Goal: Information Seeking & Learning: Learn about a topic

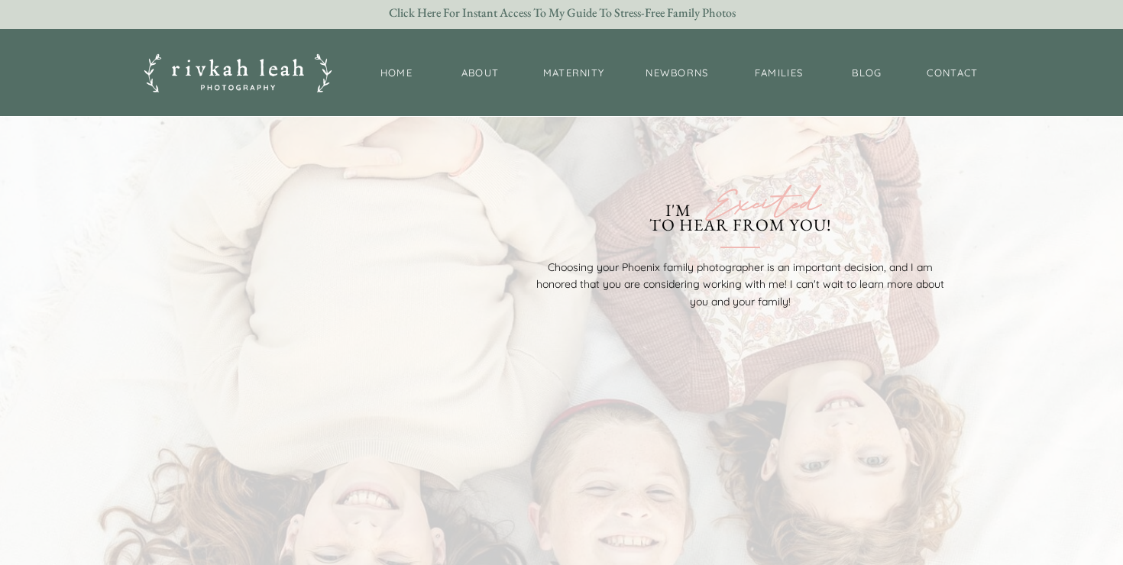
scroll to position [3689, 0]
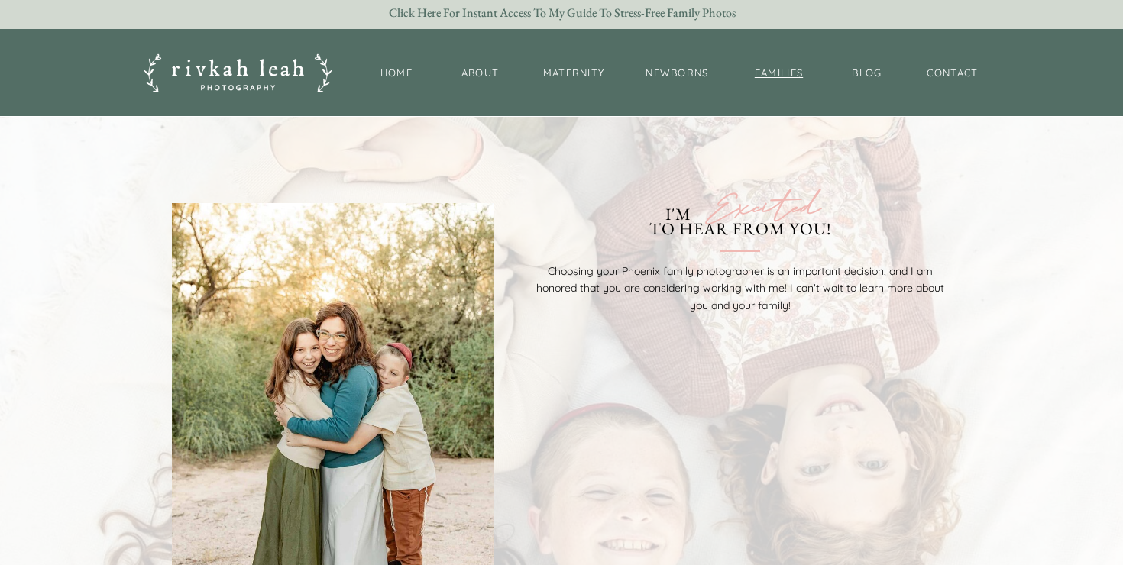
click at [781, 77] on nav "families" at bounding box center [779, 73] width 66 height 15
click at [597, 18] on div "Click Here for Instant Access to my Guide to Stress-Free Family Photos" at bounding box center [562, 13] width 378 height 15
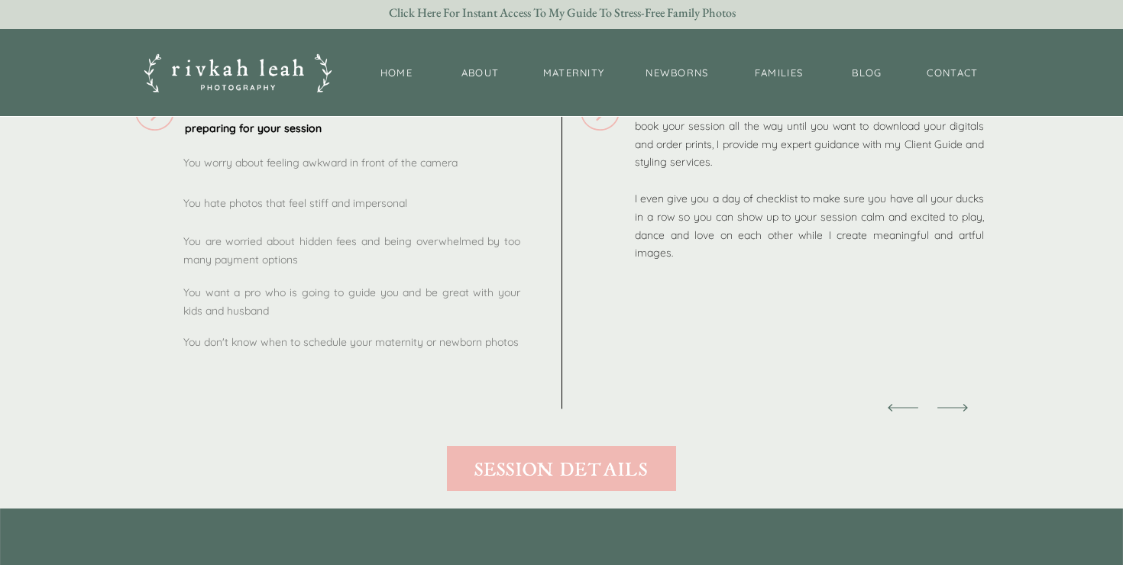
scroll to position [1923, 0]
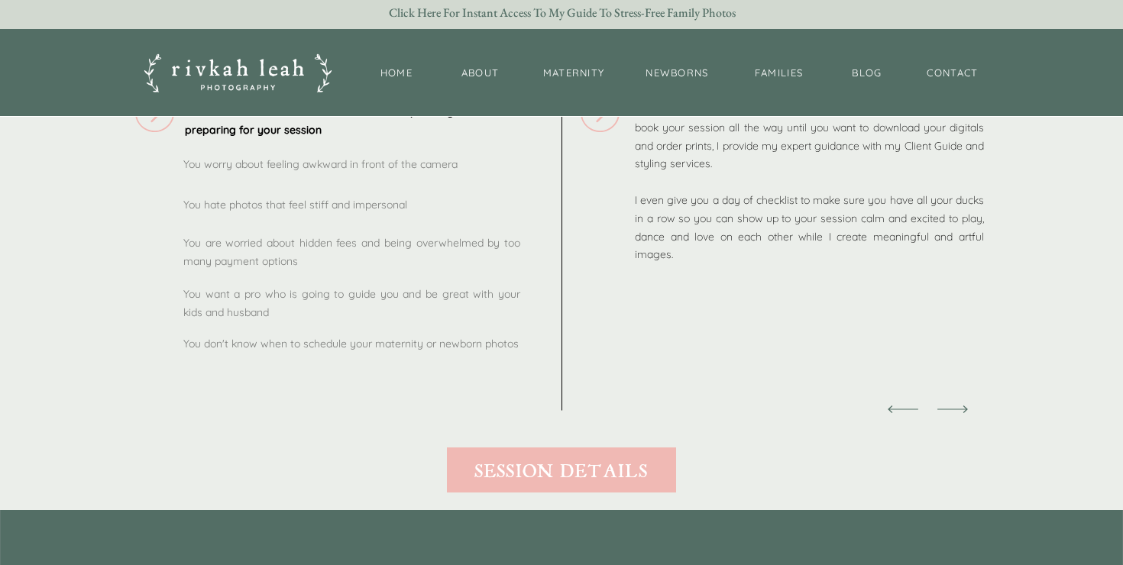
click at [960, 409] on polygon at bounding box center [952, 410] width 31 height 8
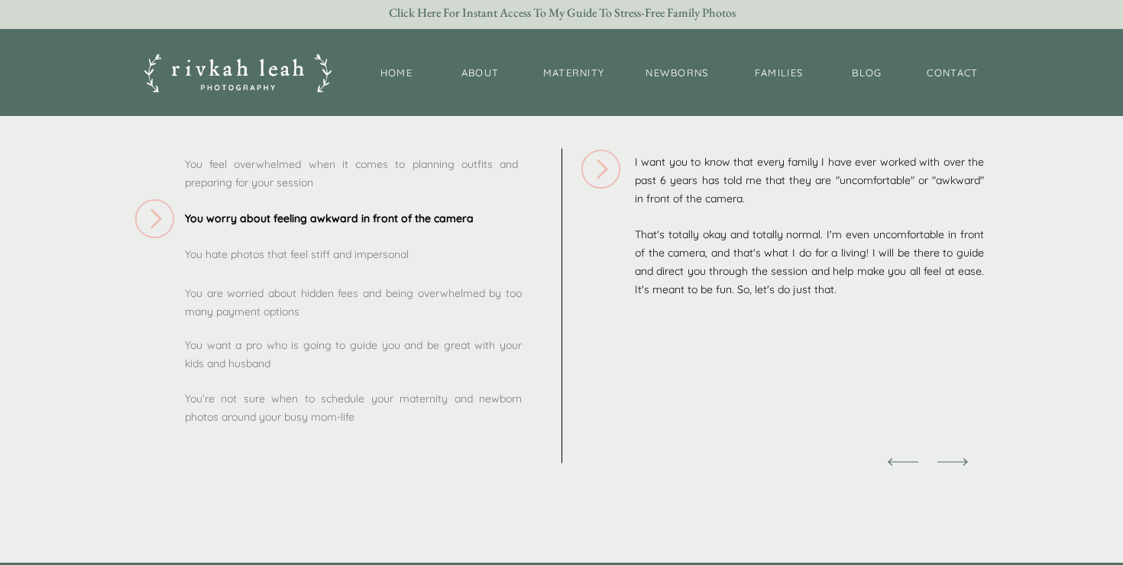
scroll to position [1877, 0]
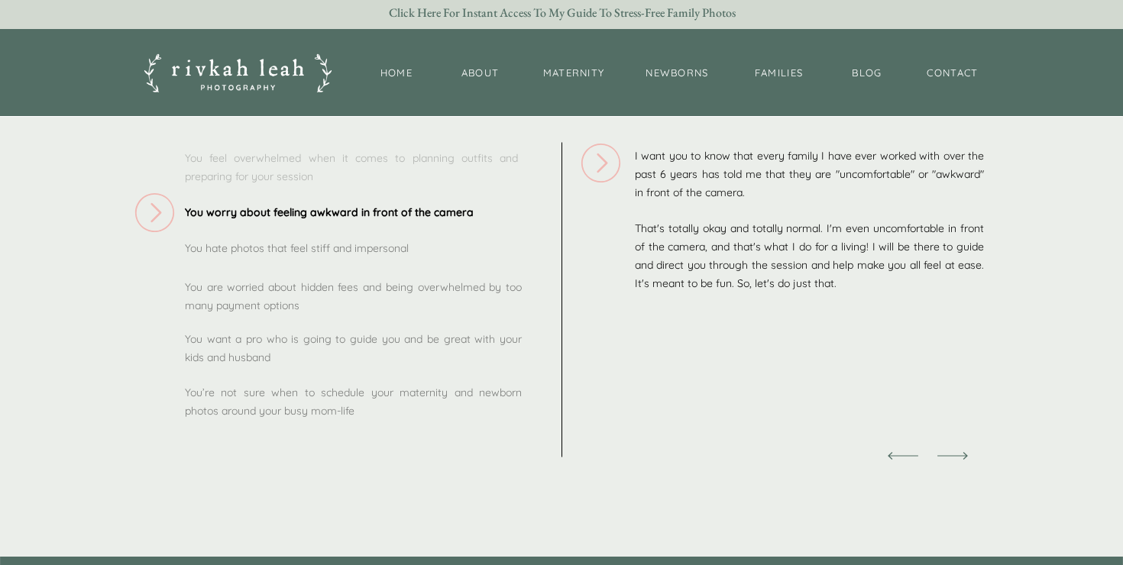
click at [281, 160] on div "You feel overwhelmed when it comes to planning outfits and preparing for your s…" at bounding box center [351, 168] width 333 height 37
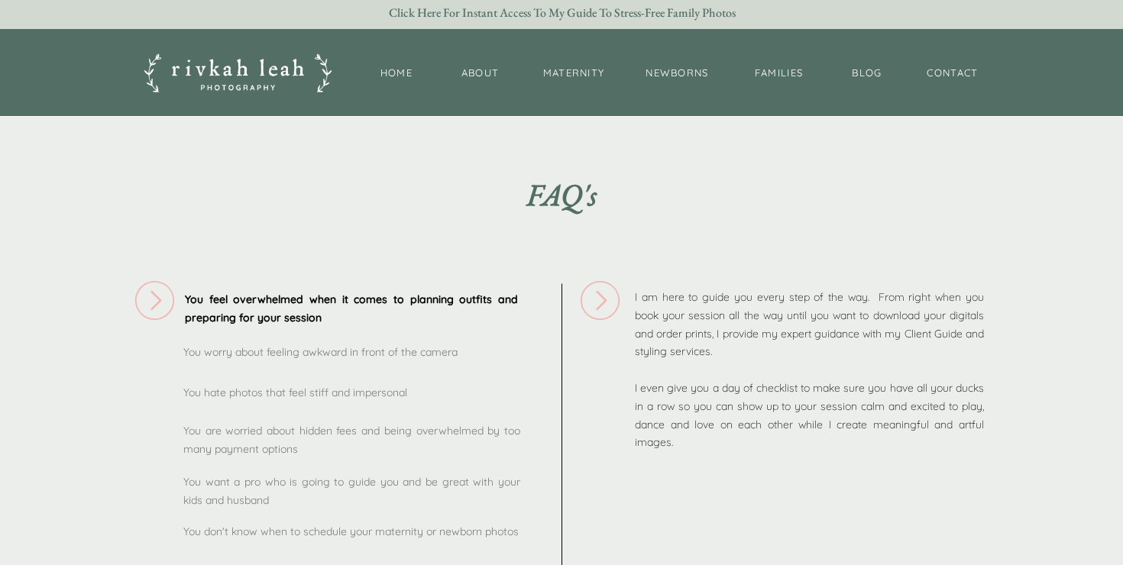
scroll to position [1773, 0]
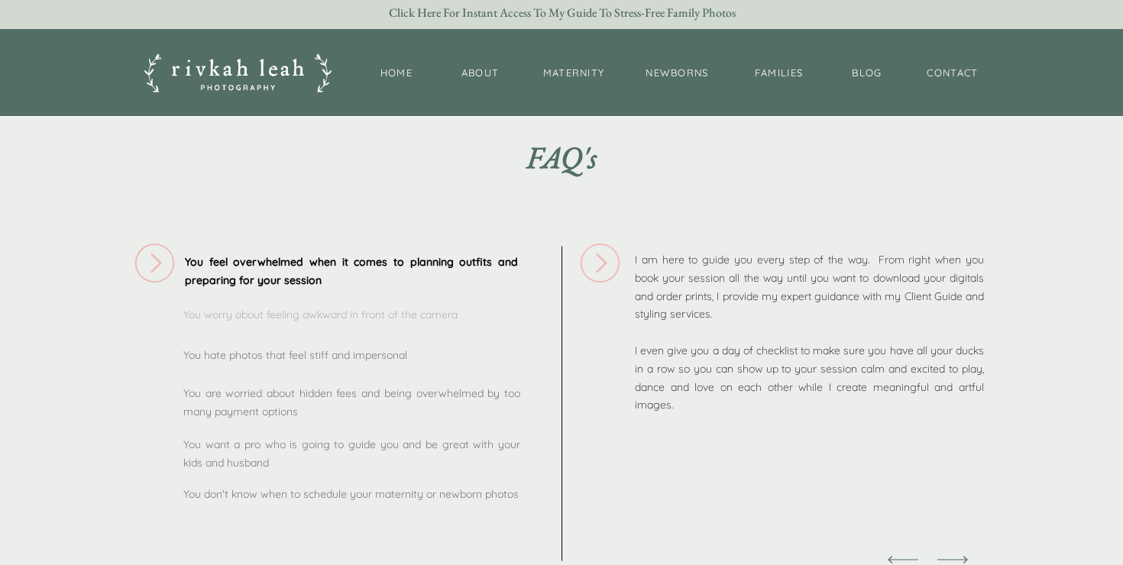
click at [274, 312] on p "You worry about feeling awkward in front of the camera" at bounding box center [351, 316] width 337 height 21
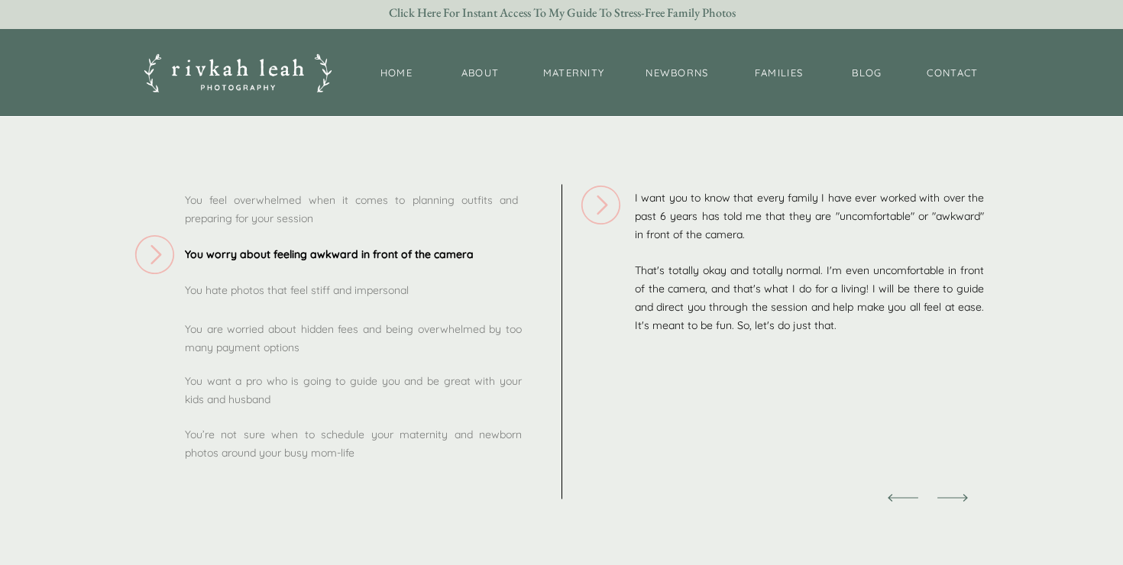
scroll to position [1859, 0]
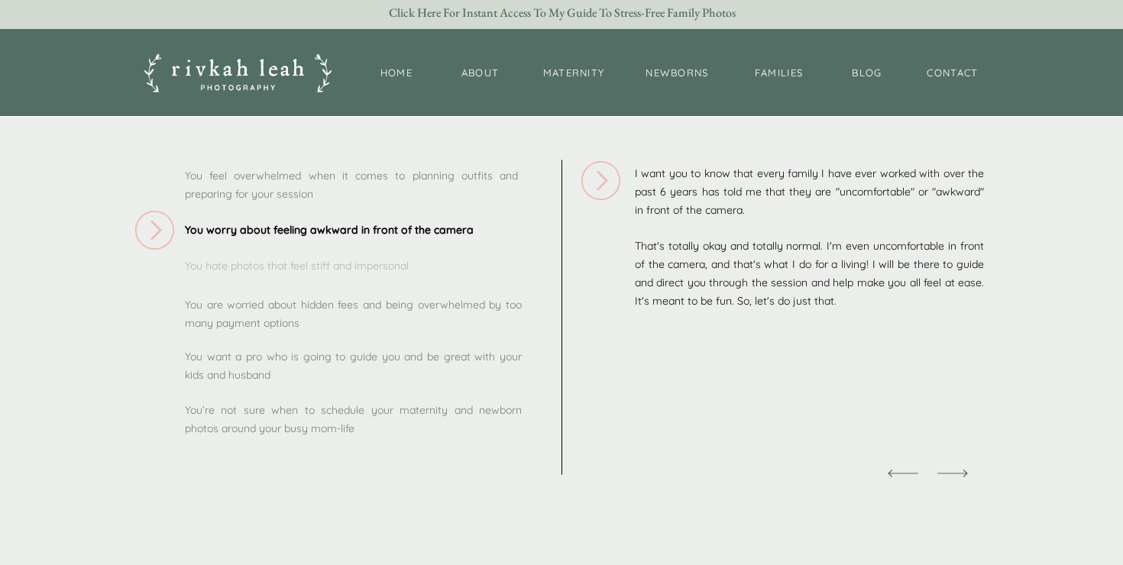
click at [256, 263] on p "You hate photos that feel stiff and impersonal" at bounding box center [353, 268] width 337 height 22
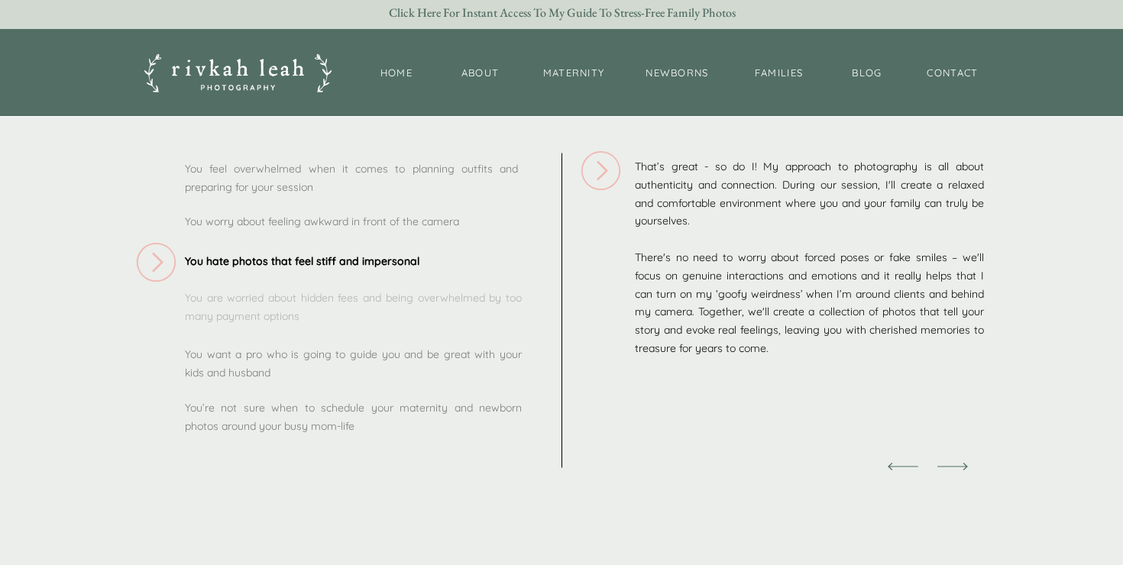
scroll to position [1867, 0]
click at [379, 299] on p "You are worried about hidden fees and being overwhelmed by too many payment opt…" at bounding box center [353, 307] width 337 height 37
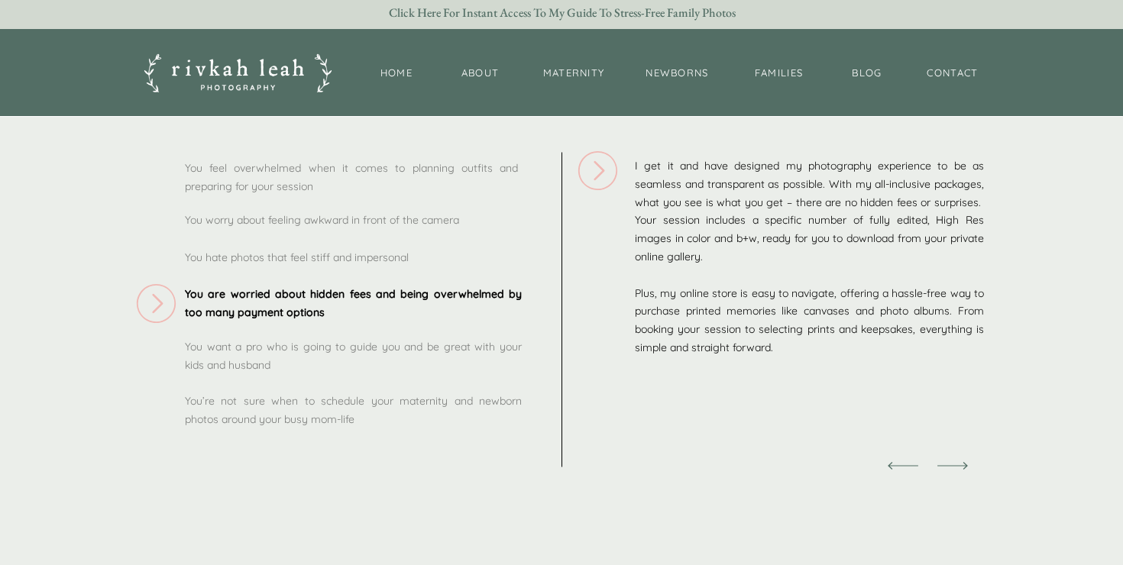
scroll to position [1871, 0]
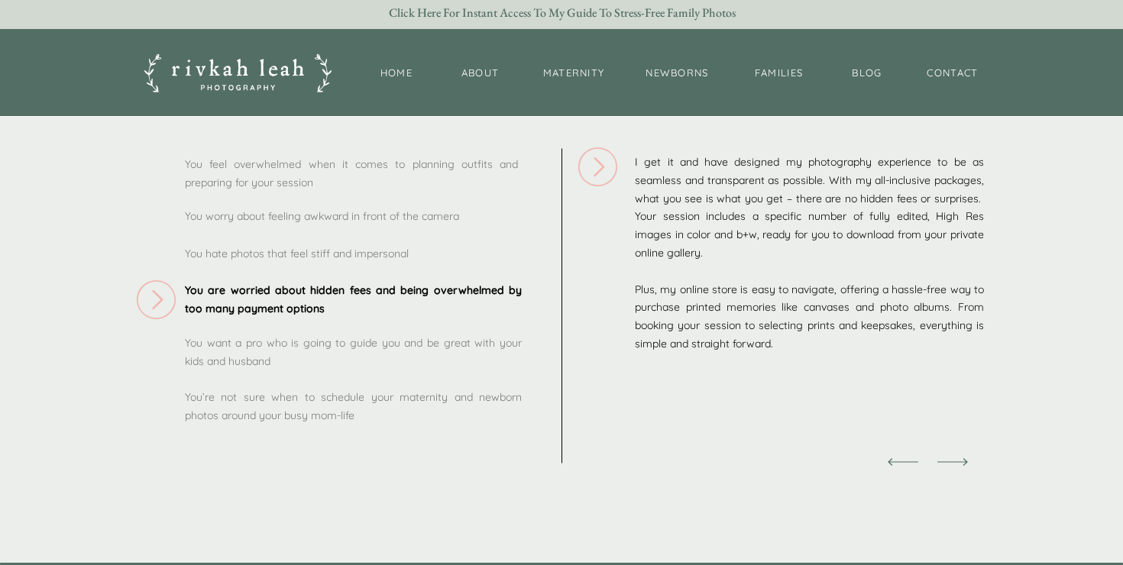
click at [962, 466] on icon at bounding box center [953, 462] width 40 height 40
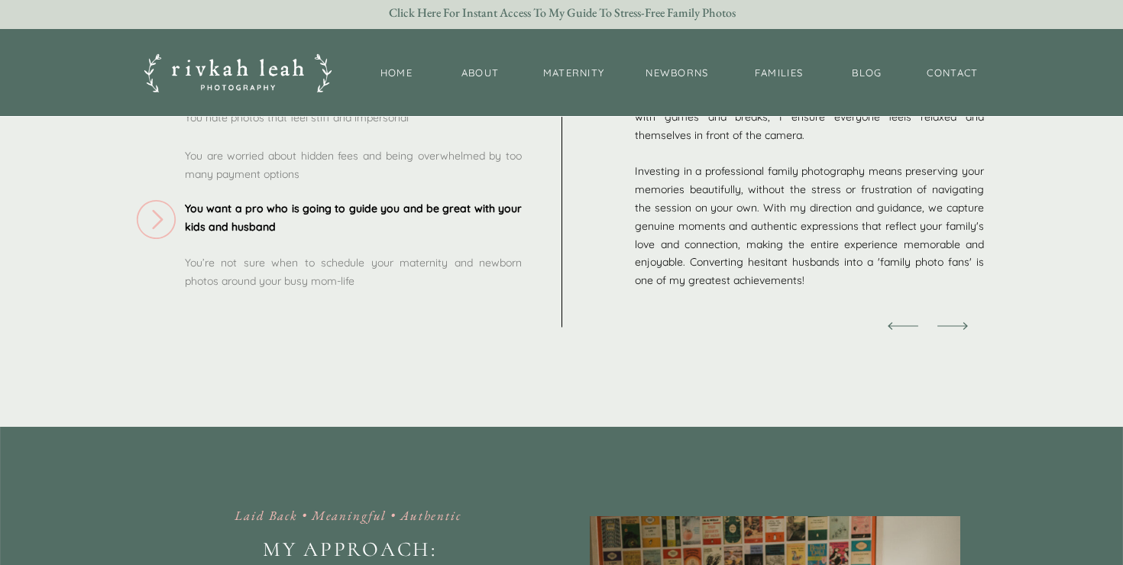
scroll to position [1984, 0]
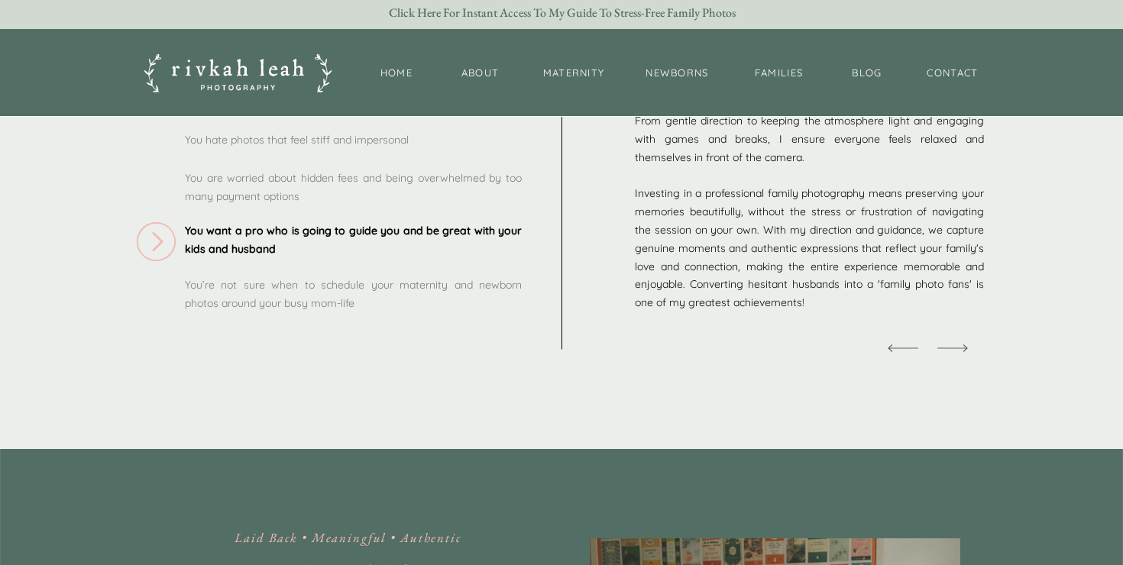
click at [964, 346] on icon at bounding box center [953, 348] width 40 height 40
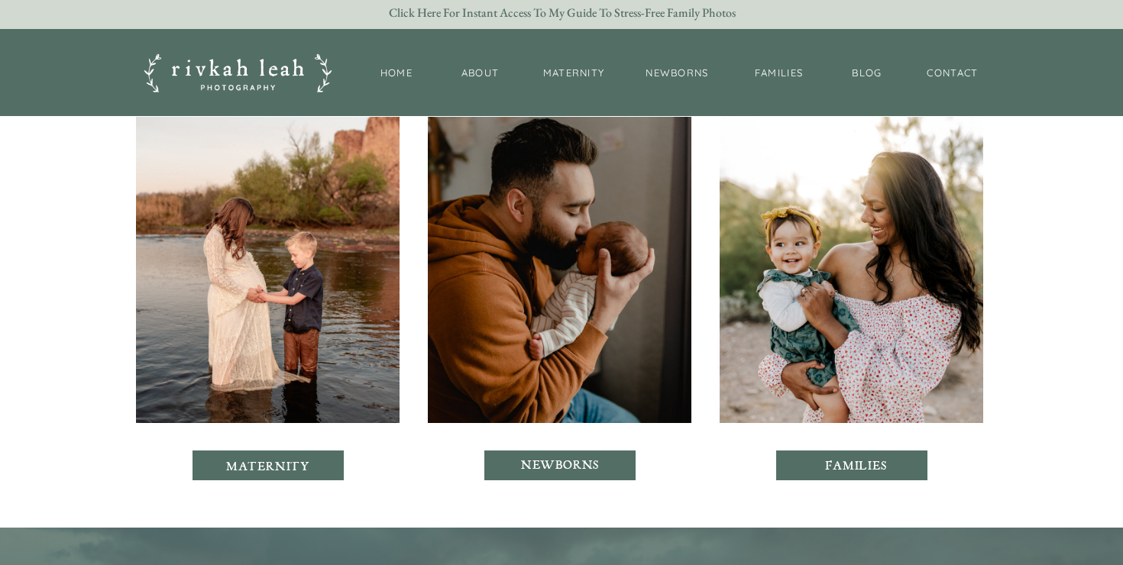
scroll to position [3763, 0]
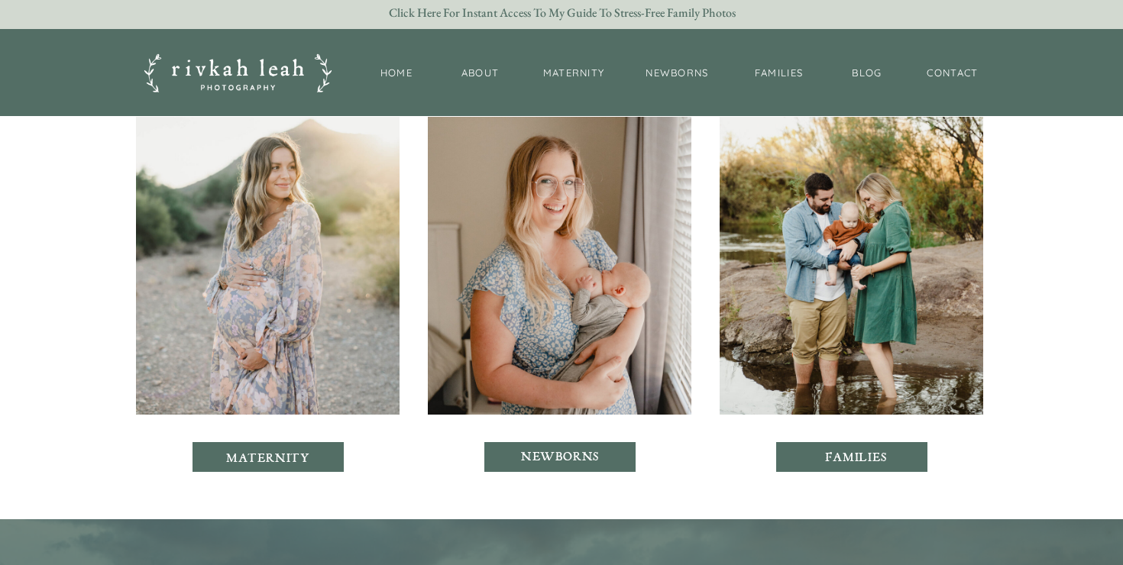
click at [809, 452] on div at bounding box center [851, 457] width 151 height 30
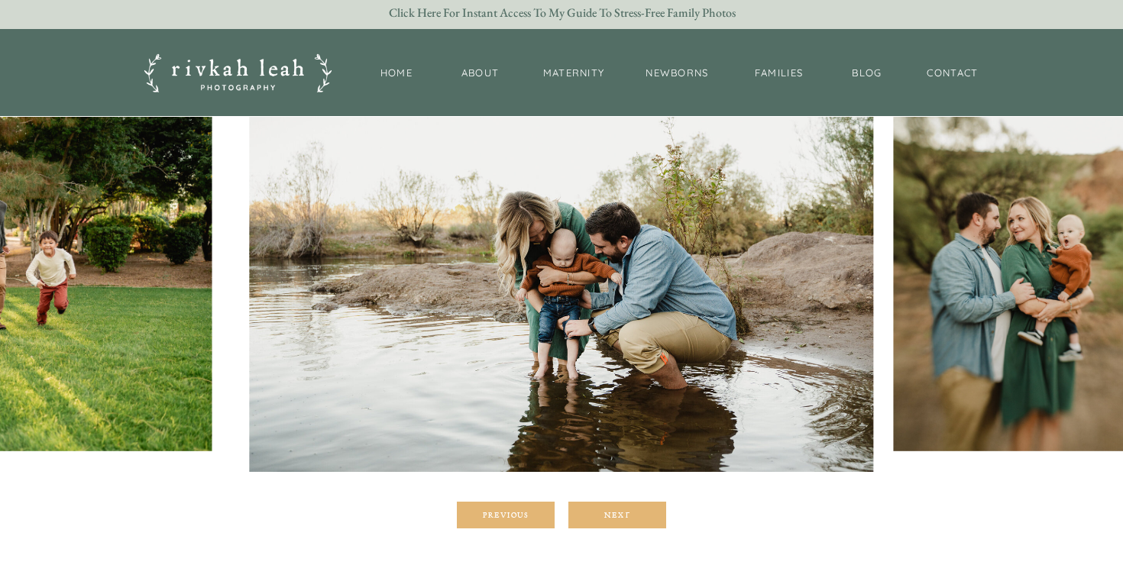
scroll to position [238, 0]
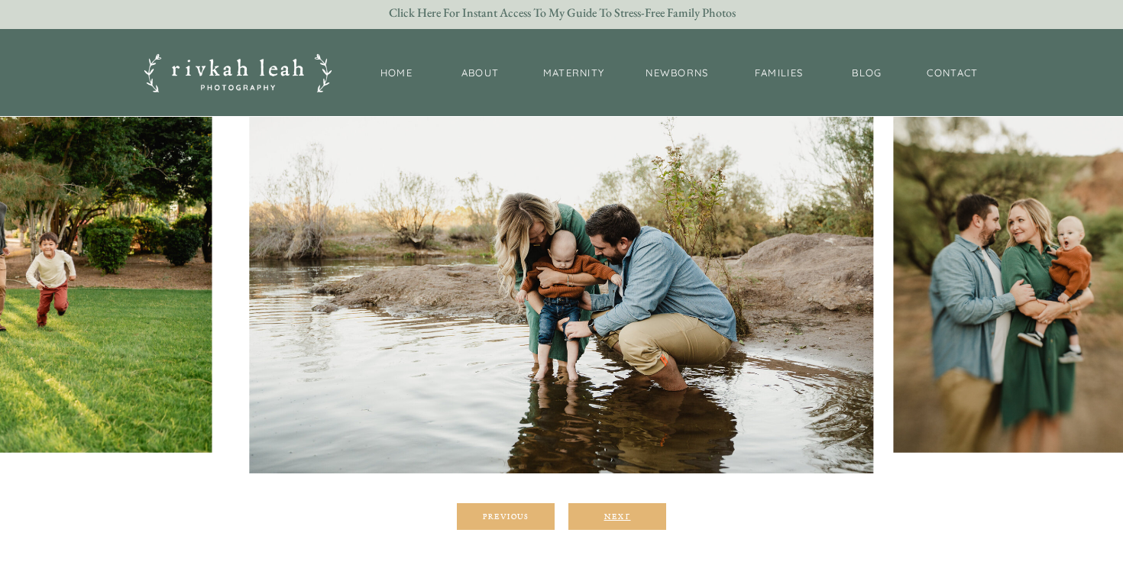
click at [631, 512] on div "Next" at bounding box center [617, 516] width 92 height 9
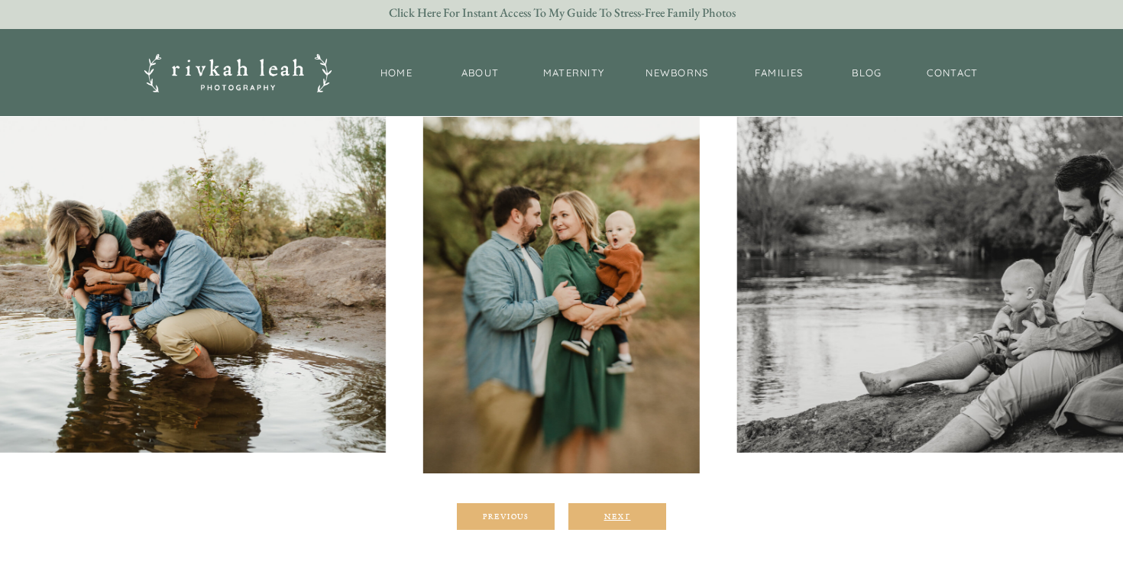
click at [631, 512] on div "Next" at bounding box center [617, 516] width 92 height 9
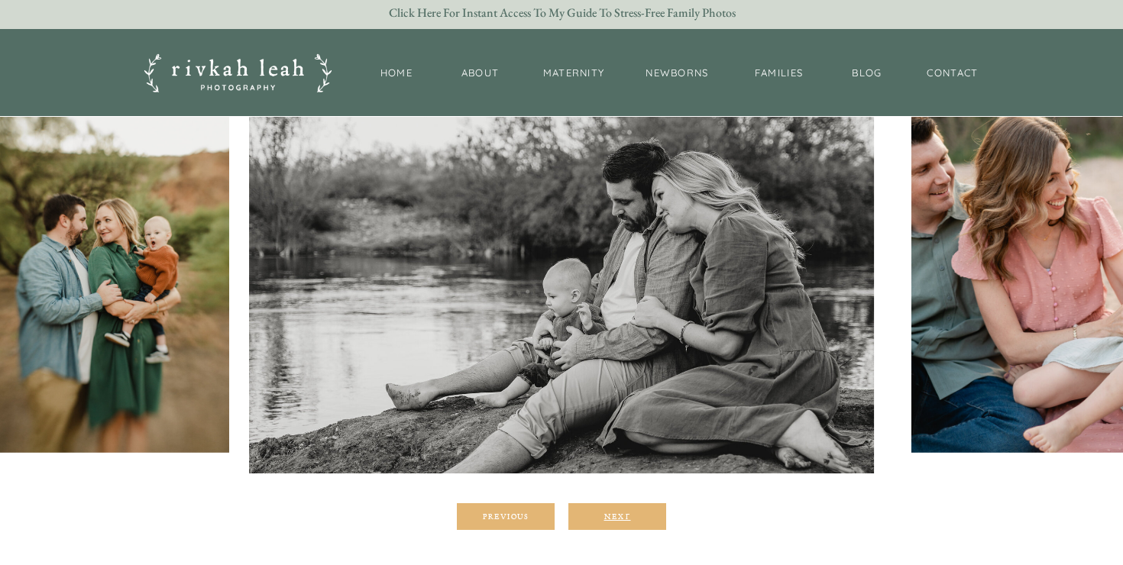
click at [631, 512] on div "Next" at bounding box center [617, 516] width 92 height 9
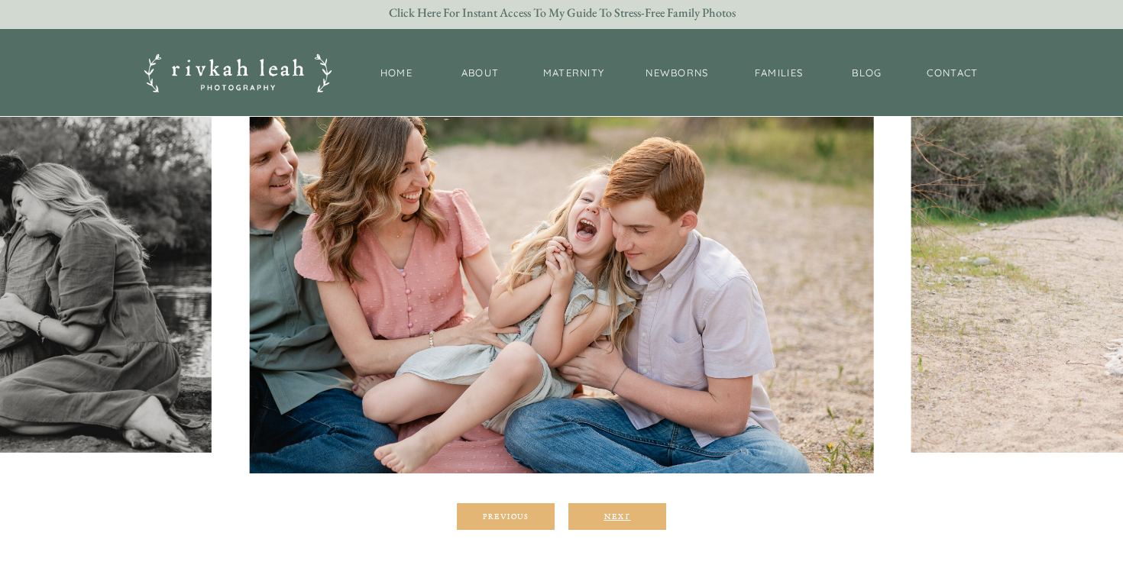
click at [631, 512] on div "Next" at bounding box center [617, 516] width 92 height 9
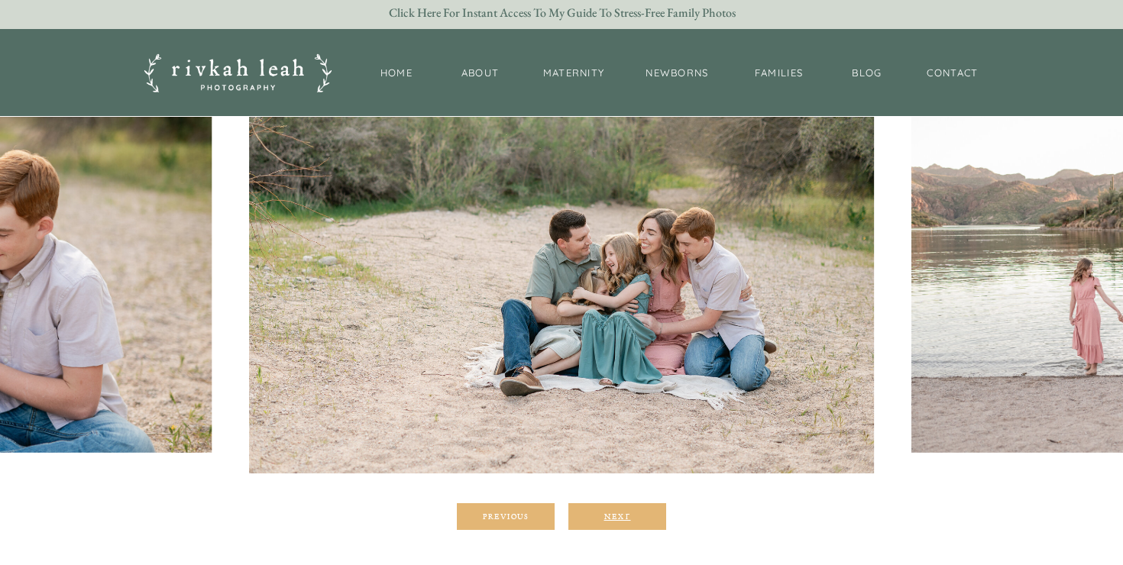
click at [631, 512] on div "Next" at bounding box center [617, 516] width 92 height 9
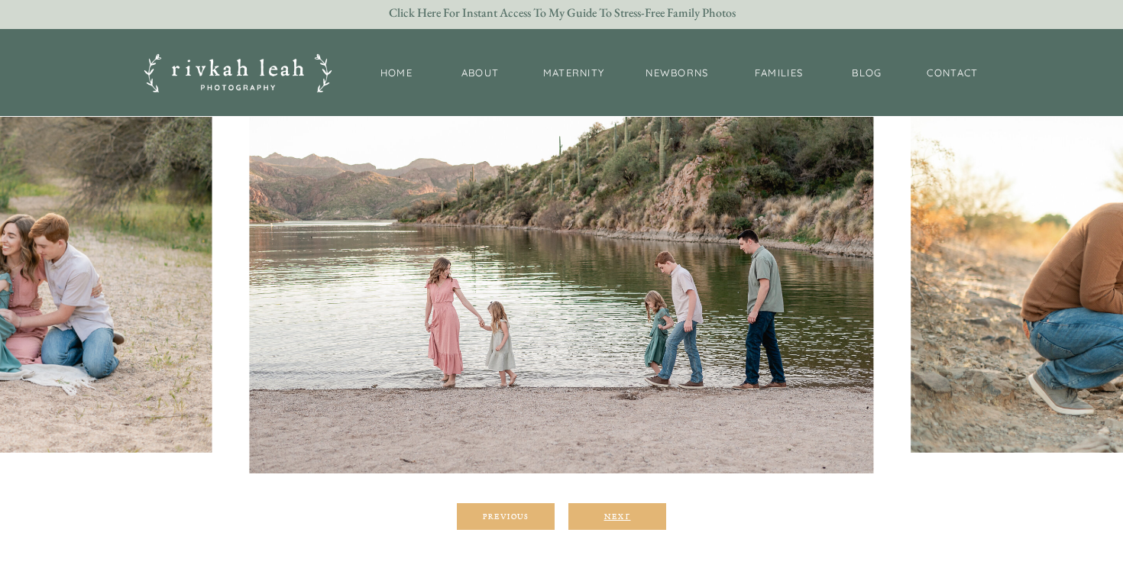
click at [631, 512] on div "Next" at bounding box center [617, 516] width 92 height 9
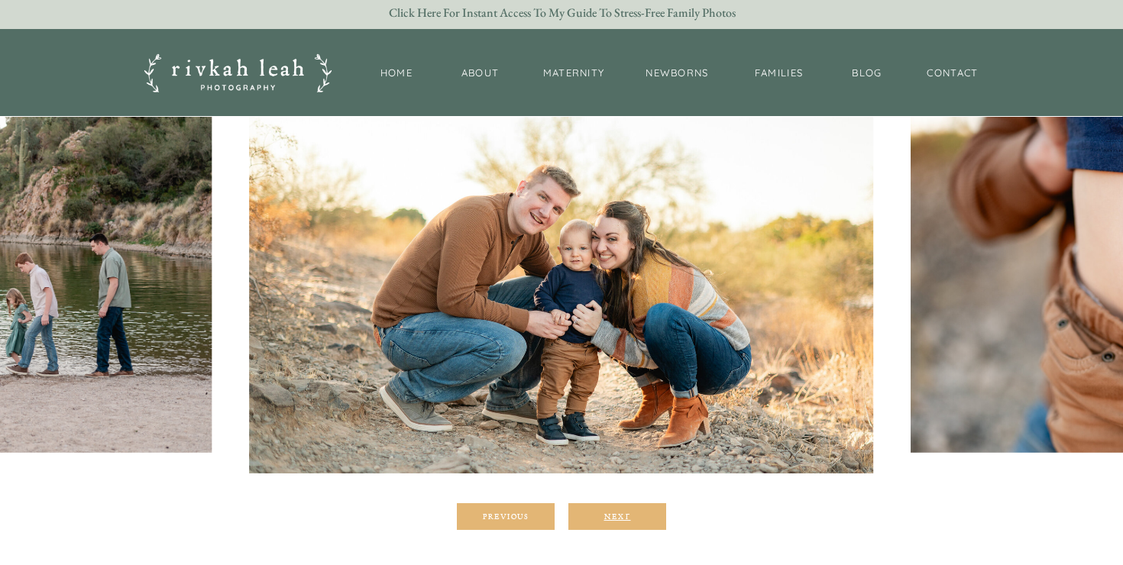
click at [631, 512] on div "Next" at bounding box center [617, 516] width 92 height 9
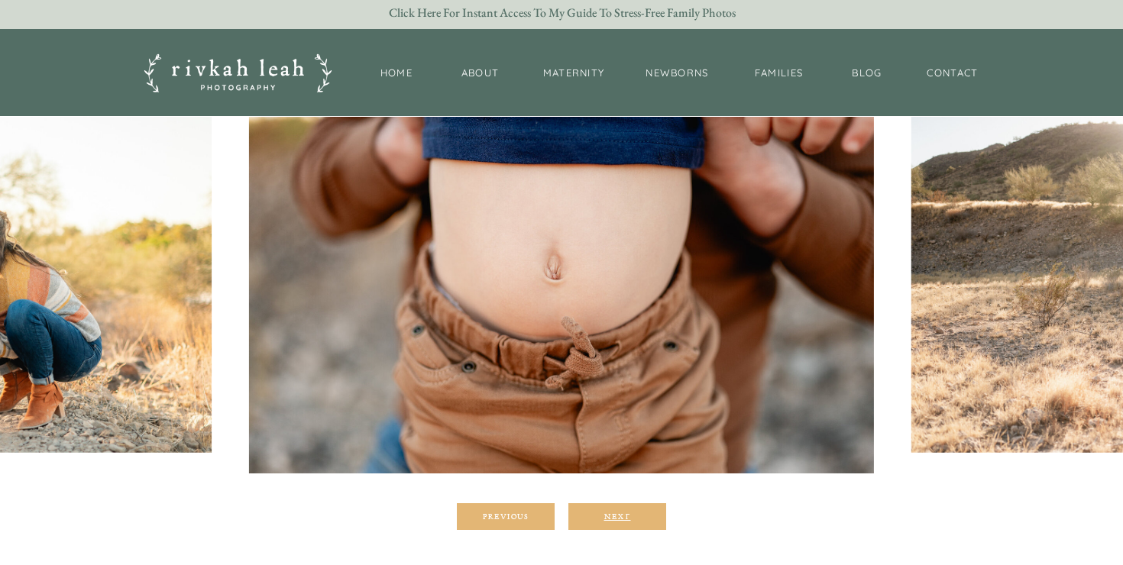
click at [631, 512] on div "Next" at bounding box center [617, 516] width 92 height 9
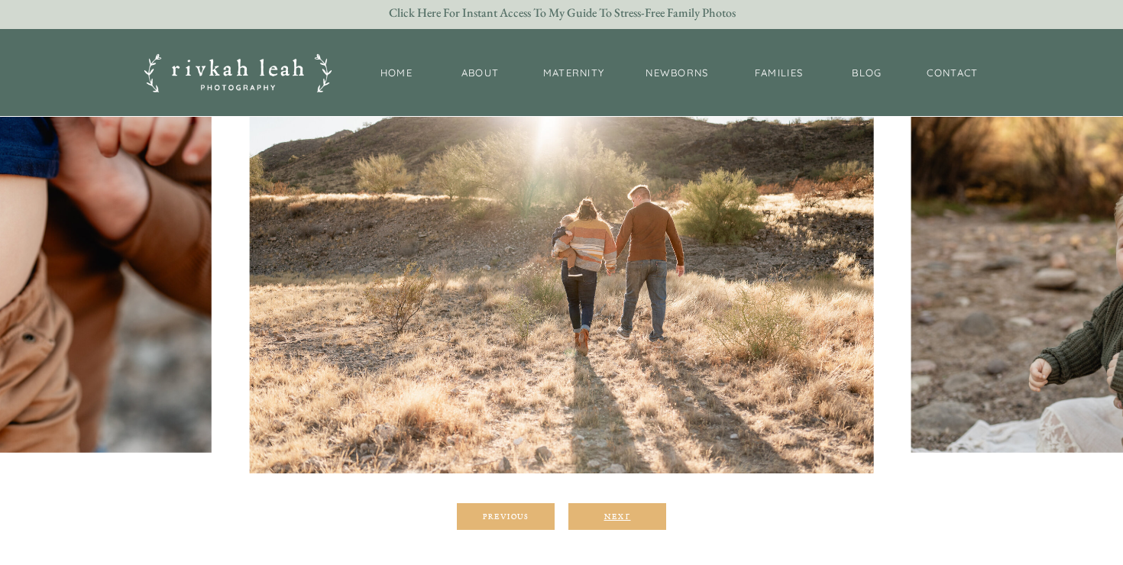
click at [631, 512] on div "Next" at bounding box center [617, 516] width 92 height 9
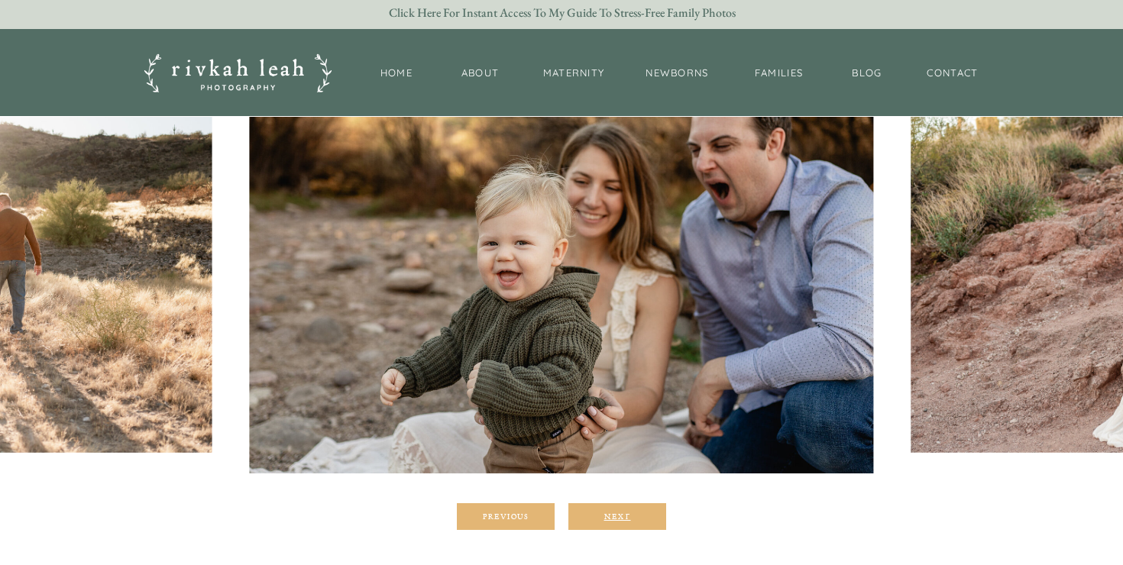
click at [631, 512] on div "Next" at bounding box center [617, 516] width 92 height 9
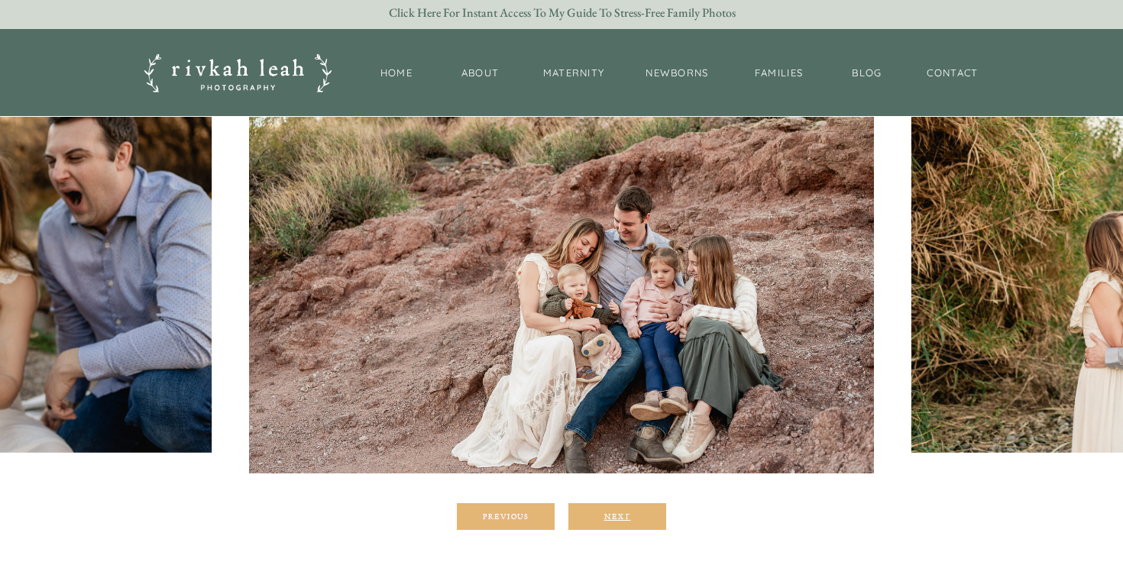
click at [631, 512] on div "Next" at bounding box center [617, 516] width 92 height 9
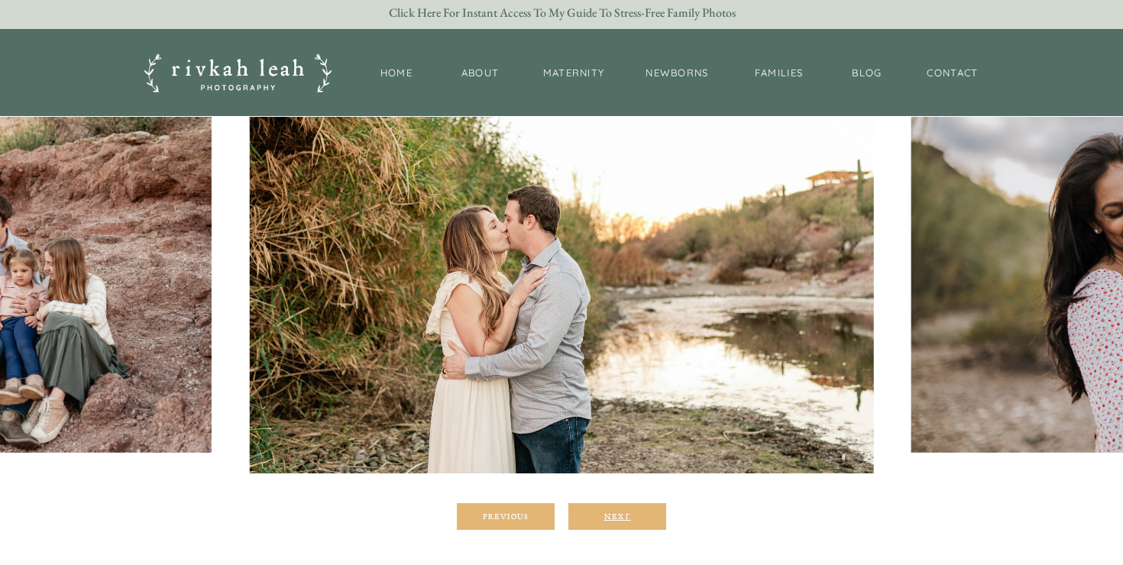
click at [631, 512] on div "Next" at bounding box center [617, 516] width 92 height 9
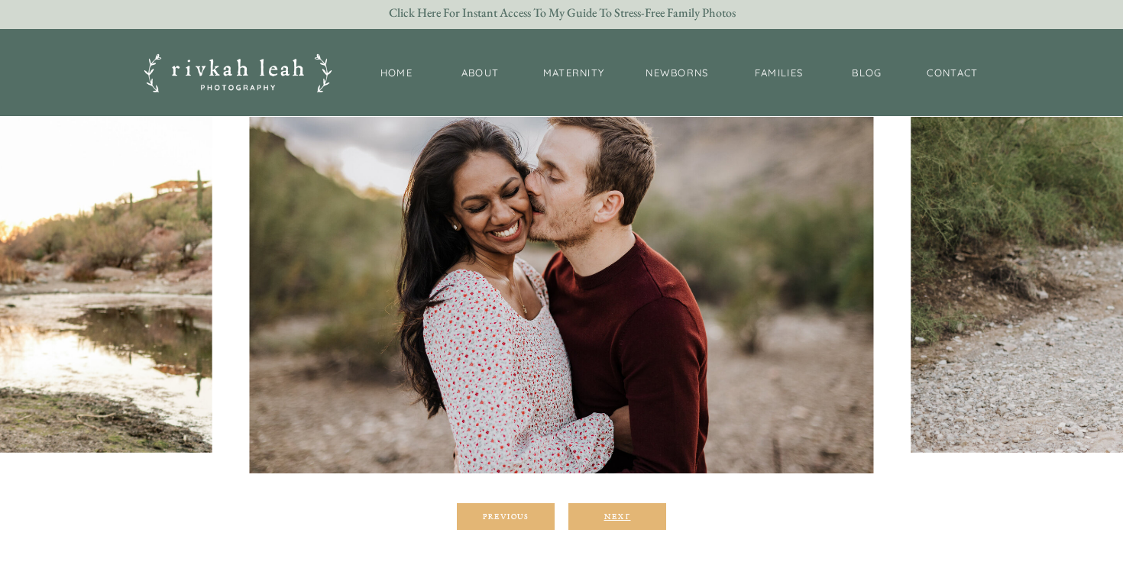
click at [631, 512] on div "Next" at bounding box center [617, 516] width 92 height 9
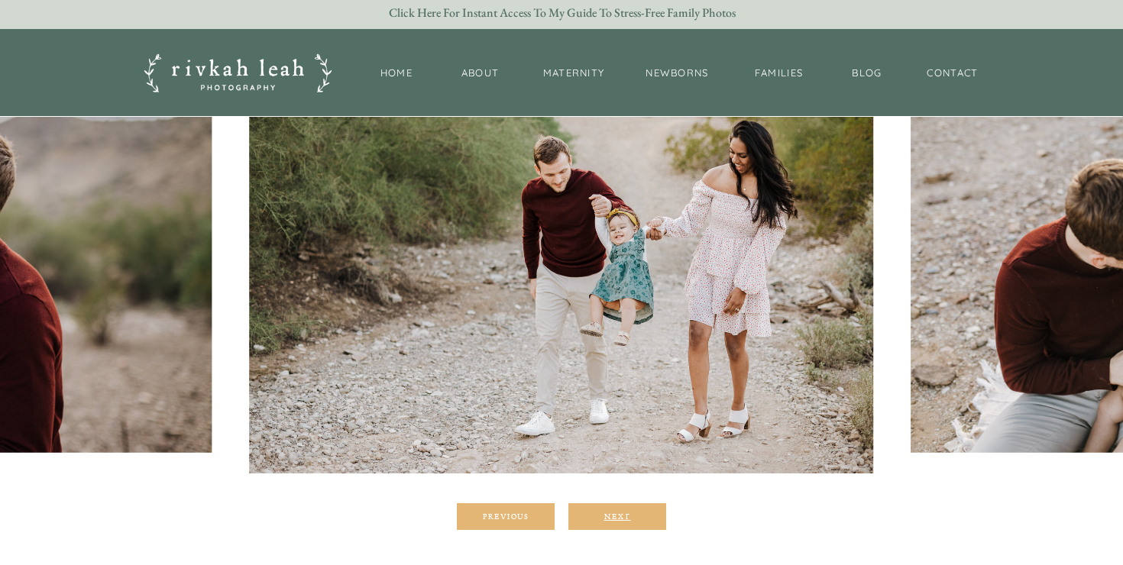
click at [631, 512] on div "Next" at bounding box center [617, 516] width 92 height 9
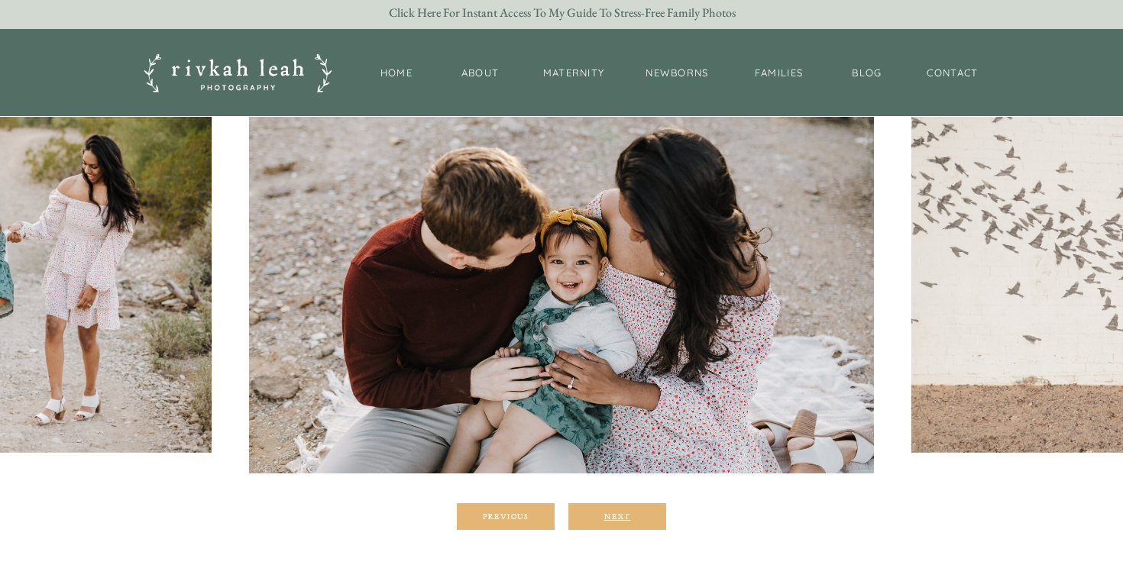
click at [631, 512] on div "Next" at bounding box center [617, 516] width 92 height 9
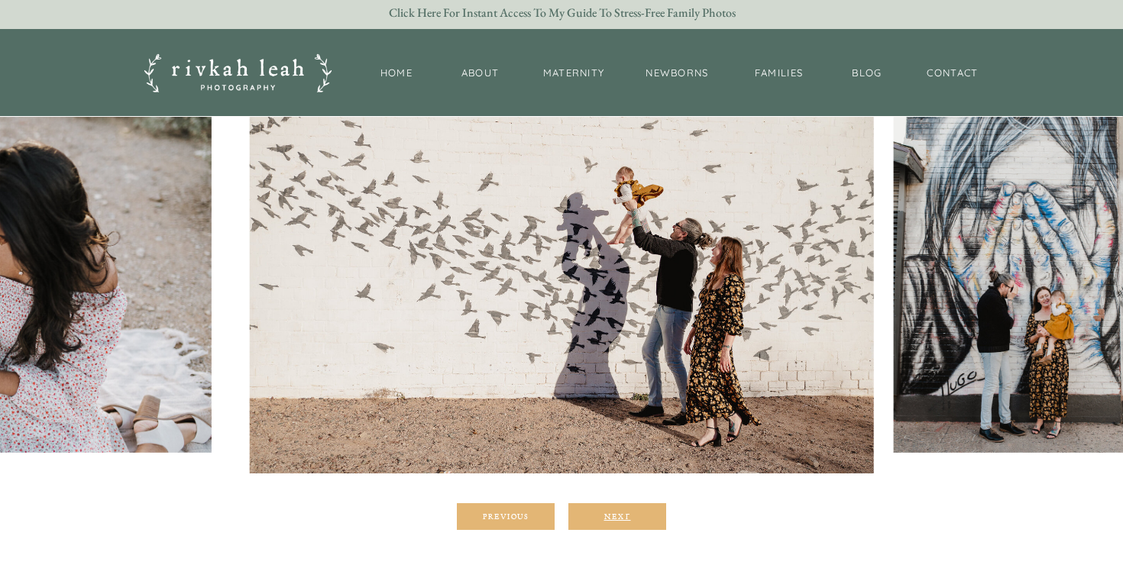
click at [631, 512] on div "Next" at bounding box center [617, 516] width 92 height 9
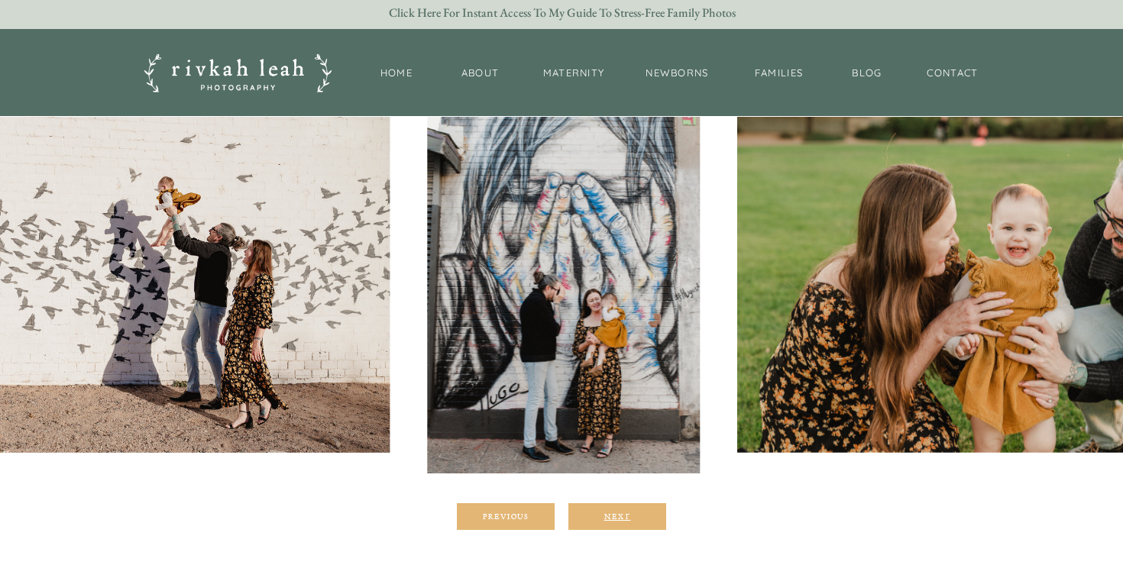
click at [631, 512] on div "Next" at bounding box center [617, 516] width 92 height 9
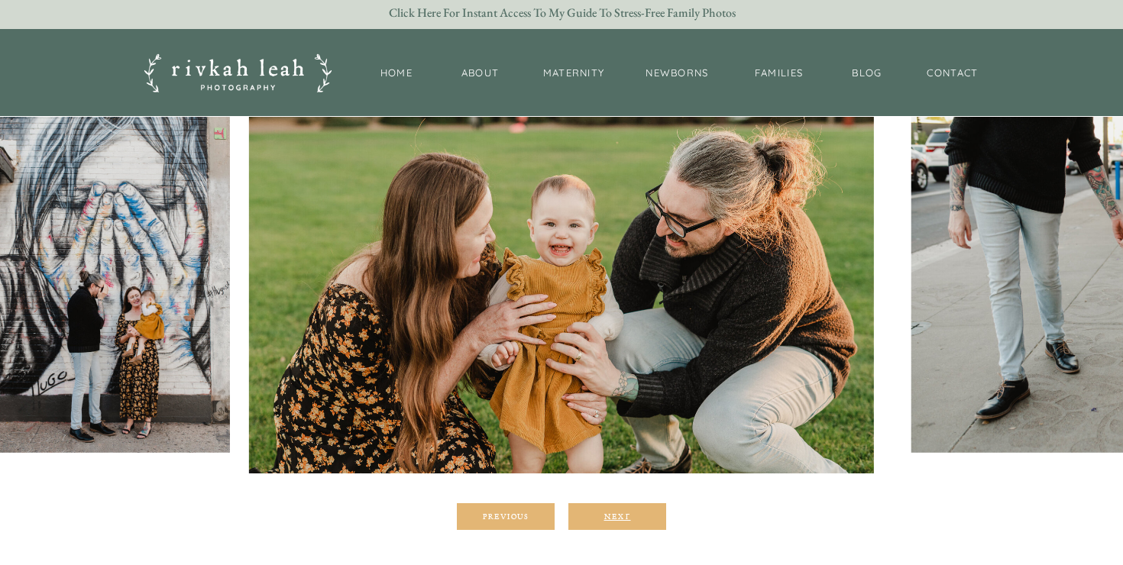
click at [631, 512] on div "Next" at bounding box center [617, 516] width 92 height 9
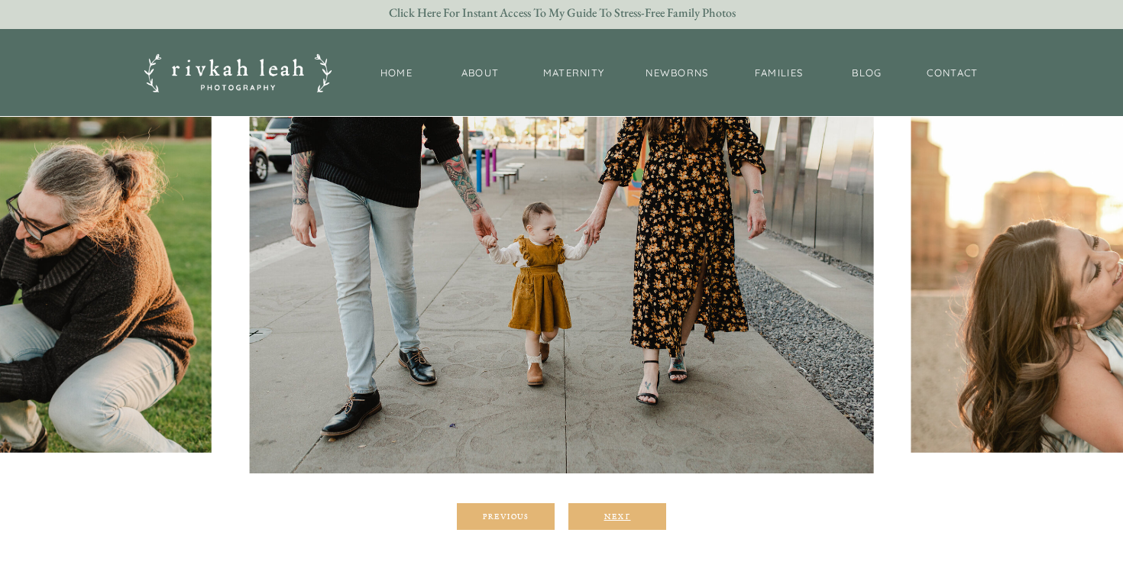
click at [631, 512] on div "Next" at bounding box center [617, 516] width 92 height 9
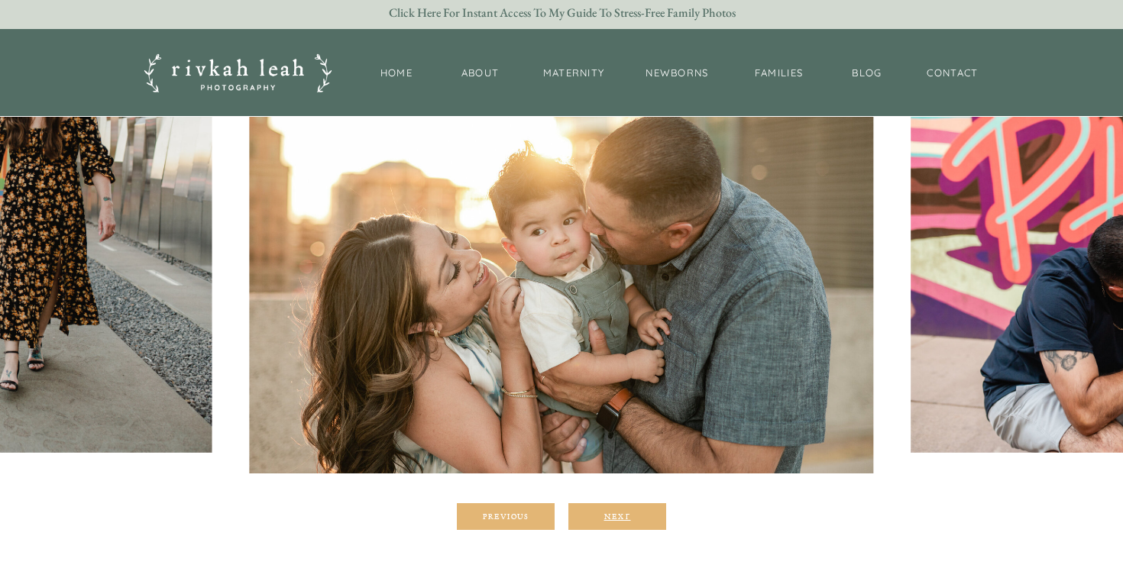
click at [631, 512] on div "Next" at bounding box center [617, 516] width 92 height 9
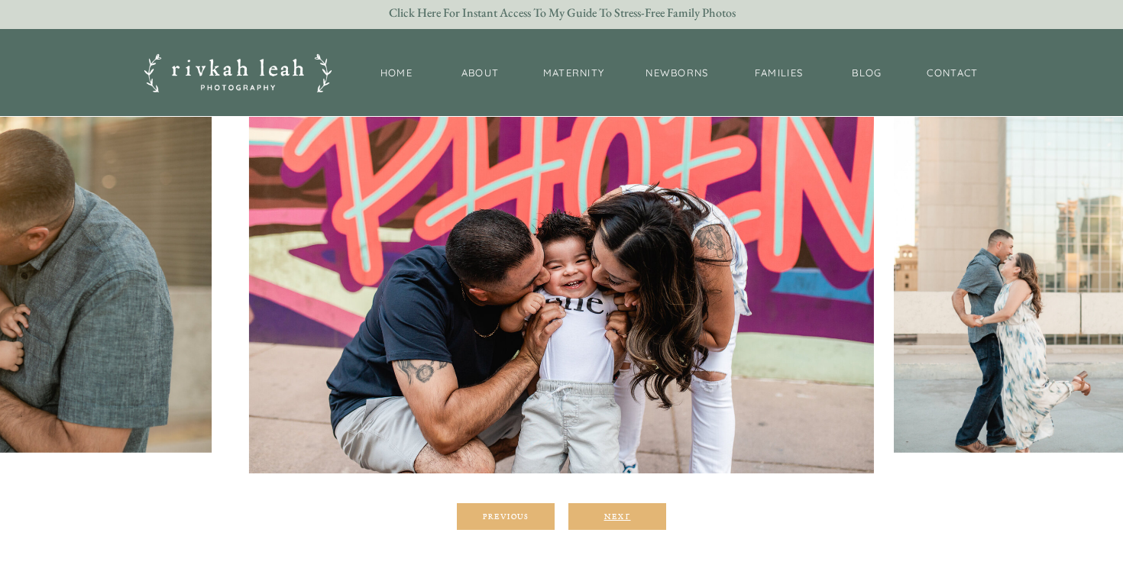
click at [631, 512] on div "Next" at bounding box center [617, 516] width 92 height 9
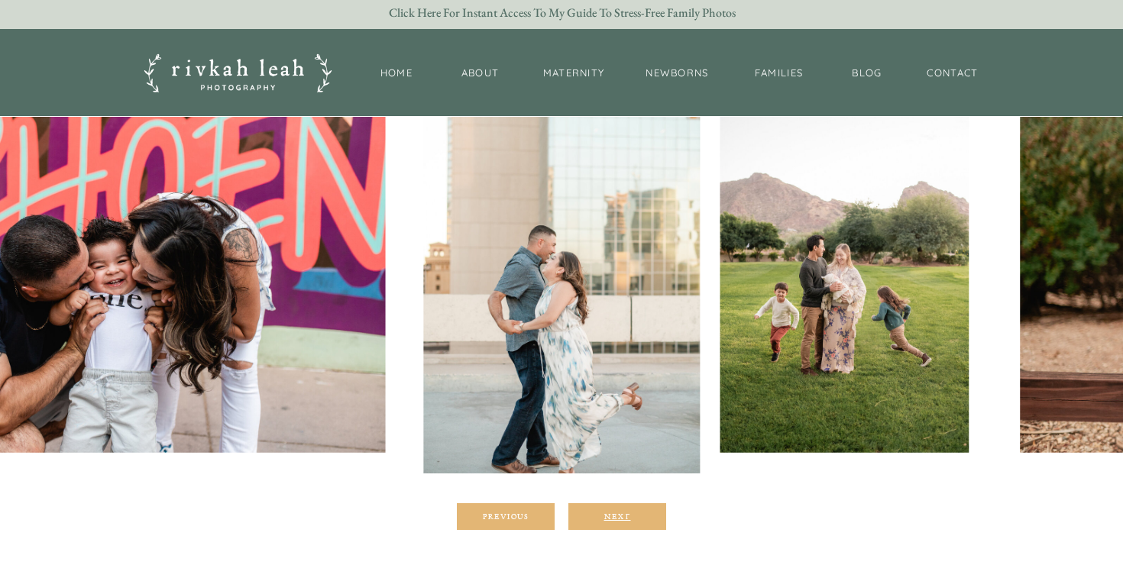
click at [631, 512] on div "Next" at bounding box center [617, 516] width 92 height 9
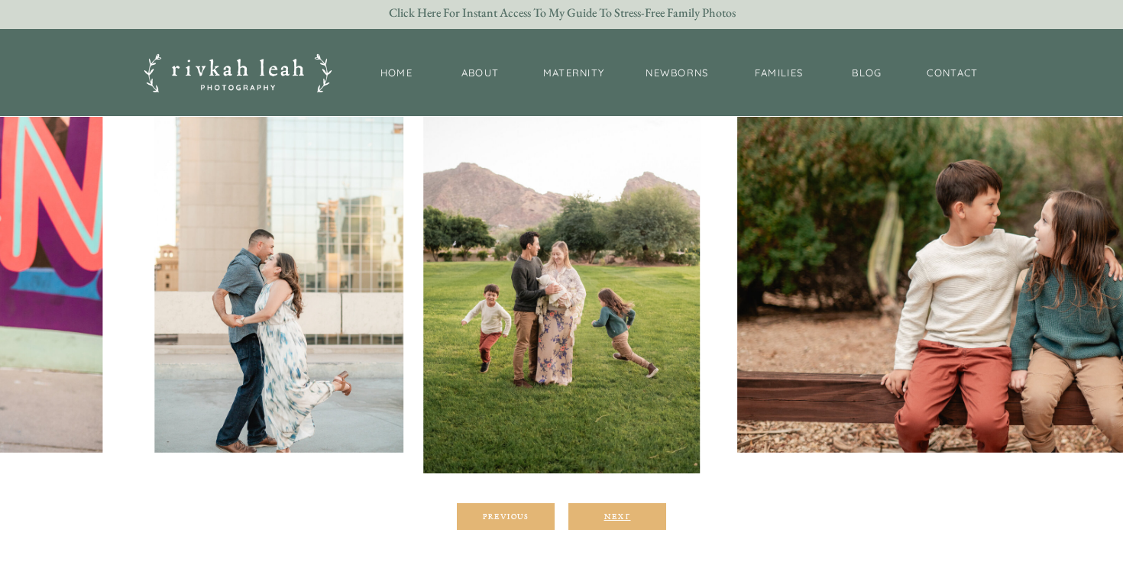
click at [631, 512] on div "Next" at bounding box center [617, 516] width 92 height 9
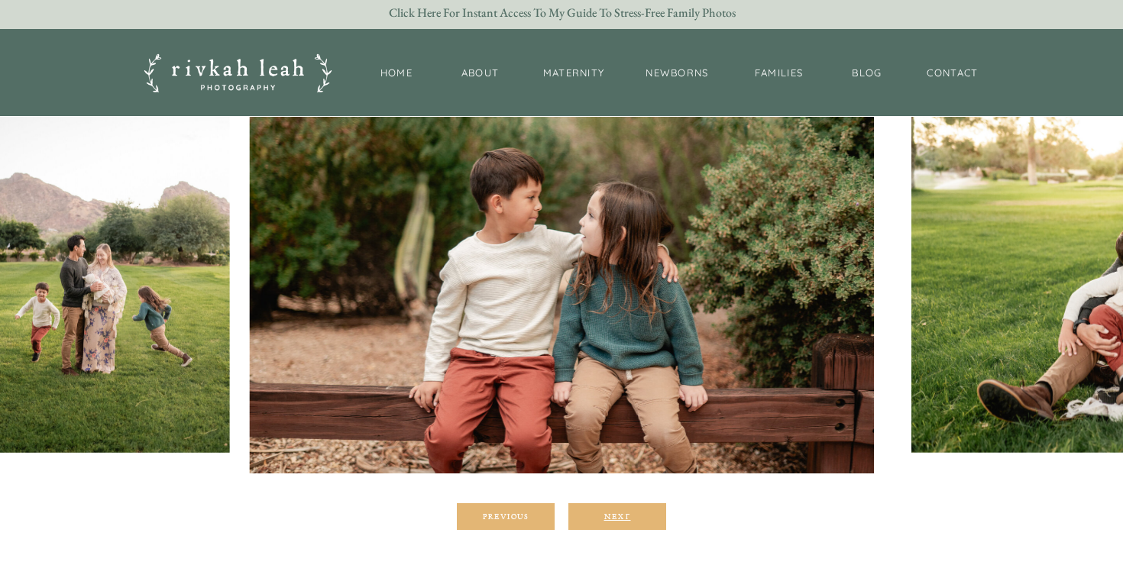
click at [631, 512] on div "Next" at bounding box center [617, 516] width 92 height 9
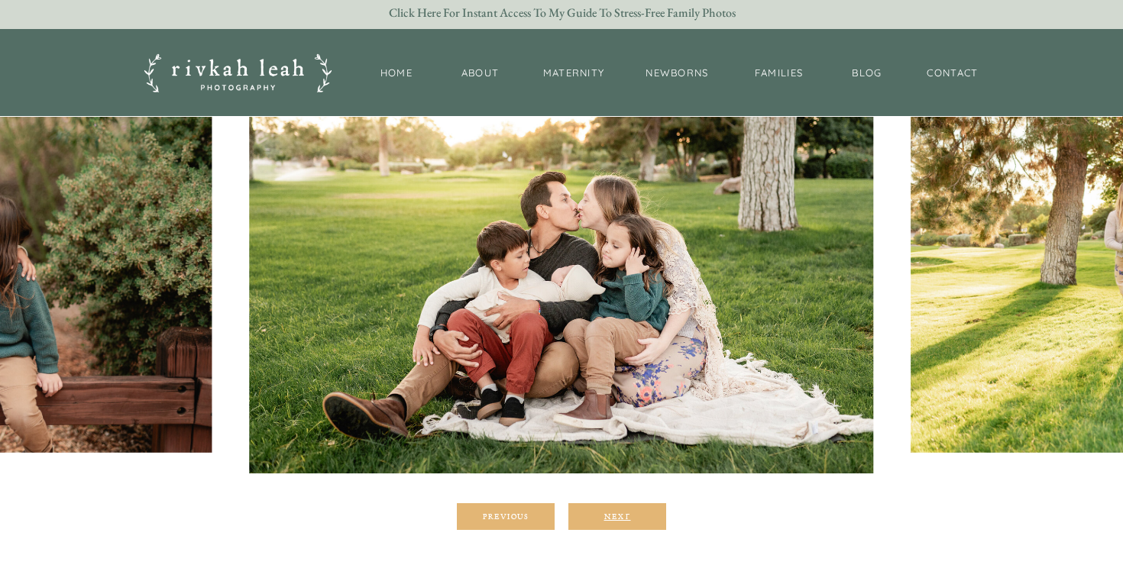
click at [631, 512] on div "Next" at bounding box center [617, 516] width 92 height 9
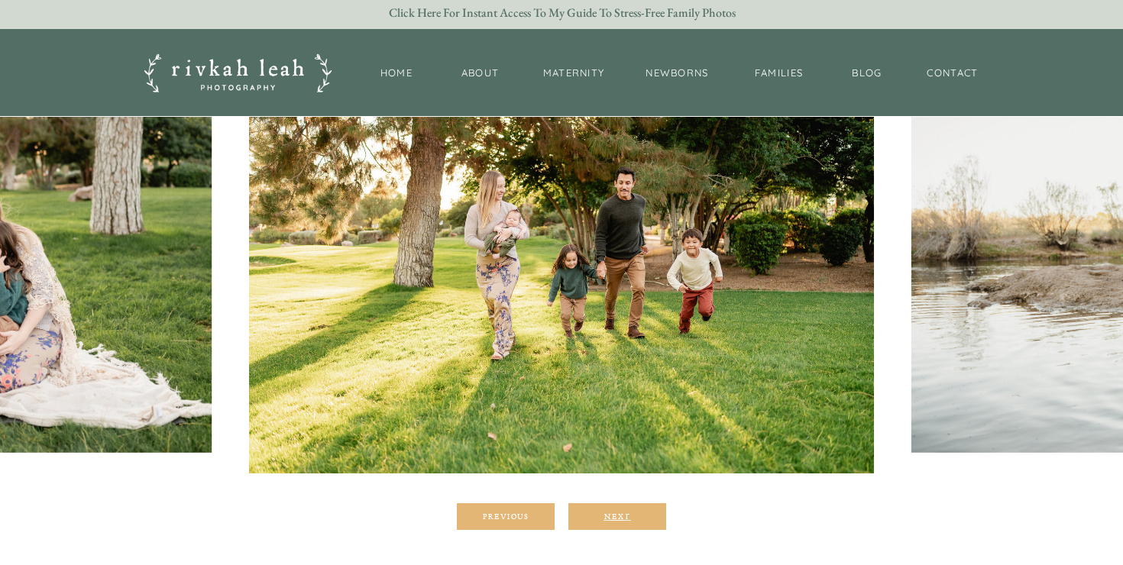
click at [631, 512] on div "Next" at bounding box center [617, 516] width 92 height 9
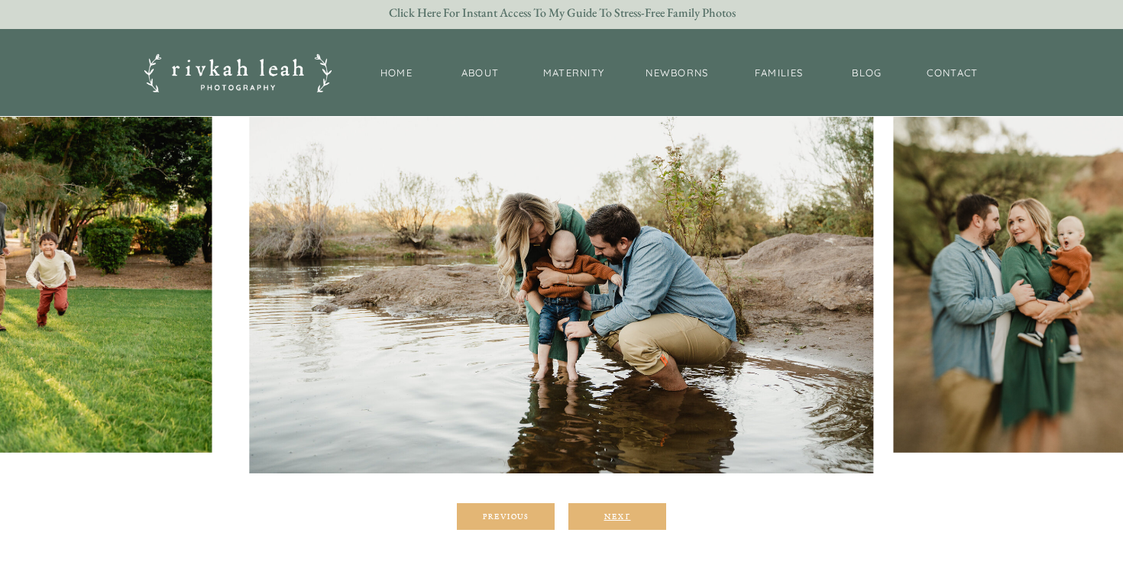
click at [631, 512] on div "Next" at bounding box center [617, 516] width 92 height 9
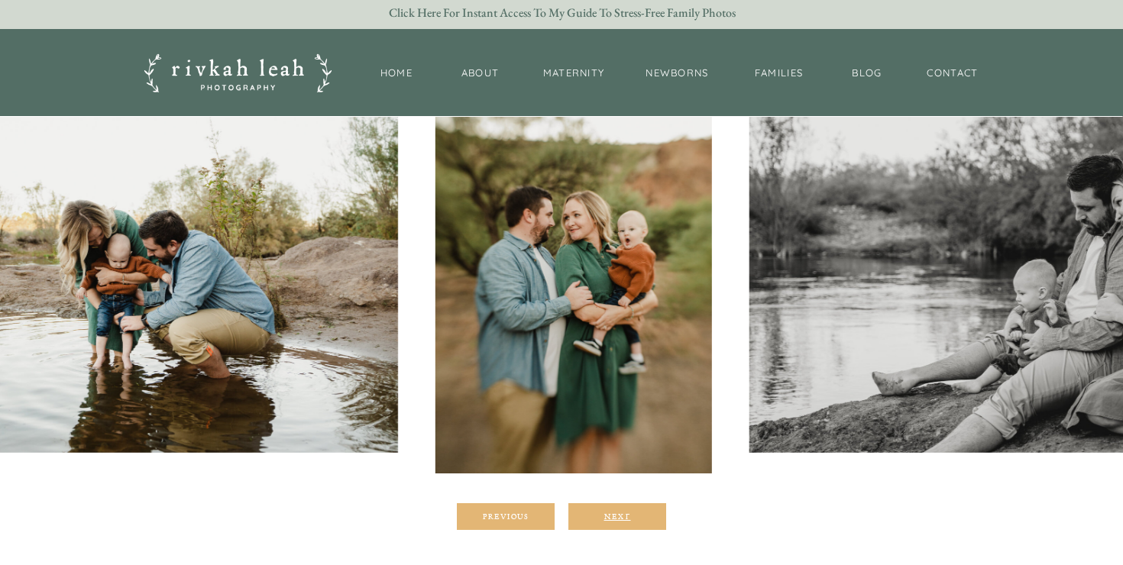
click at [631, 512] on div "Next" at bounding box center [617, 516] width 92 height 9
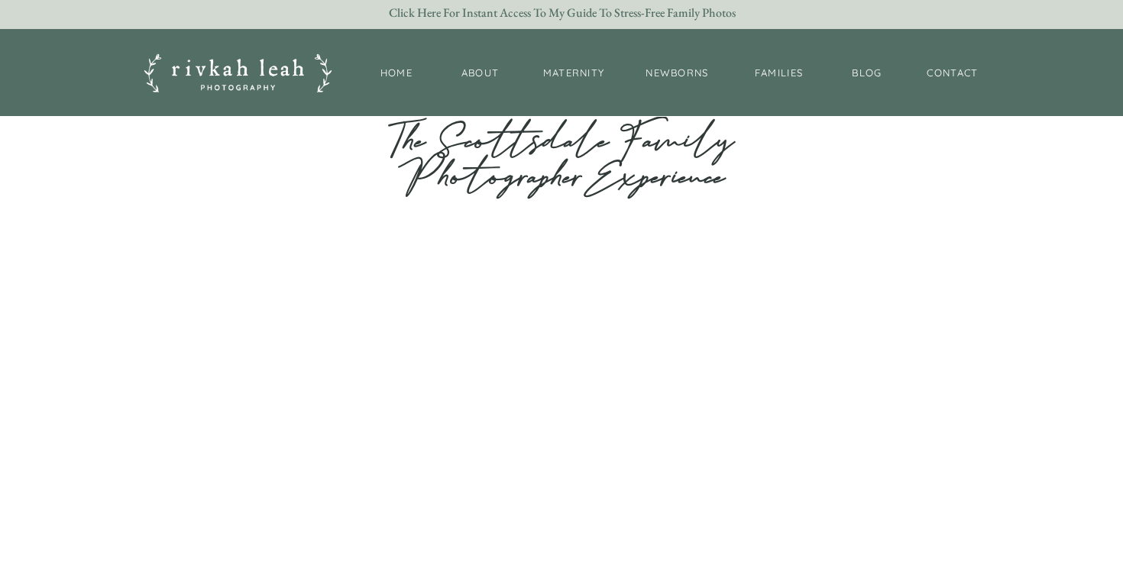
scroll to position [988, 0]
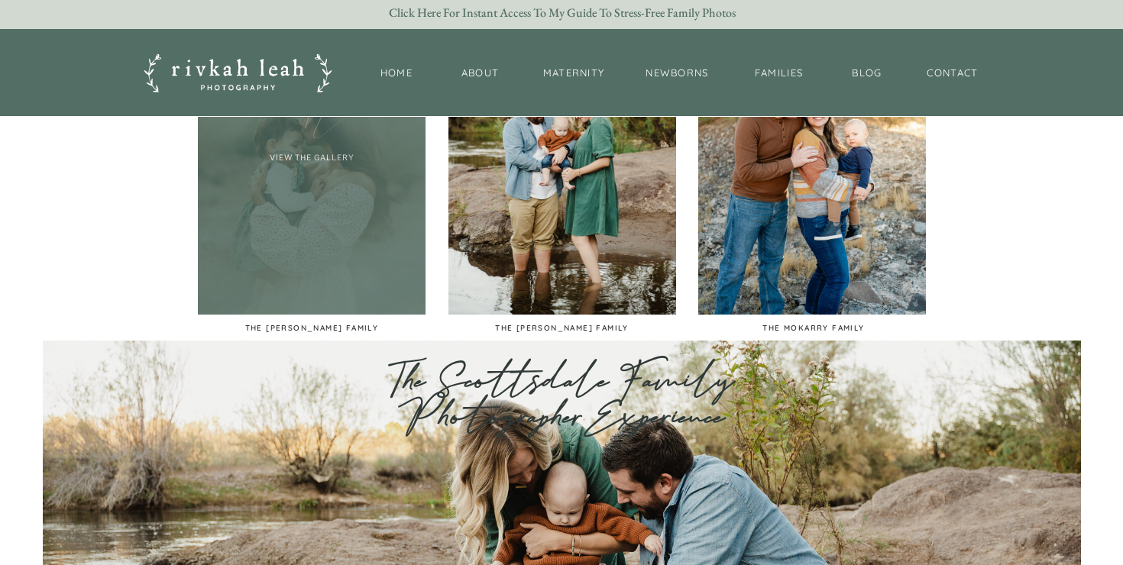
click at [293, 189] on div at bounding box center [312, 145] width 228 height 340
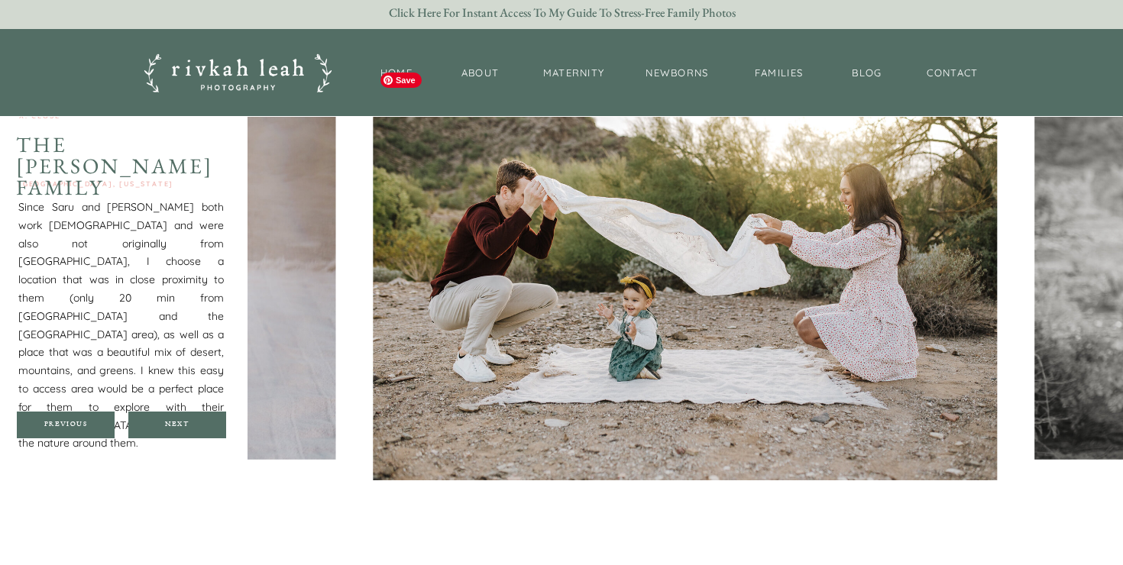
scroll to position [1357, 0]
click at [196, 422] on div "Next" at bounding box center [177, 425] width 92 height 9
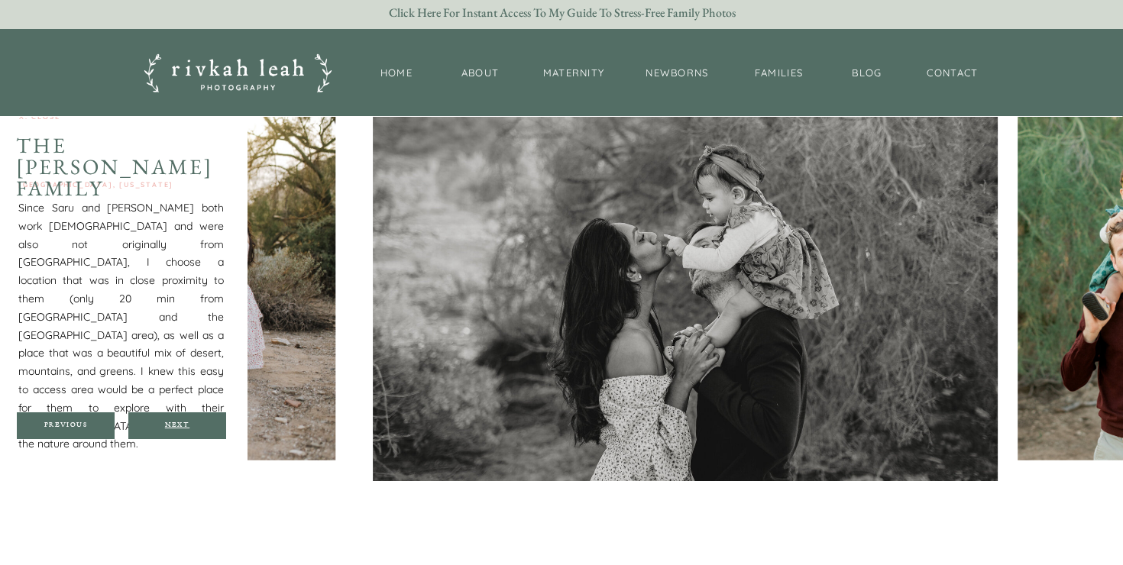
click at [196, 422] on div "Next" at bounding box center [177, 425] width 92 height 9
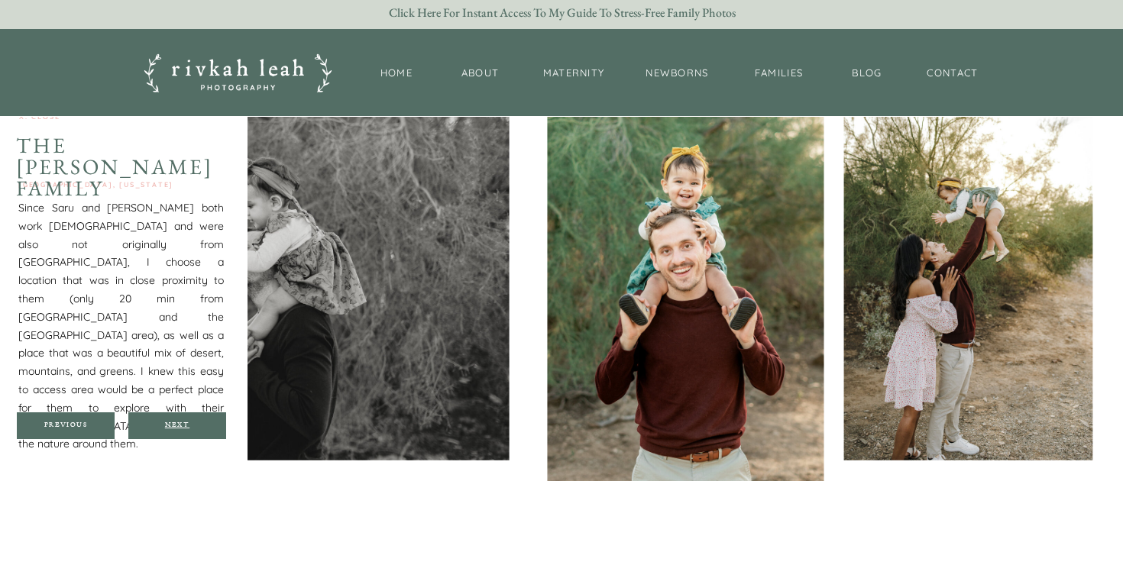
click at [196, 422] on div "Next" at bounding box center [177, 425] width 92 height 9
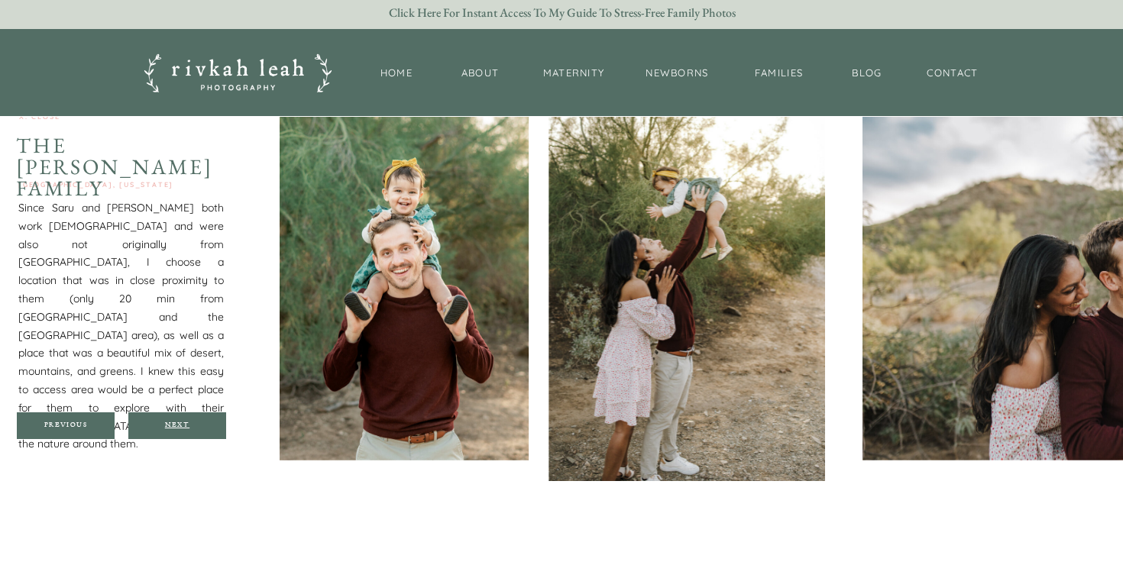
click at [196, 422] on div "Next" at bounding box center [177, 425] width 92 height 9
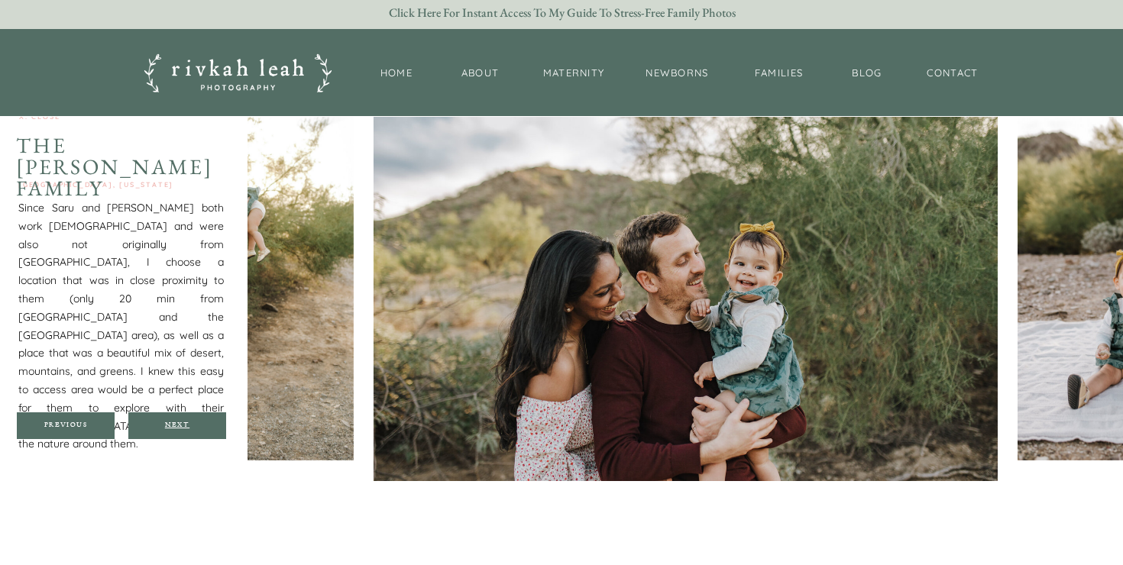
click at [196, 422] on div "Next" at bounding box center [177, 425] width 92 height 9
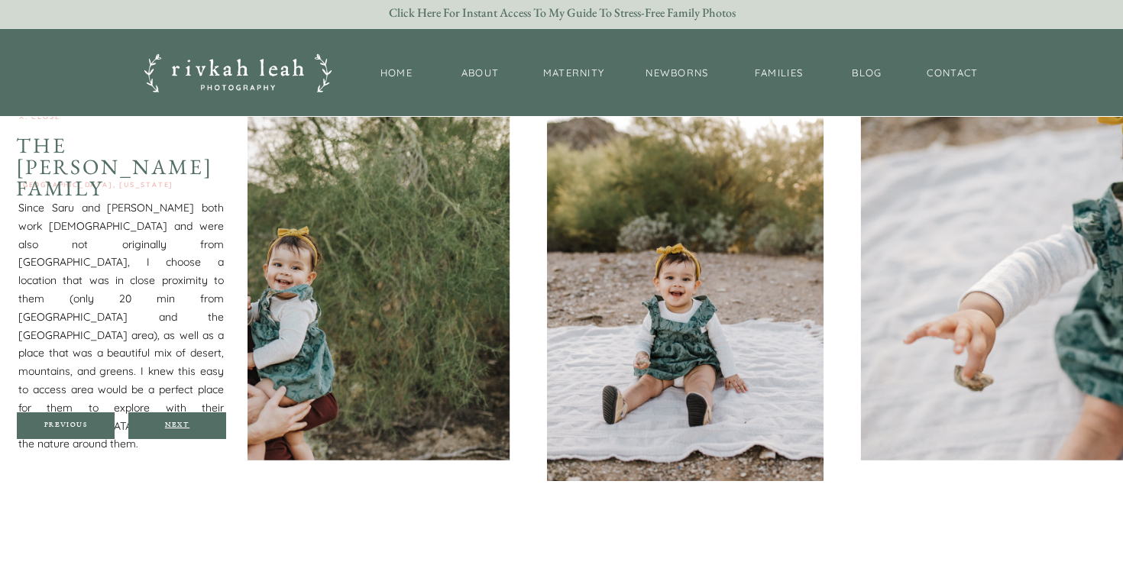
click at [196, 422] on div "Next" at bounding box center [177, 425] width 92 height 9
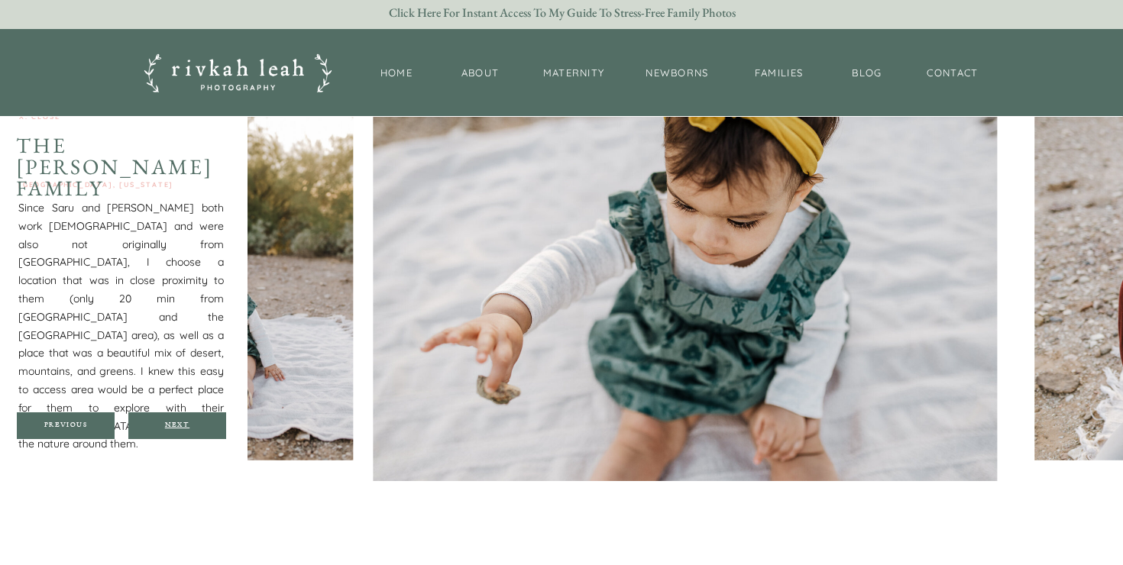
click at [196, 422] on div "Next" at bounding box center [177, 425] width 92 height 9
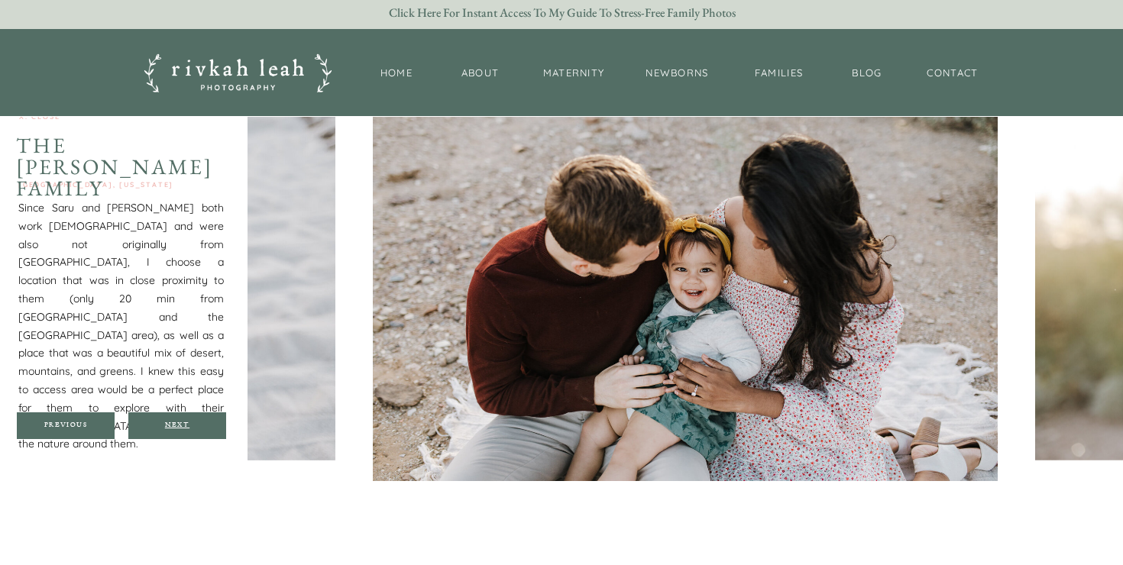
click at [196, 422] on div "Next" at bounding box center [177, 425] width 92 height 9
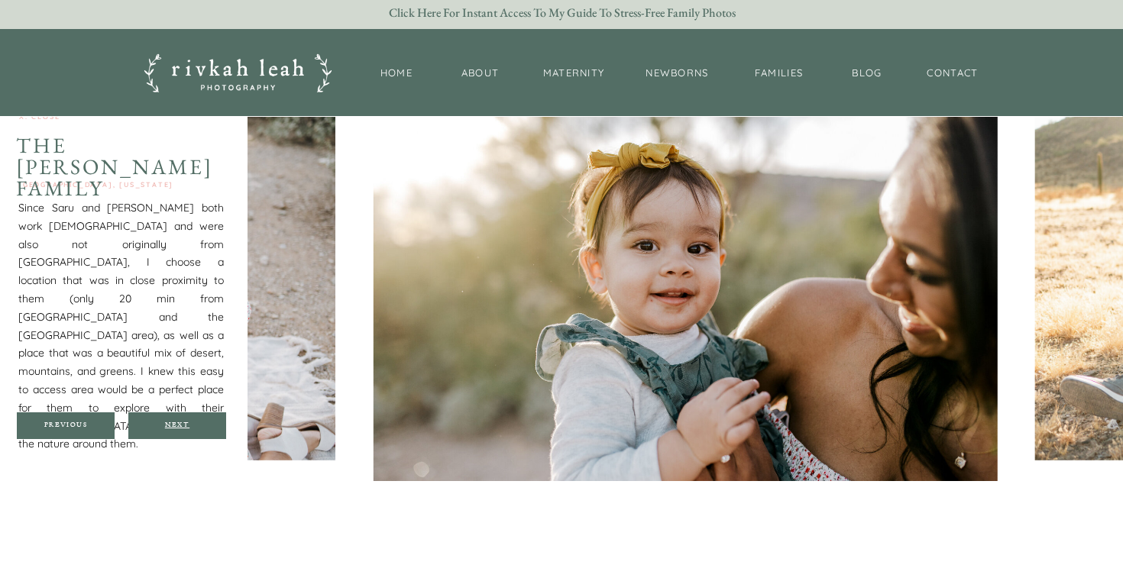
click at [196, 422] on div "Next" at bounding box center [177, 425] width 92 height 9
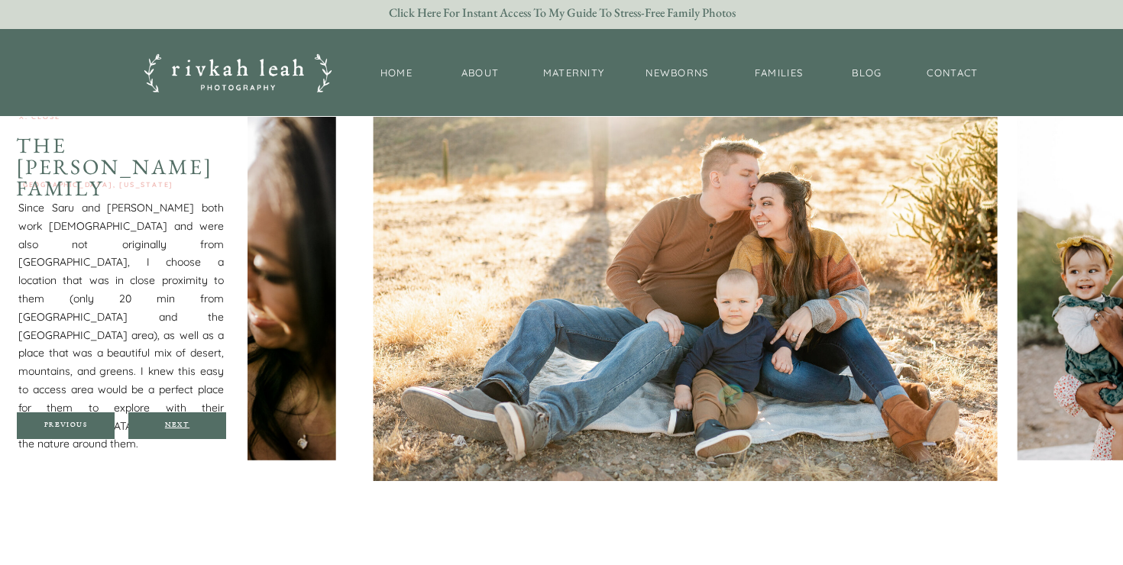
click at [196, 422] on div "Next" at bounding box center [177, 425] width 92 height 9
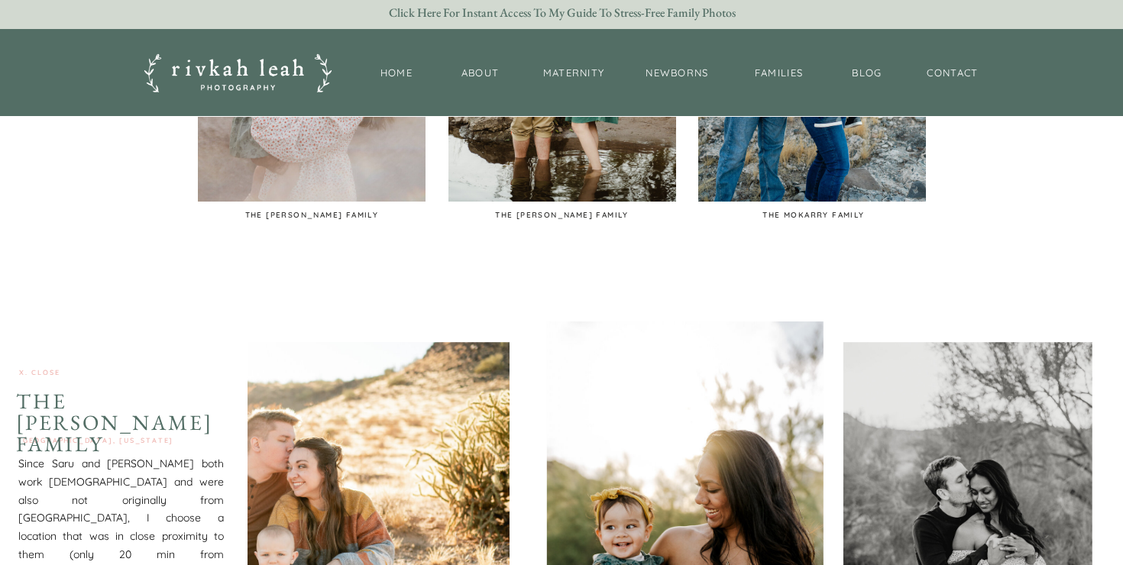
scroll to position [1037, 0]
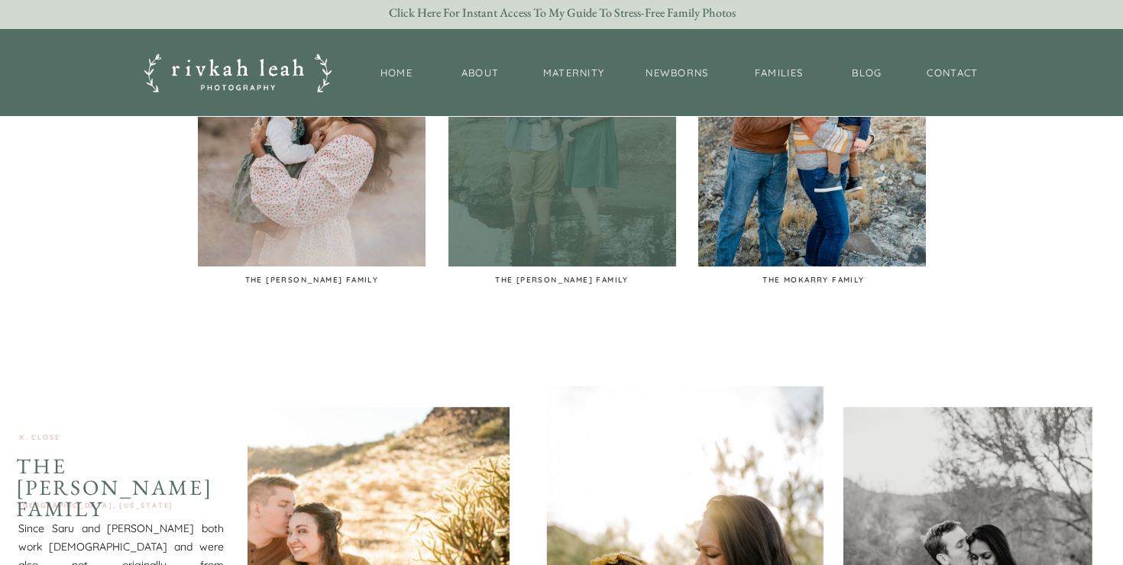
click at [546, 215] on div at bounding box center [562, 97] width 228 height 340
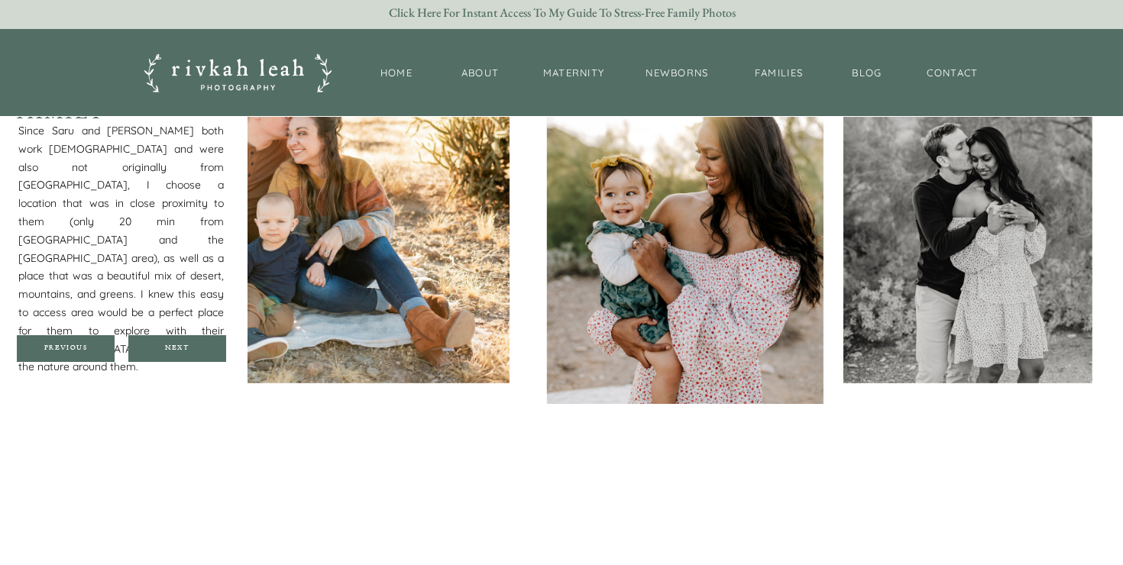
scroll to position [1411, 0]
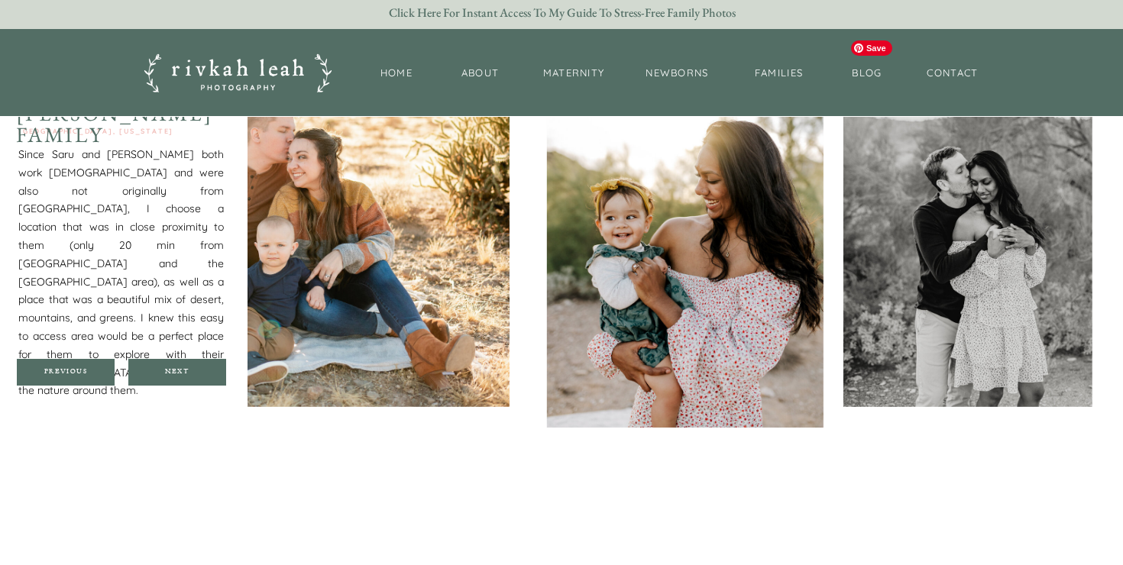
click at [975, 223] on img at bounding box center [967, 220] width 249 height 374
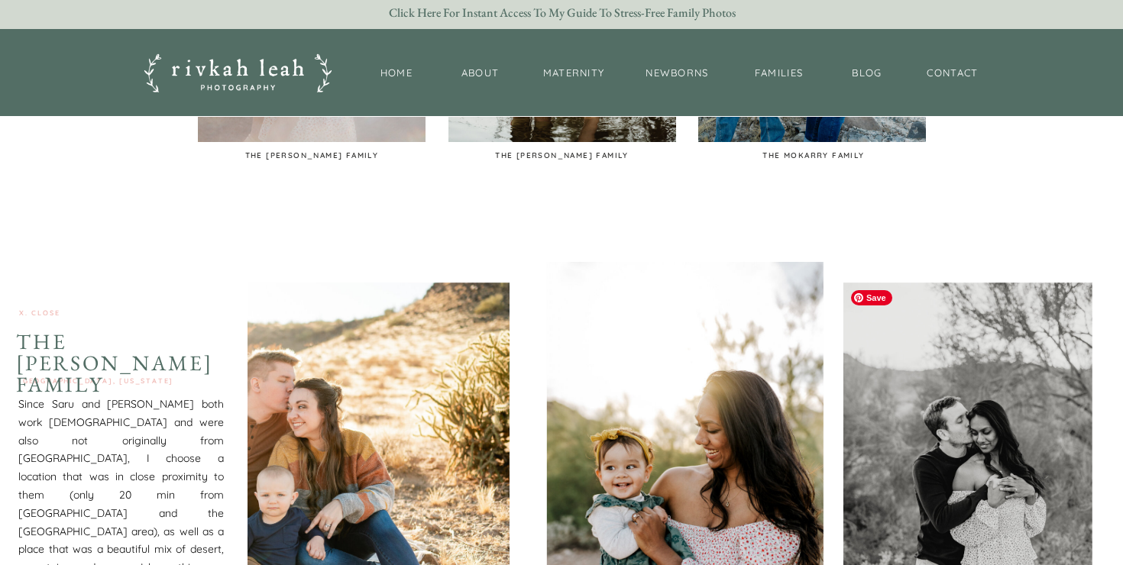
scroll to position [1096, 0]
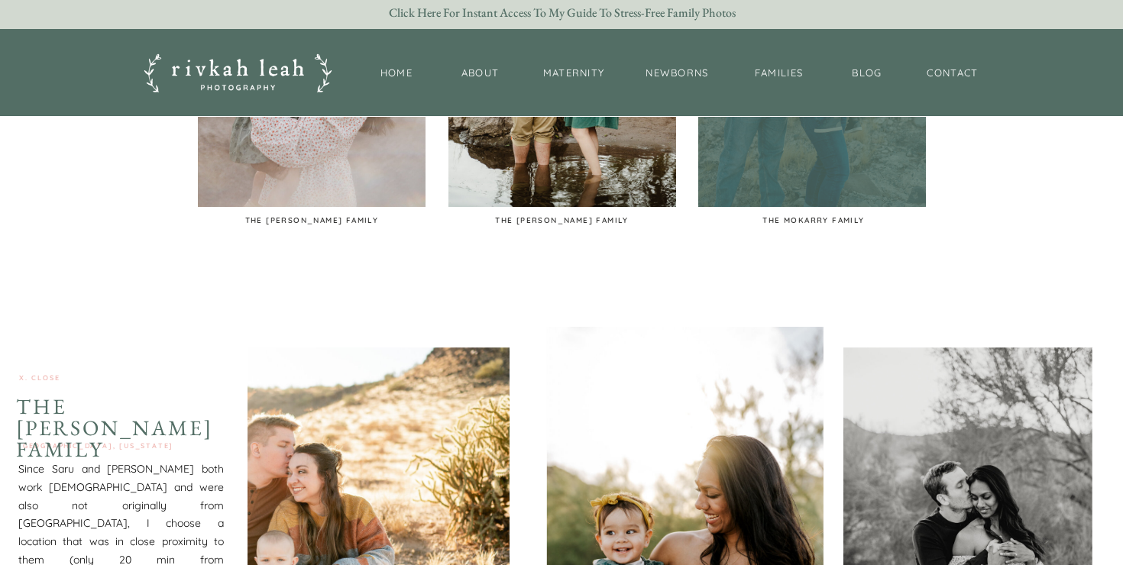
click at [838, 163] on div at bounding box center [812, 37] width 228 height 340
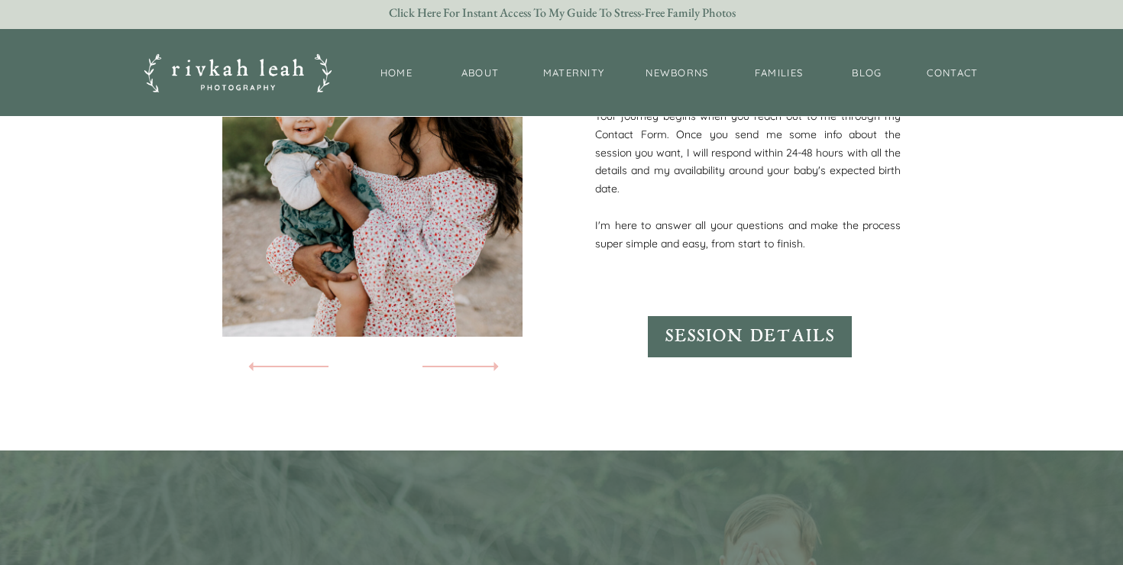
scroll to position [3852, 0]
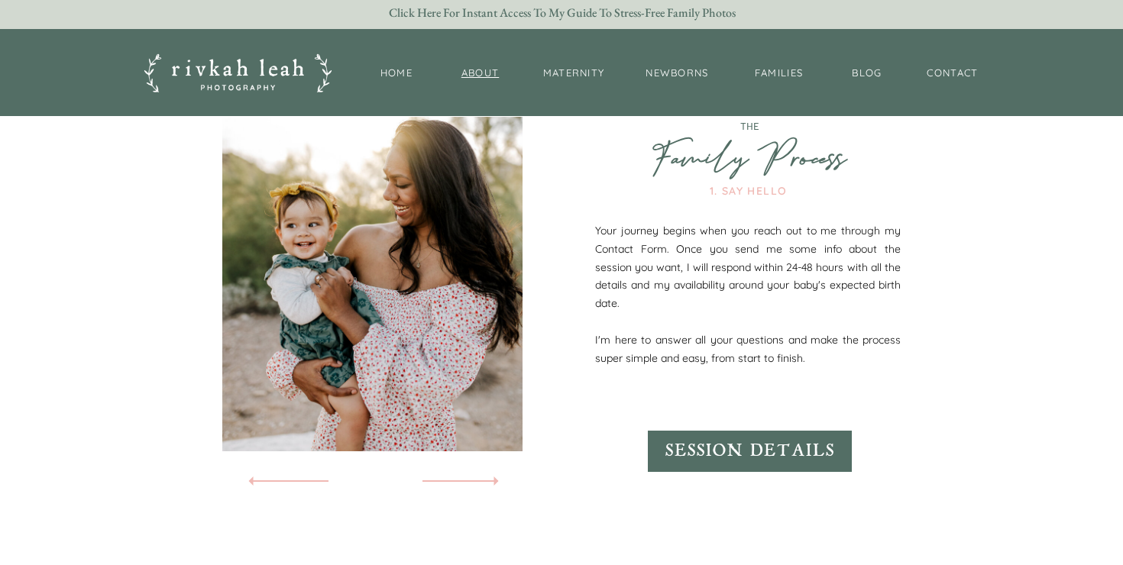
click at [474, 73] on nav "About" at bounding box center [480, 74] width 47 height 16
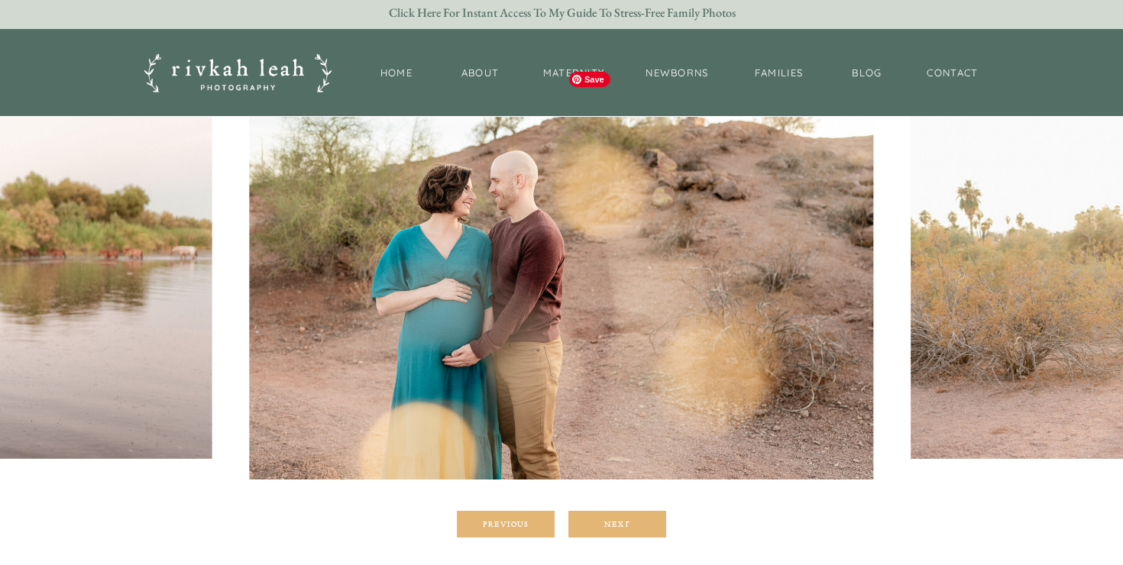
scroll to position [213, 0]
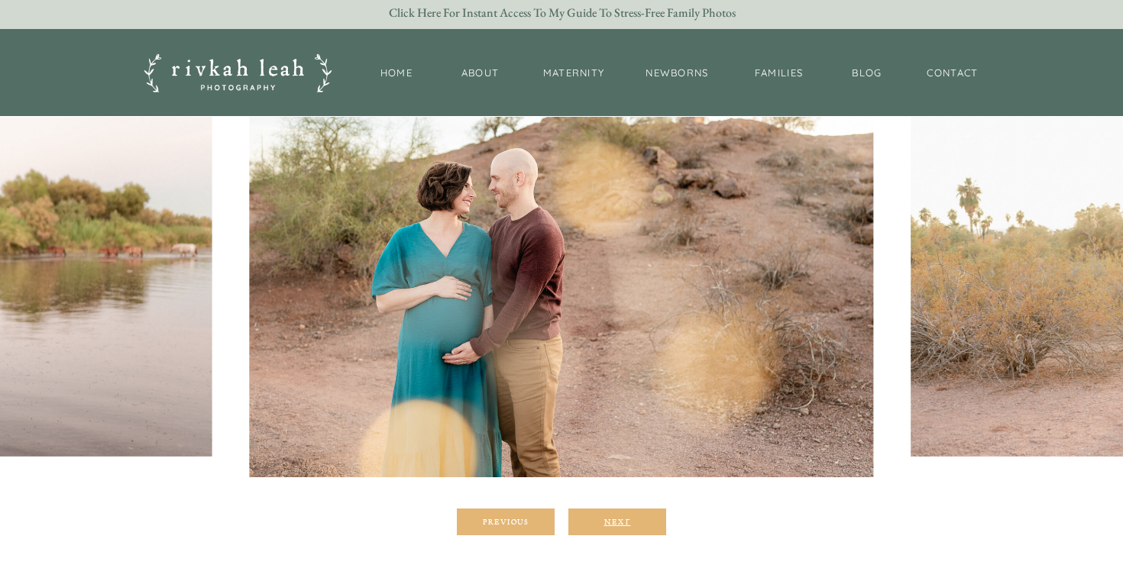
click at [631, 525] on div "Next" at bounding box center [617, 521] width 92 height 9
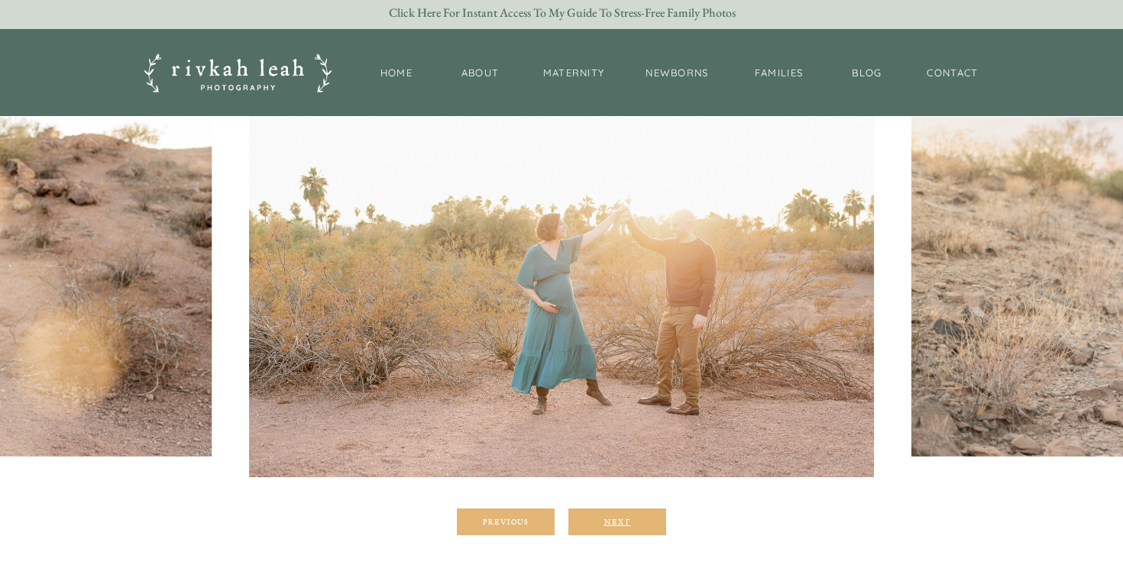
click at [631, 525] on div "Next" at bounding box center [617, 521] width 92 height 9
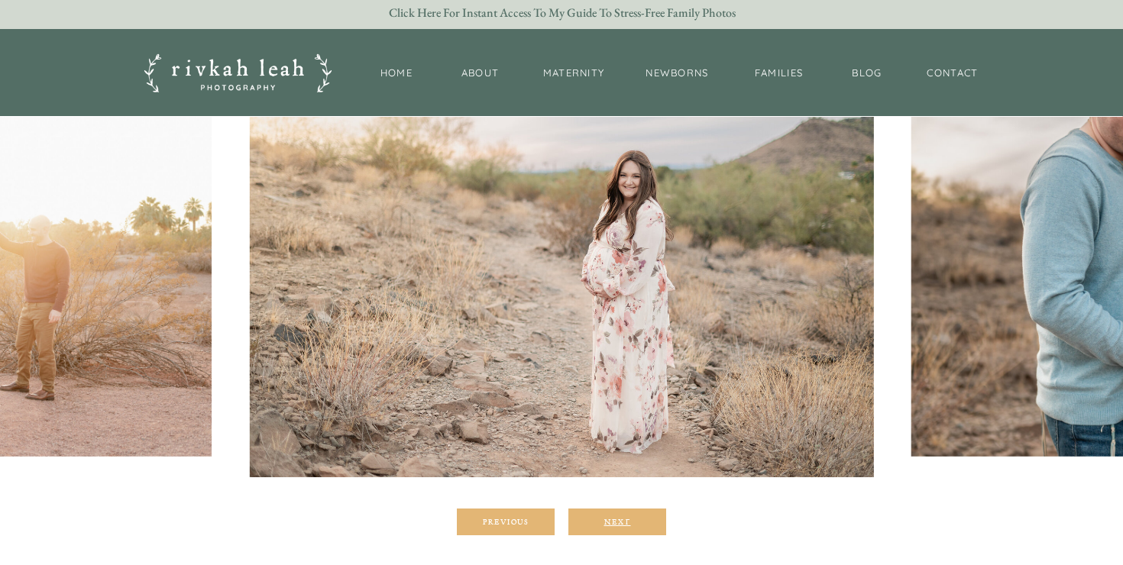
click at [631, 525] on div "Next" at bounding box center [617, 521] width 92 height 9
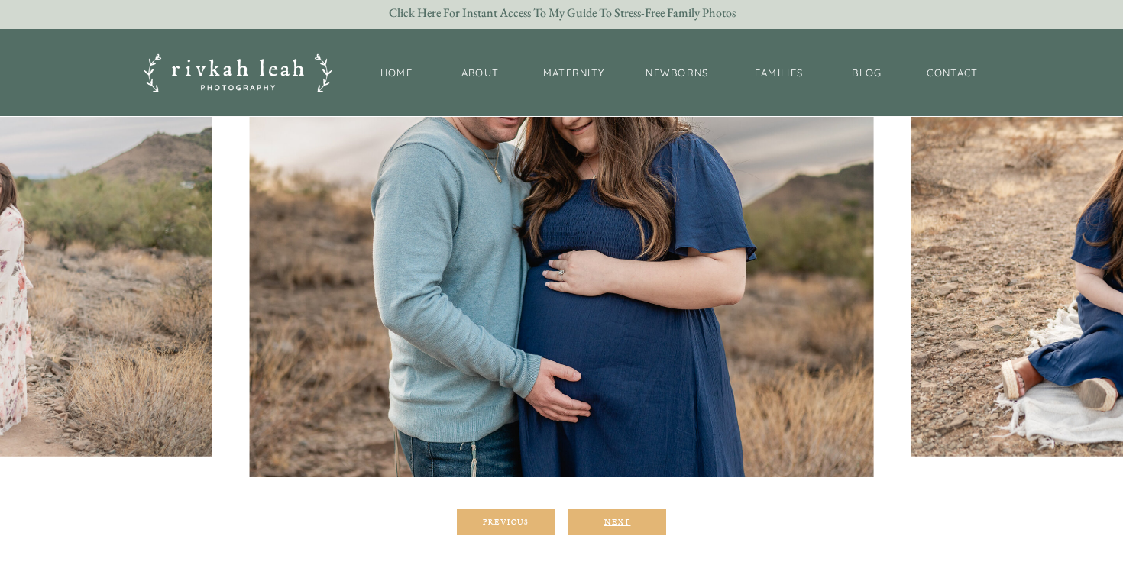
click at [631, 525] on div "Next" at bounding box center [617, 521] width 92 height 9
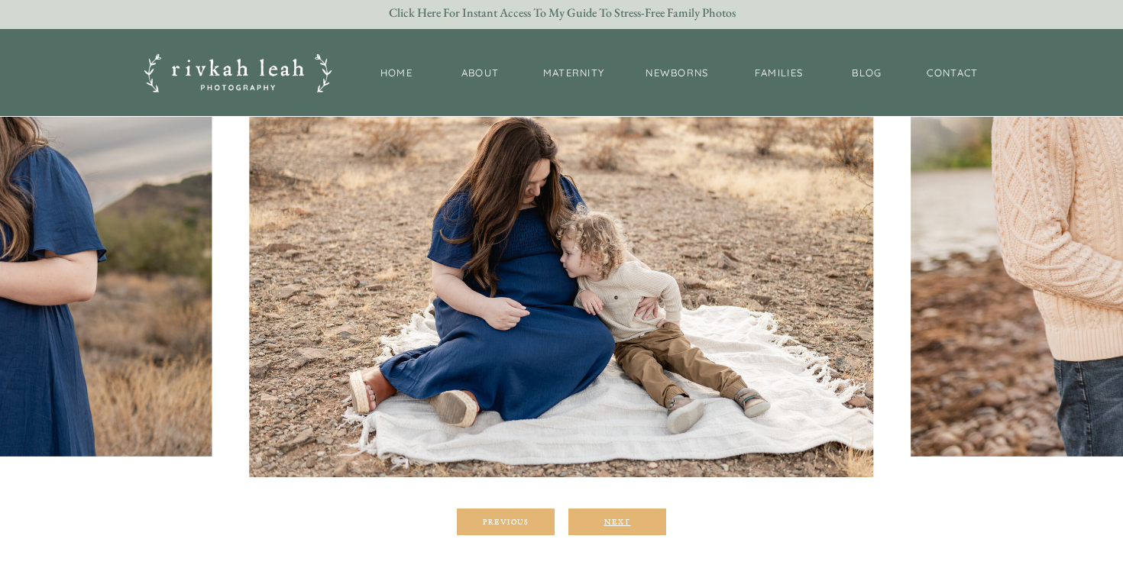
click at [631, 525] on div "Next" at bounding box center [617, 521] width 92 height 9
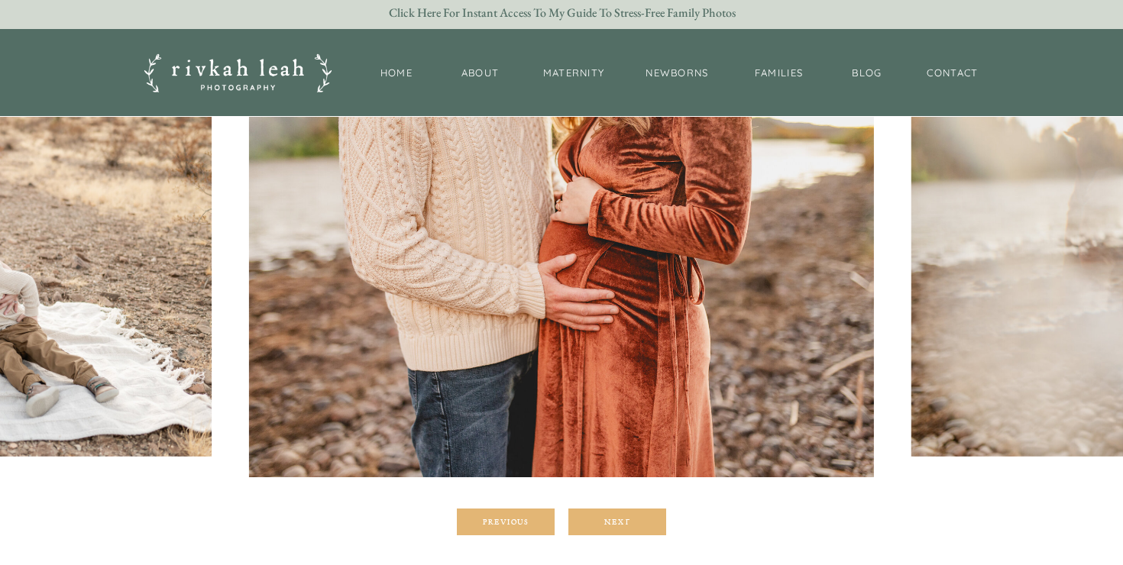
click at [537, 516] on div at bounding box center [506, 522] width 98 height 27
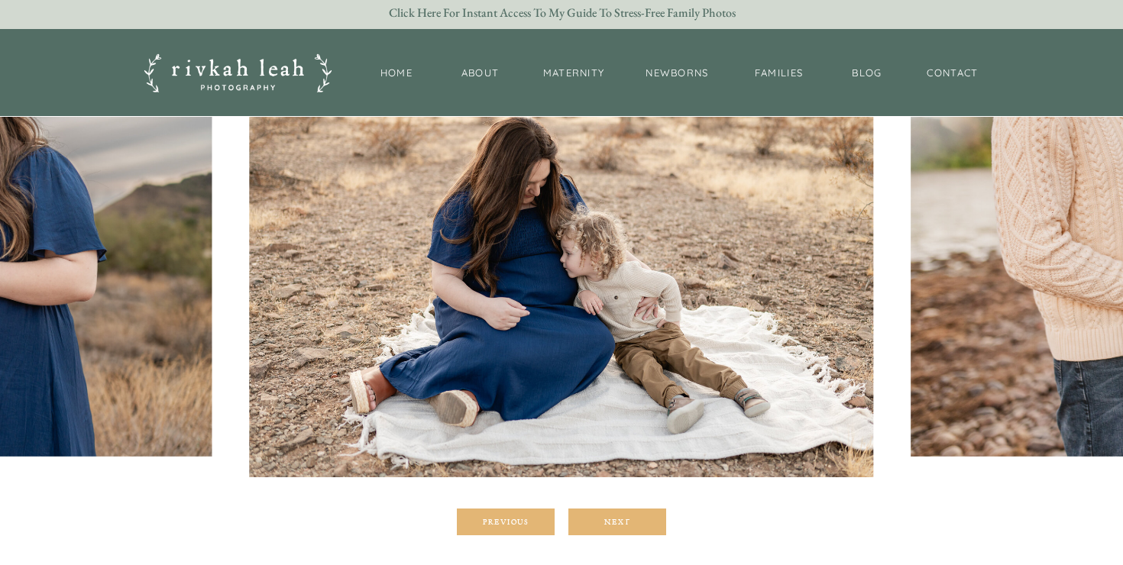
click at [613, 529] on div at bounding box center [617, 522] width 98 height 27
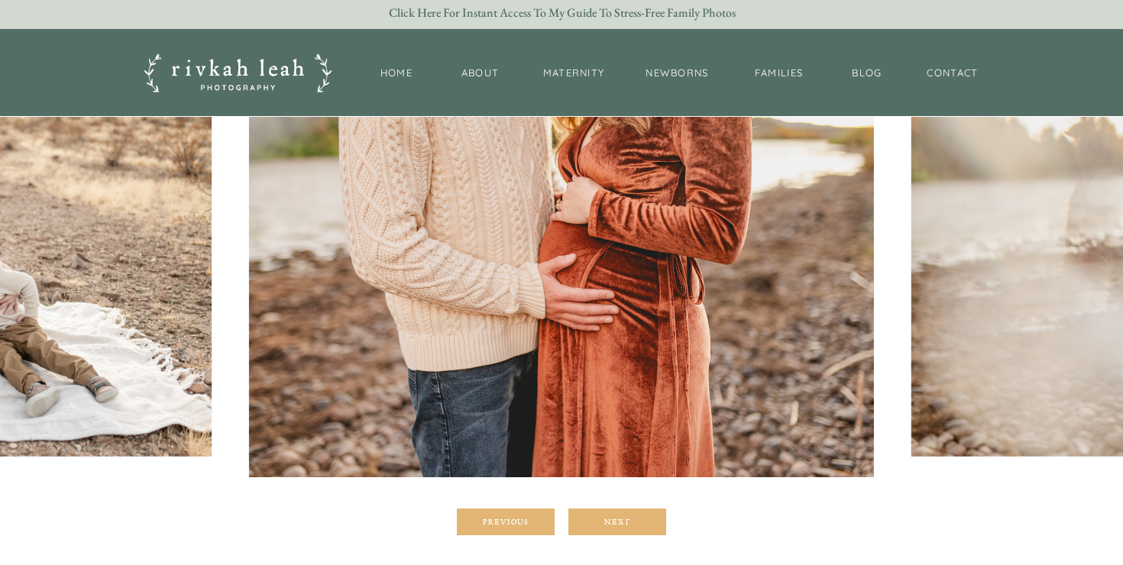
click at [613, 529] on div at bounding box center [617, 522] width 98 height 27
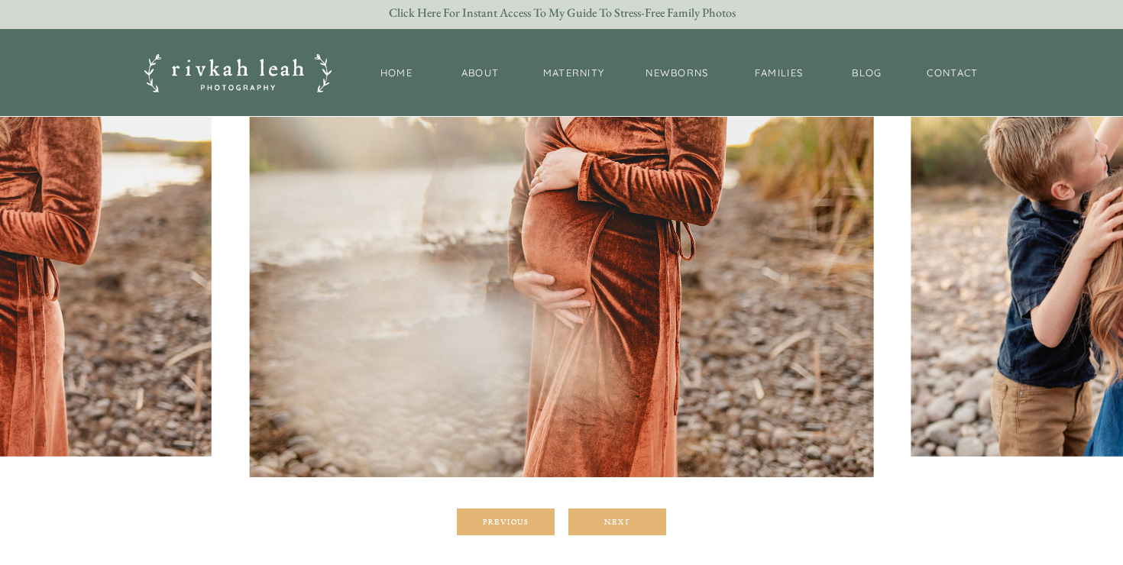
click at [613, 529] on div at bounding box center [617, 522] width 98 height 27
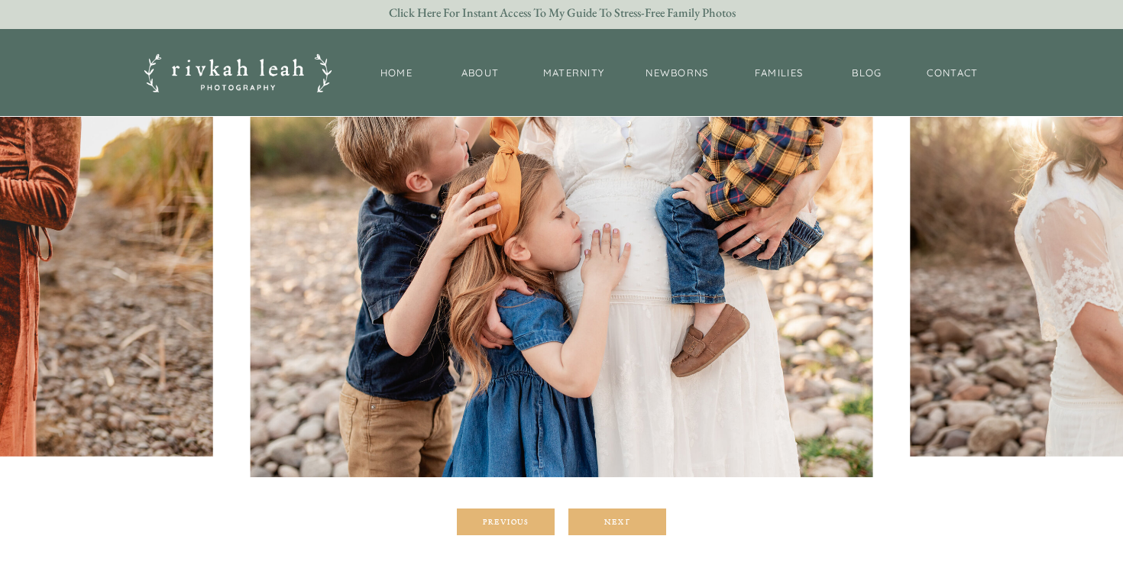
click at [613, 529] on div at bounding box center [617, 522] width 98 height 27
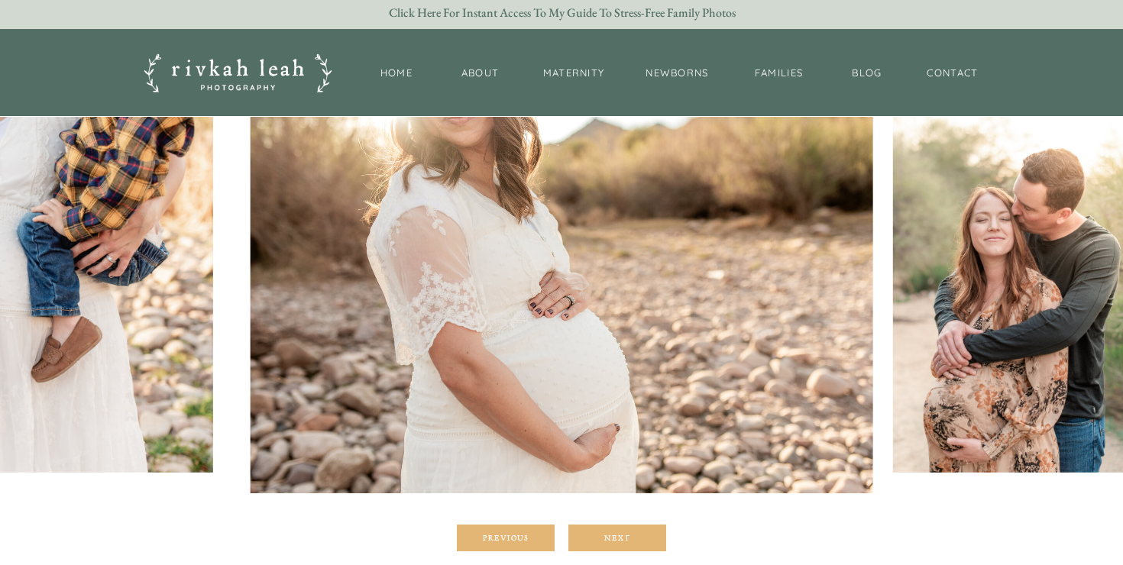
scroll to position [215, 0]
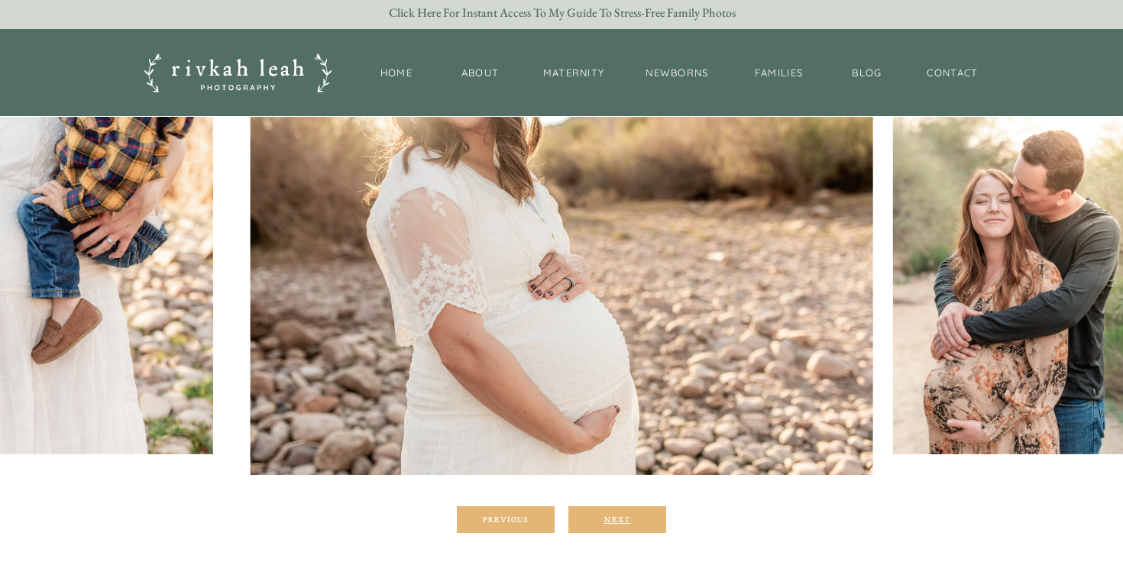
click at [615, 521] on div "Next" at bounding box center [617, 519] width 92 height 9
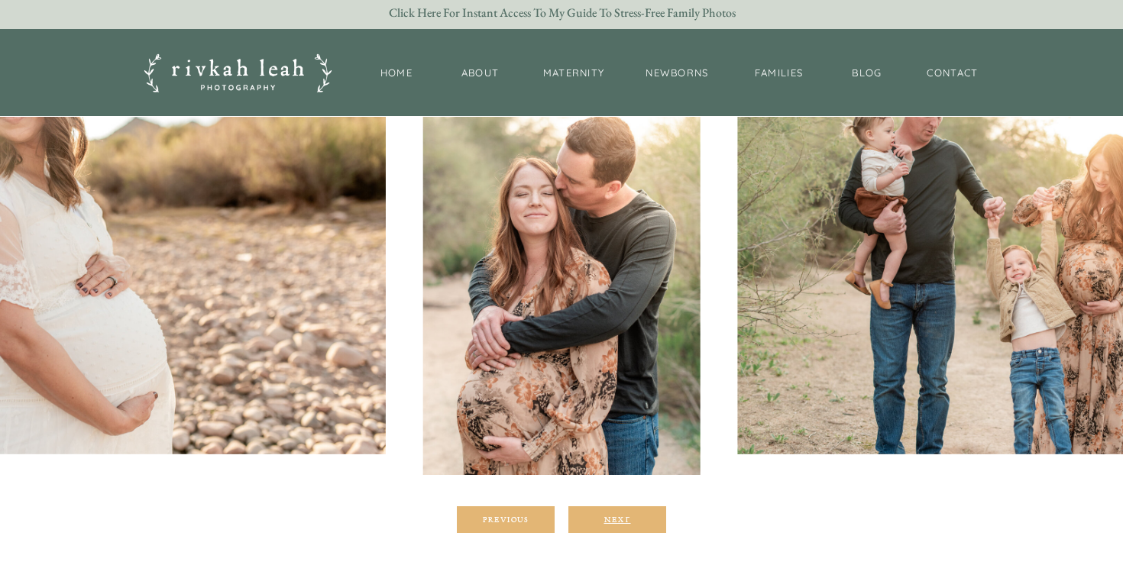
click at [615, 521] on div "Next" at bounding box center [617, 519] width 92 height 9
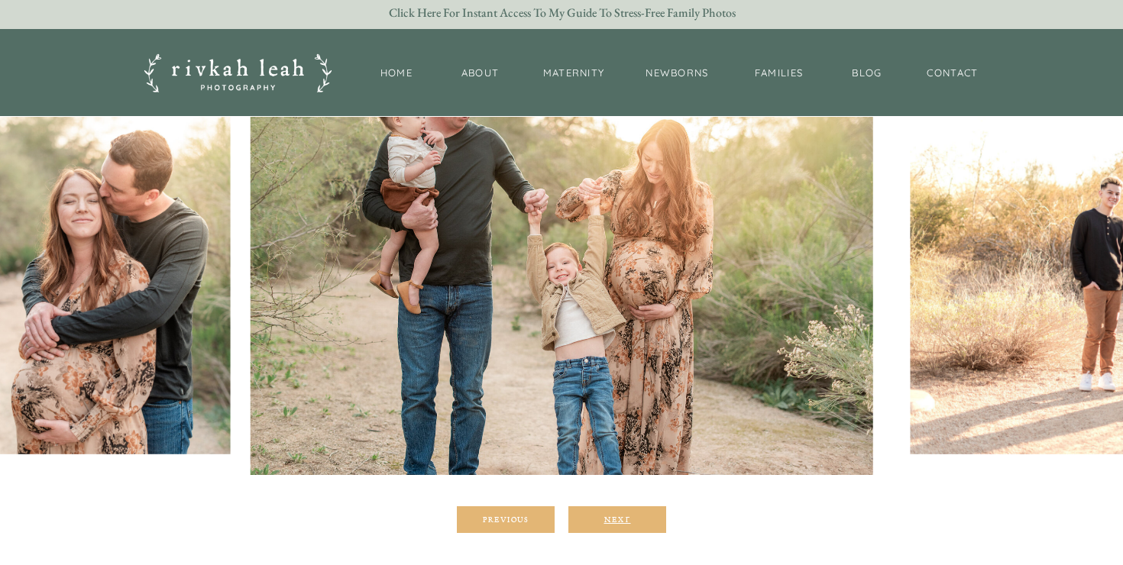
click at [615, 521] on div "Next" at bounding box center [617, 519] width 92 height 9
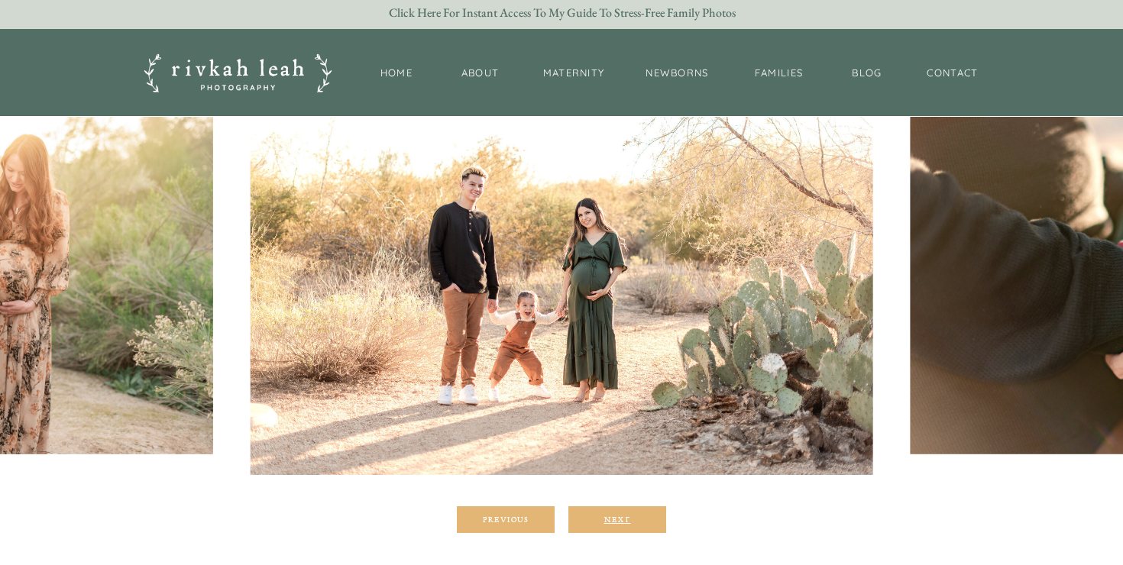
click at [615, 521] on div "Next" at bounding box center [617, 519] width 92 height 9
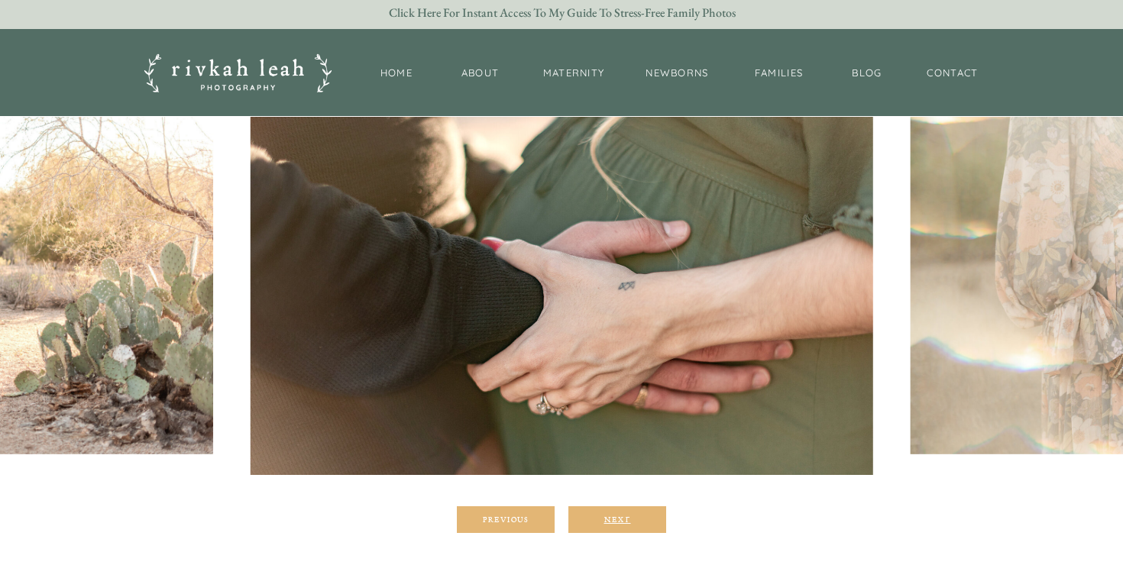
click at [615, 521] on div "Next" at bounding box center [617, 519] width 92 height 9
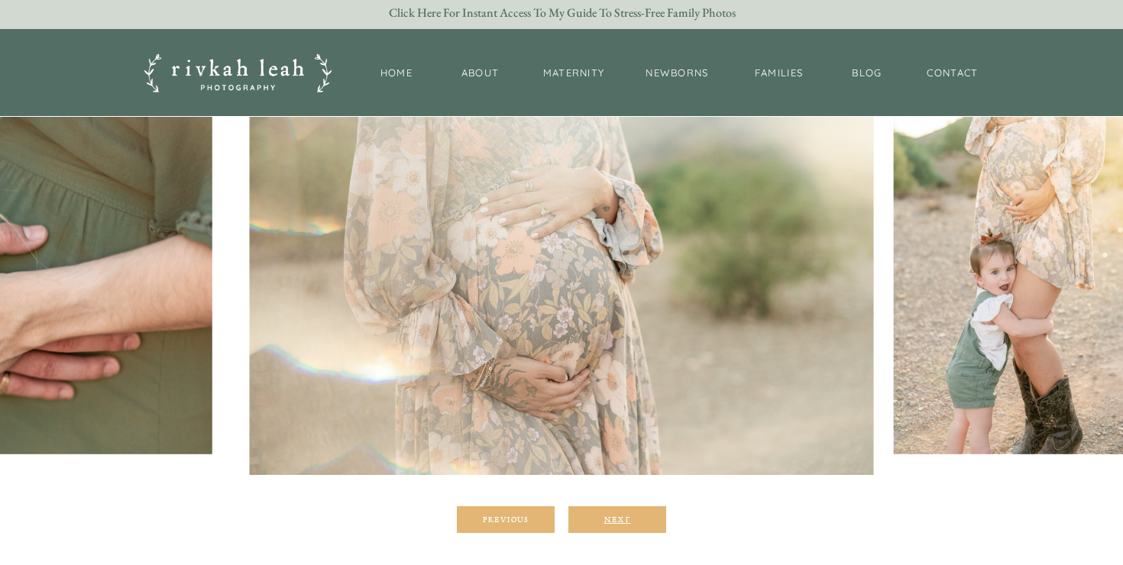
click at [615, 521] on div "Next" at bounding box center [617, 519] width 92 height 9
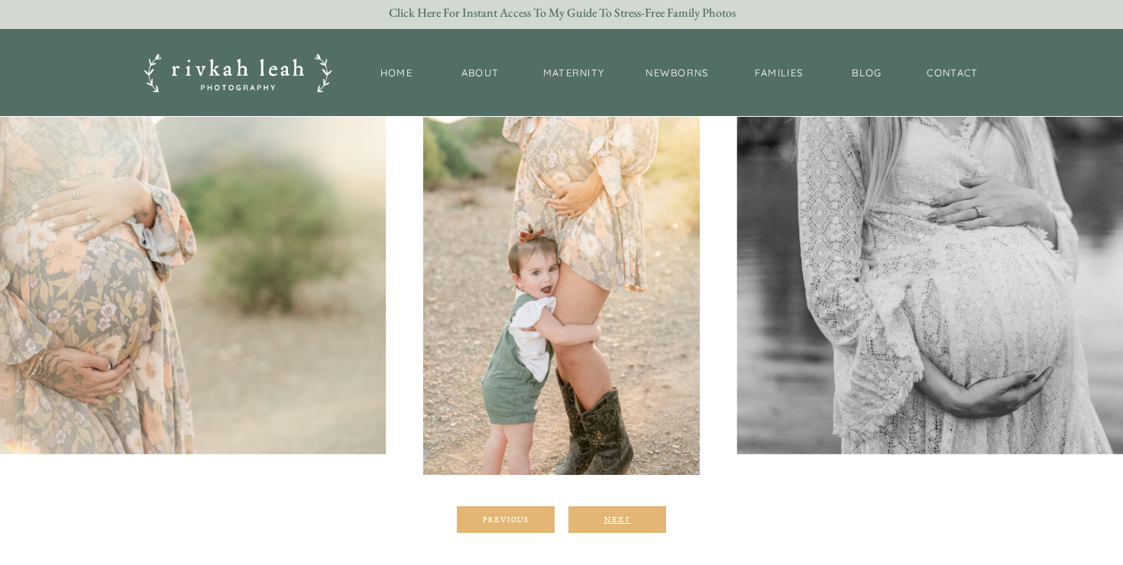
click at [615, 521] on div "Next" at bounding box center [617, 519] width 92 height 9
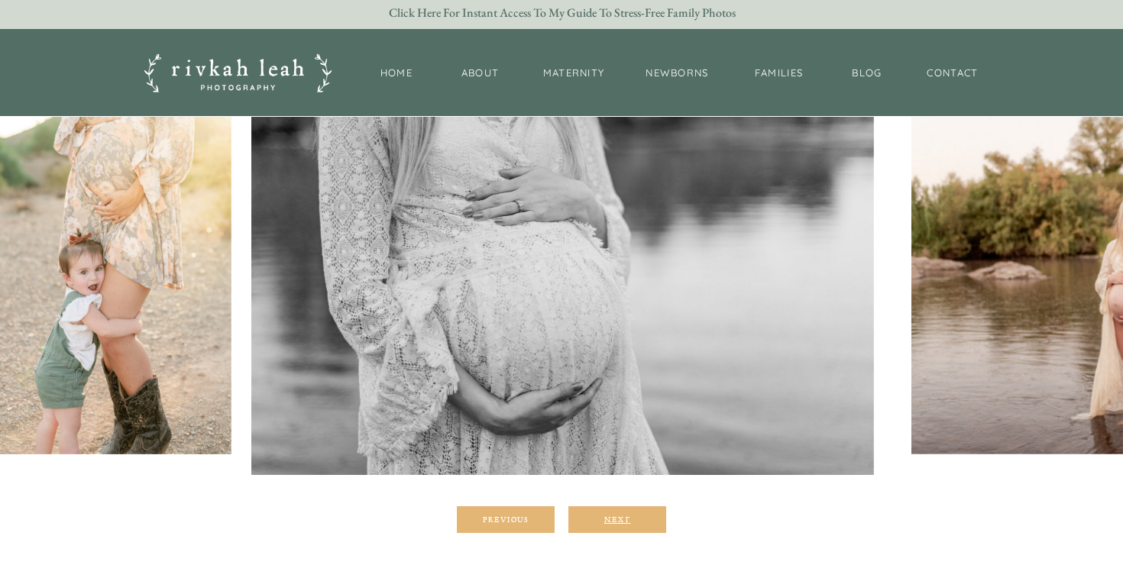
click at [615, 521] on div "Next" at bounding box center [617, 519] width 92 height 9
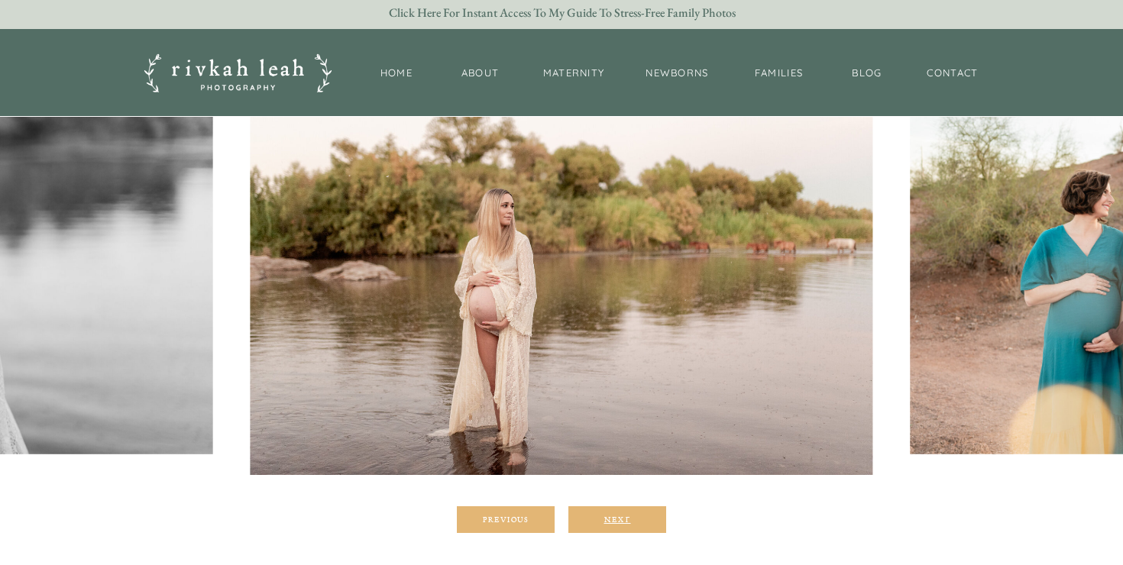
click at [615, 521] on div "Next" at bounding box center [617, 519] width 92 height 9
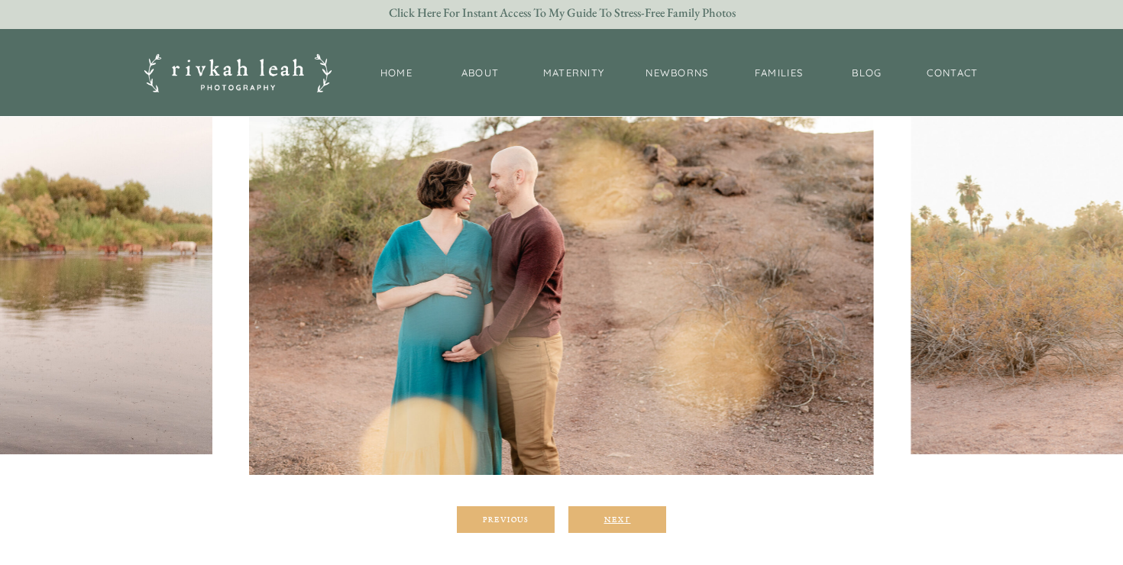
click at [615, 521] on div "Next" at bounding box center [617, 519] width 92 height 9
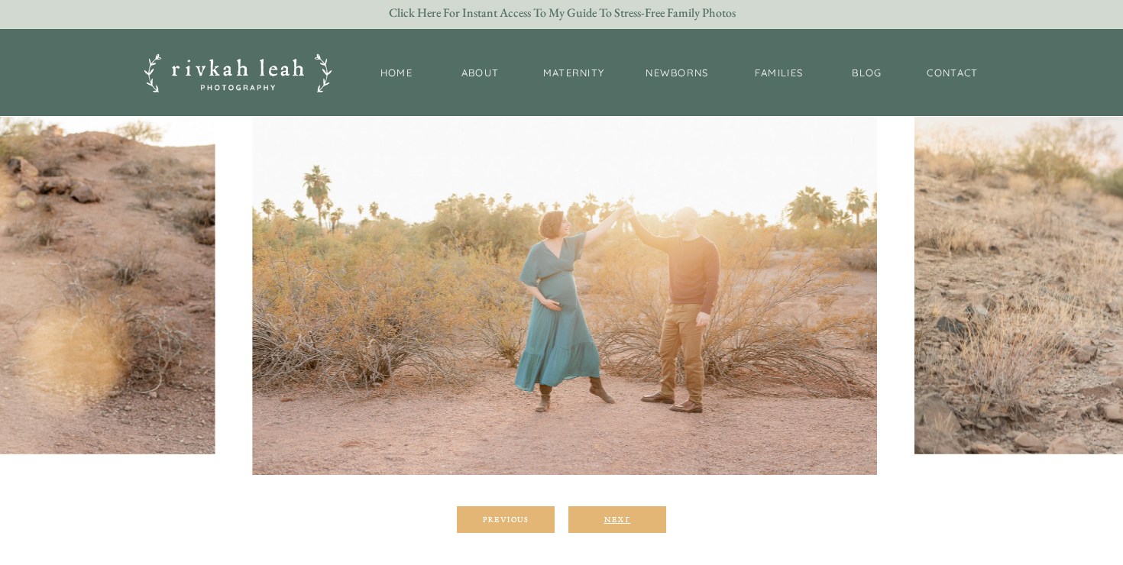
click at [615, 521] on div "Next" at bounding box center [617, 519] width 92 height 9
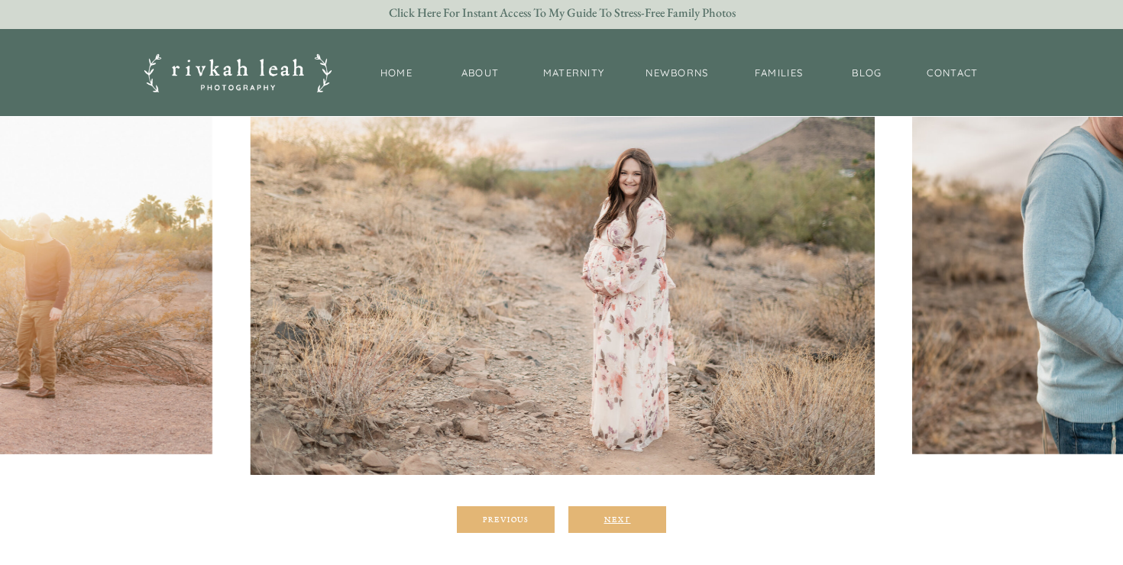
click at [615, 521] on div "Next" at bounding box center [617, 519] width 92 height 9
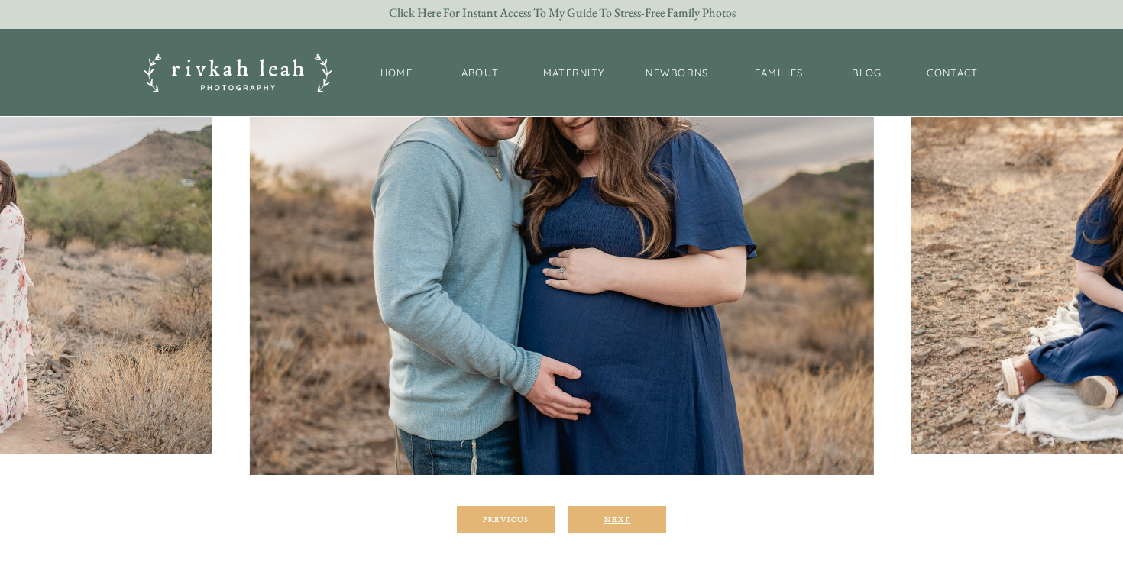
click at [615, 521] on div "Next" at bounding box center [617, 519] width 92 height 9
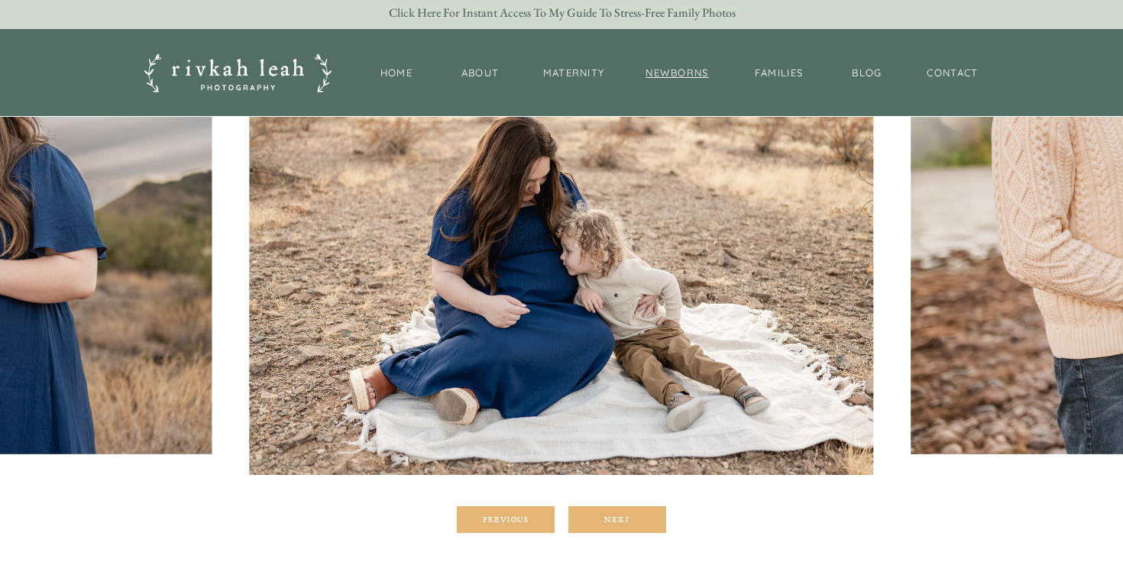
click at [675, 72] on nav "newborns" at bounding box center [677, 73] width 66 height 15
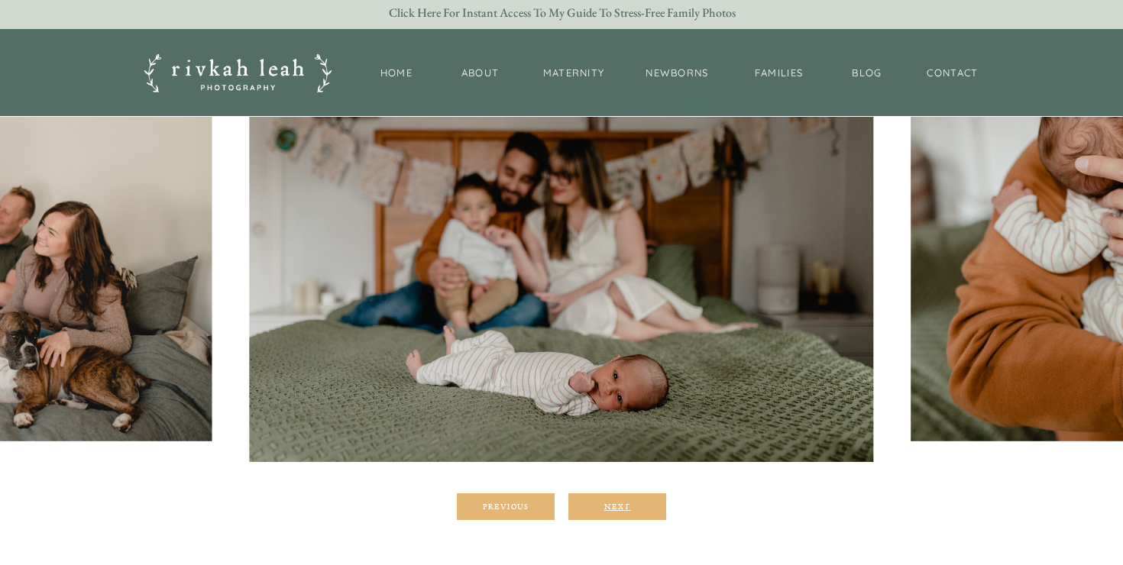
scroll to position [225, 0]
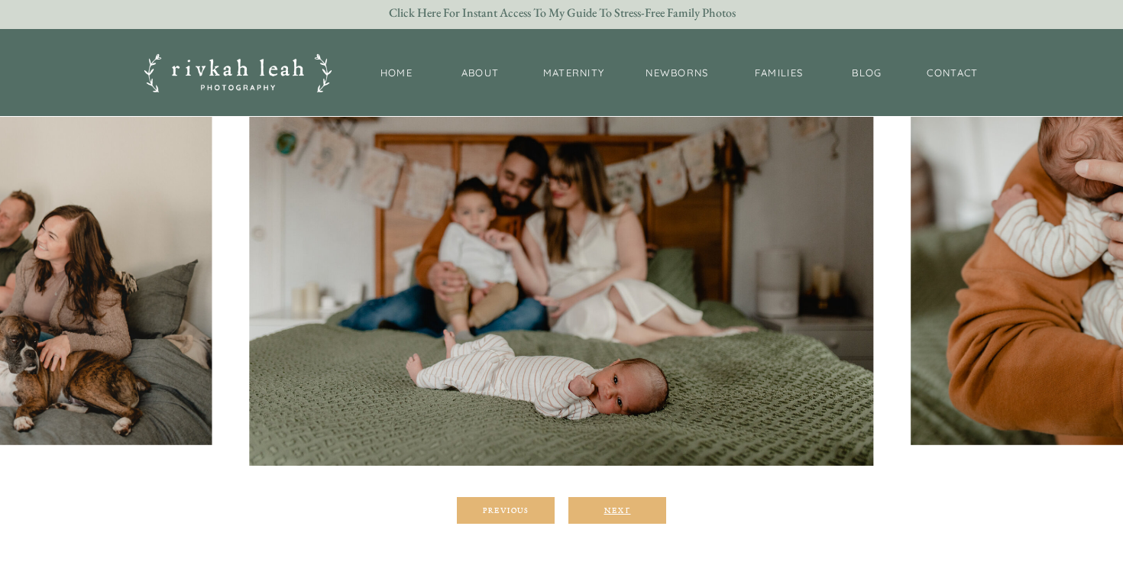
click at [631, 506] on div "Next" at bounding box center [617, 510] width 92 height 9
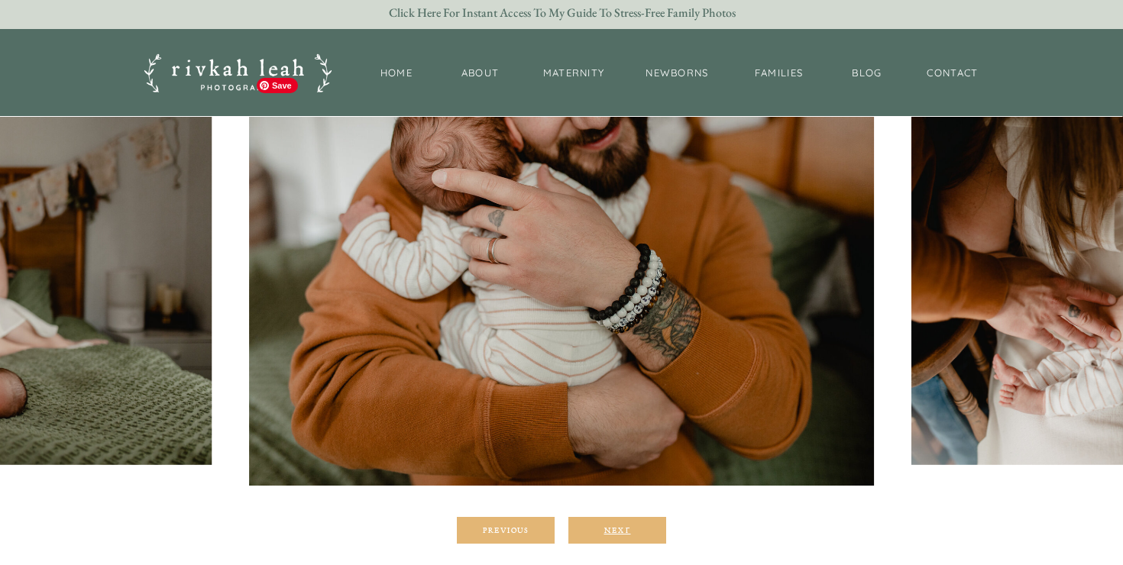
scroll to position [206, 0]
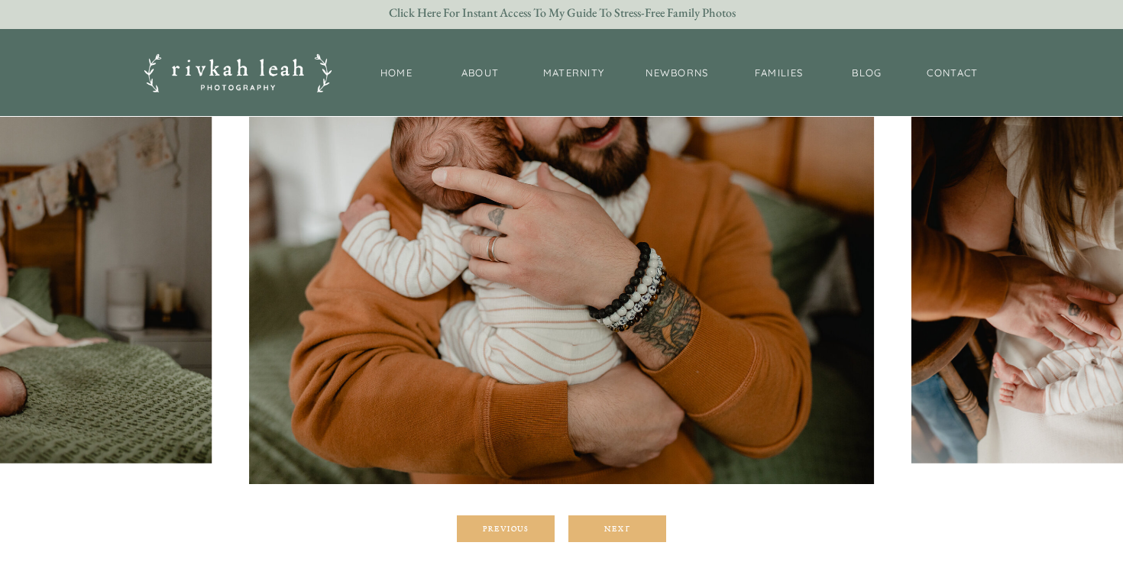
click at [621, 537] on div at bounding box center [617, 529] width 98 height 27
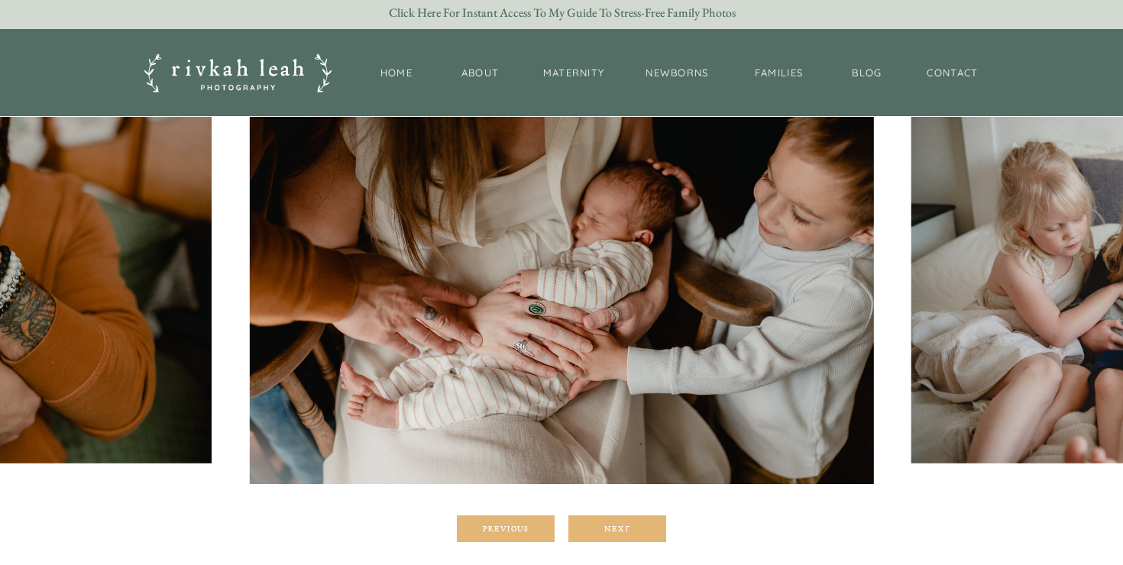
click at [621, 537] on div at bounding box center [617, 529] width 98 height 27
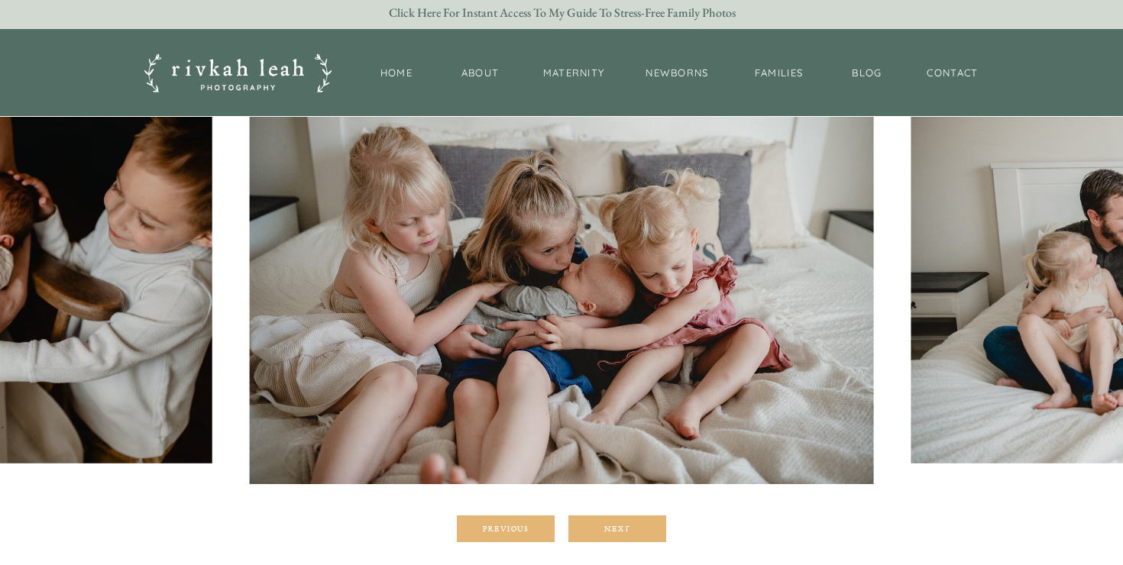
click at [621, 537] on div at bounding box center [617, 529] width 98 height 27
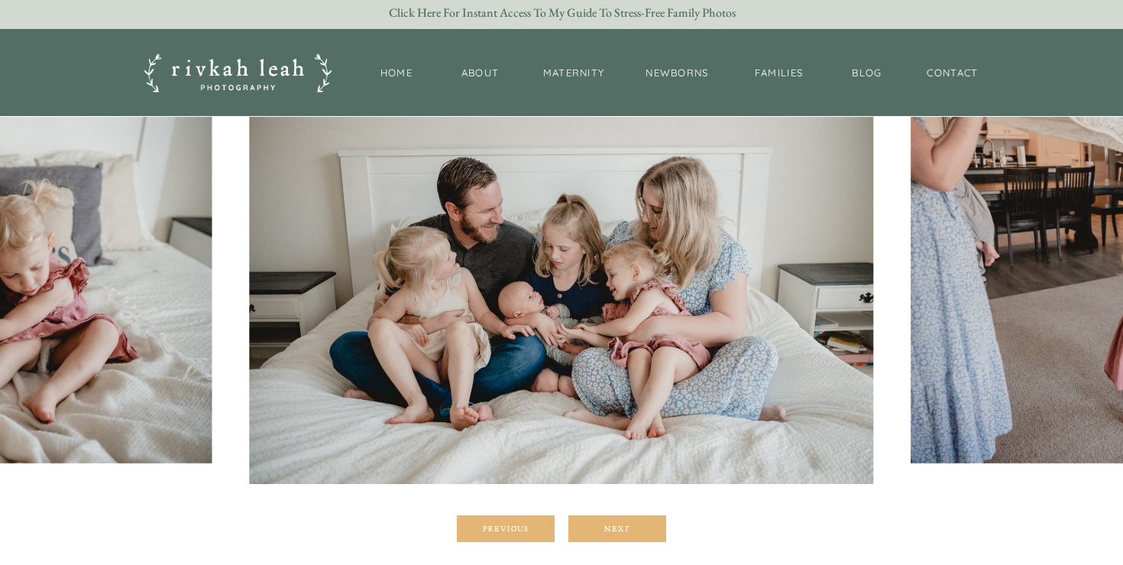
click at [621, 537] on div at bounding box center [617, 529] width 98 height 27
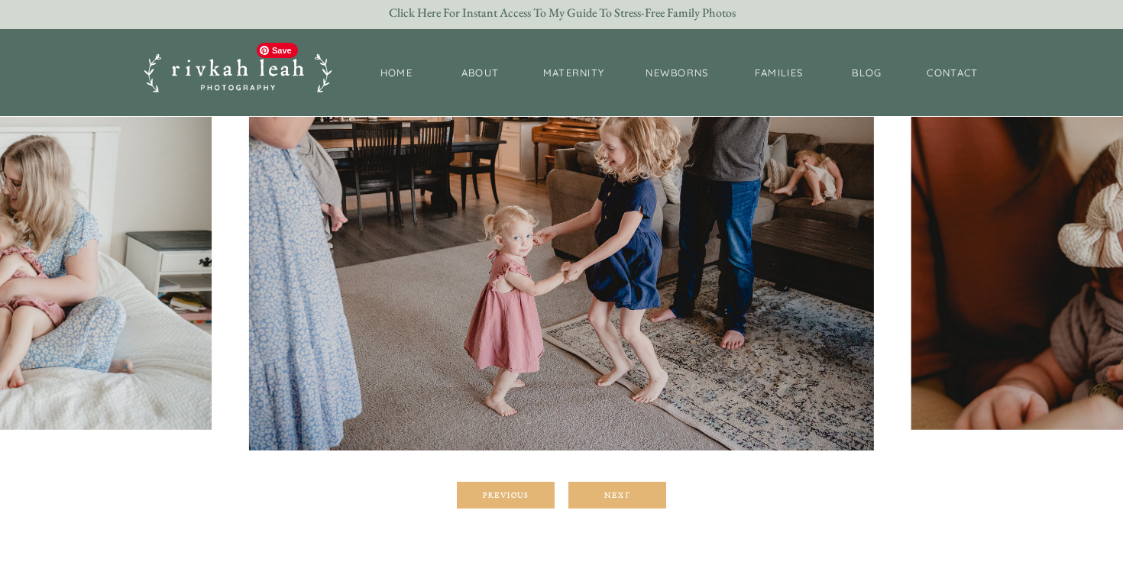
scroll to position [241, 0]
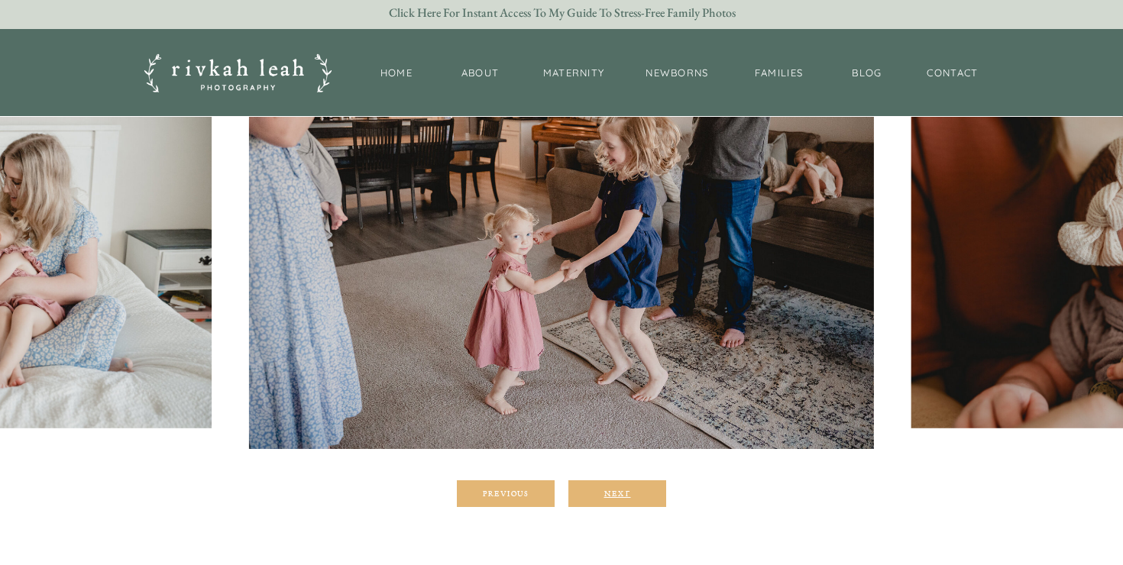
click at [628, 497] on div "Next" at bounding box center [617, 493] width 92 height 9
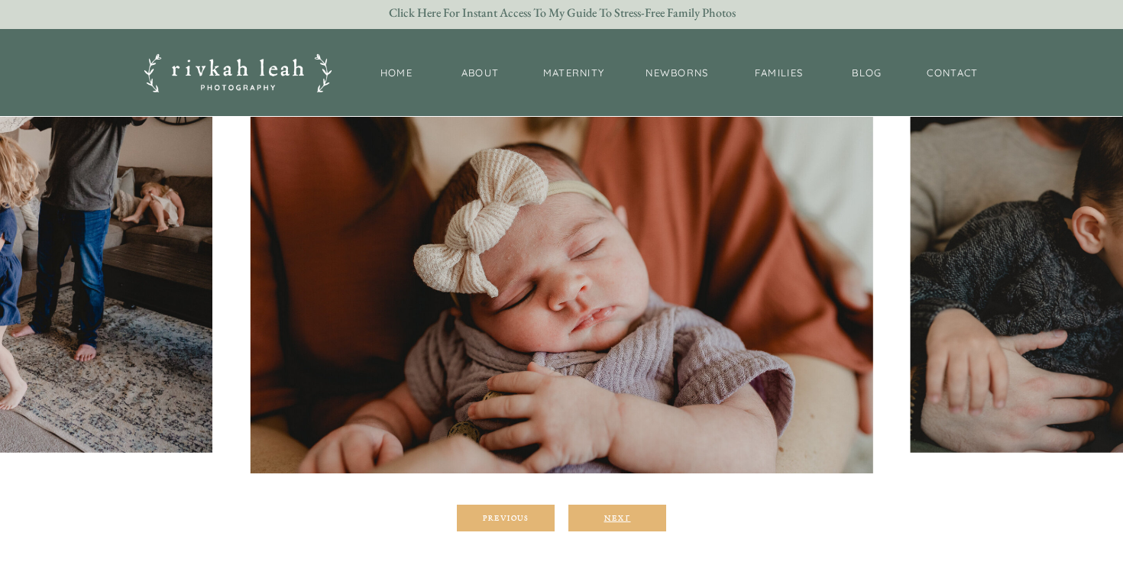
scroll to position [220, 0]
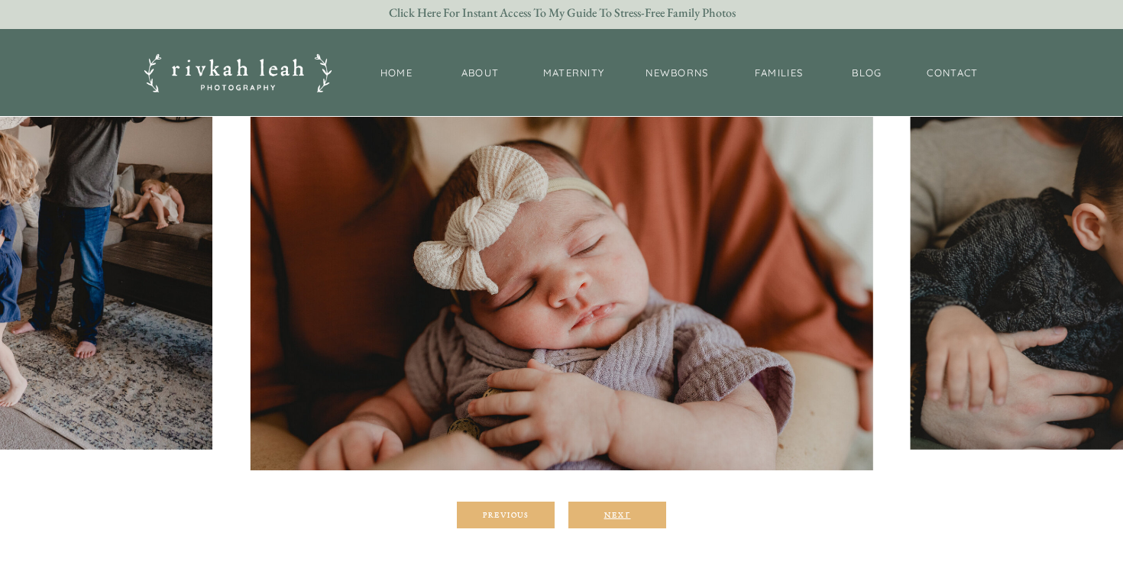
click at [620, 511] on div "Next" at bounding box center [617, 514] width 92 height 9
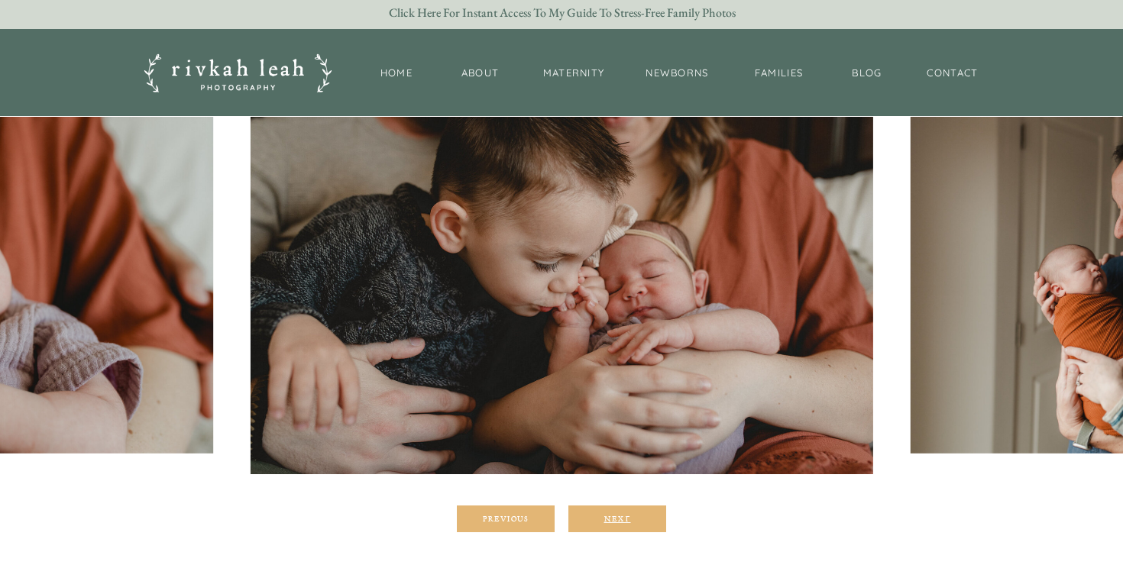
scroll to position [218, 0]
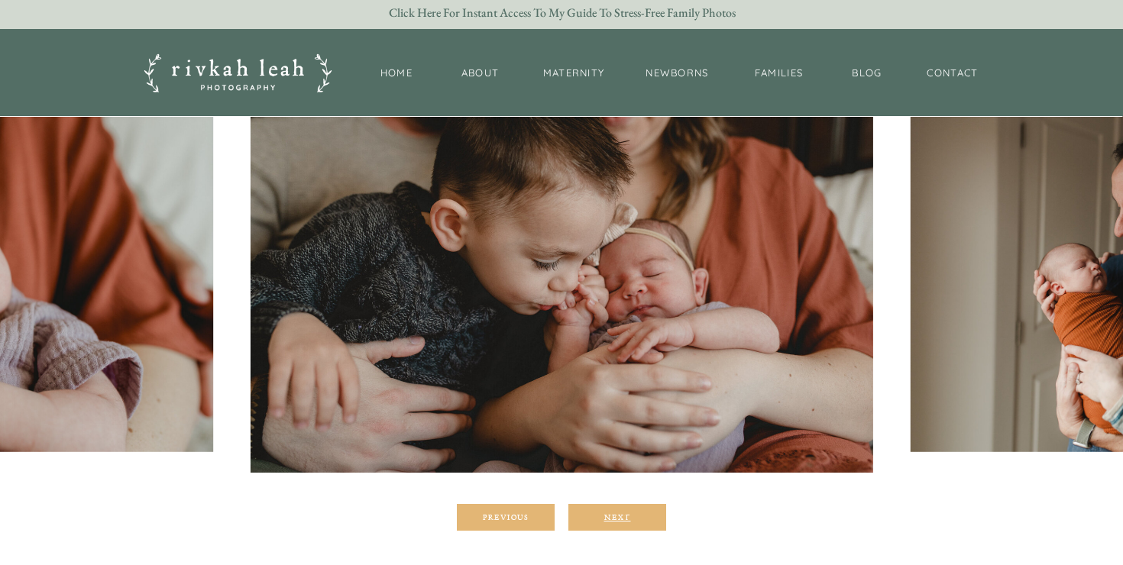
click at [618, 518] on div "Next" at bounding box center [617, 517] width 92 height 9
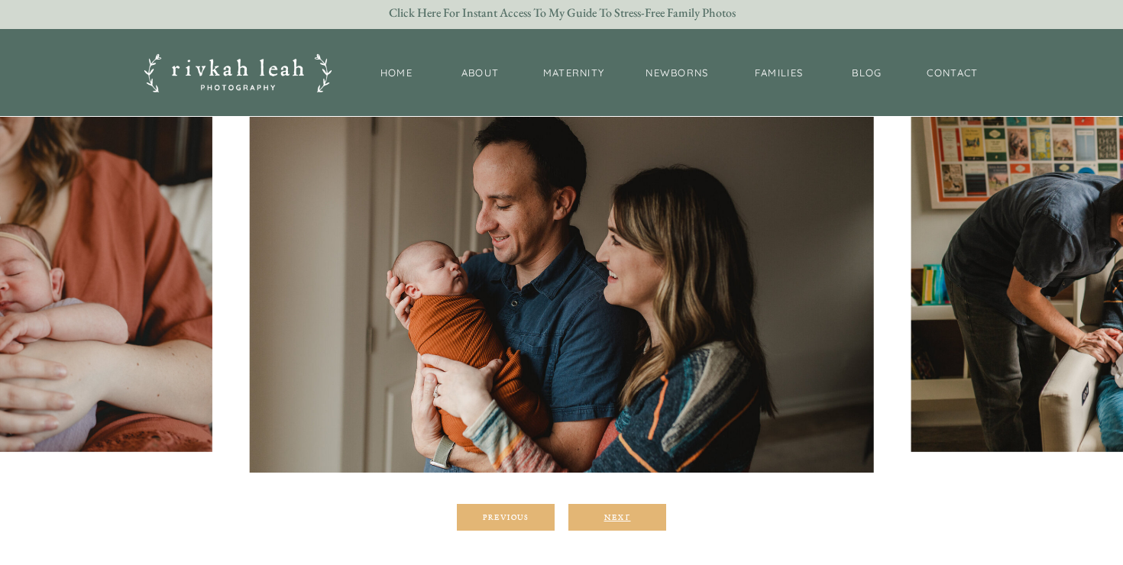
click at [618, 518] on div "Next" at bounding box center [617, 517] width 92 height 9
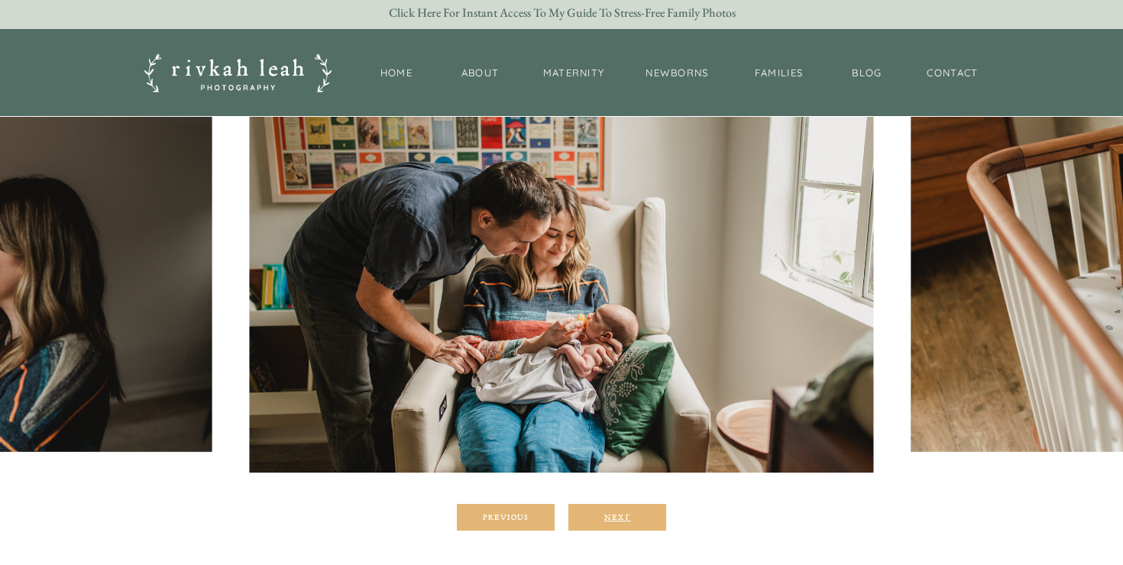
click at [618, 518] on div "Next" at bounding box center [617, 517] width 92 height 9
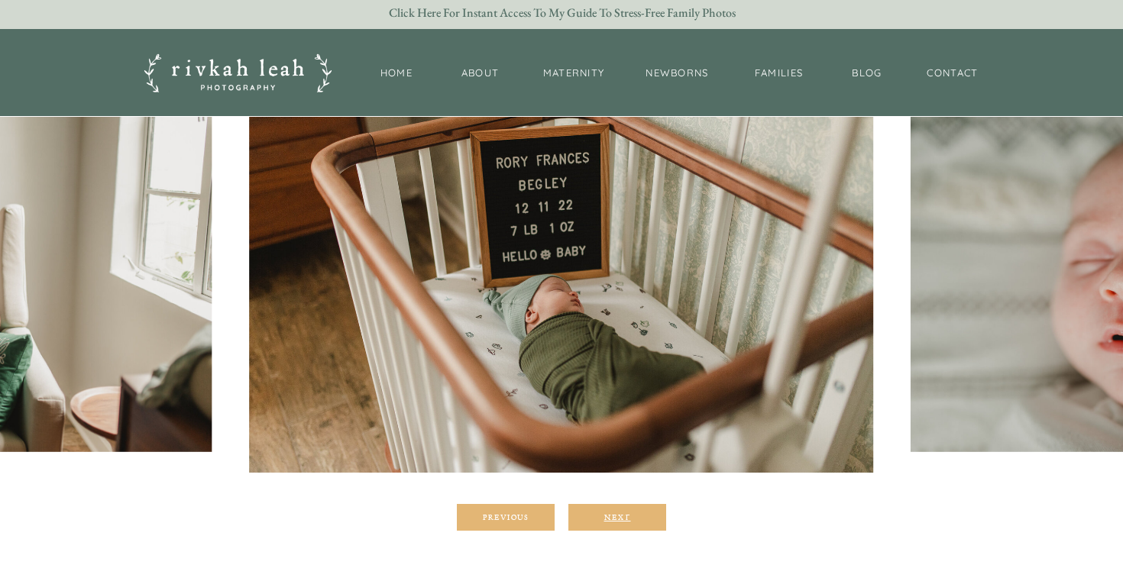
click at [618, 518] on div "Next" at bounding box center [617, 517] width 92 height 9
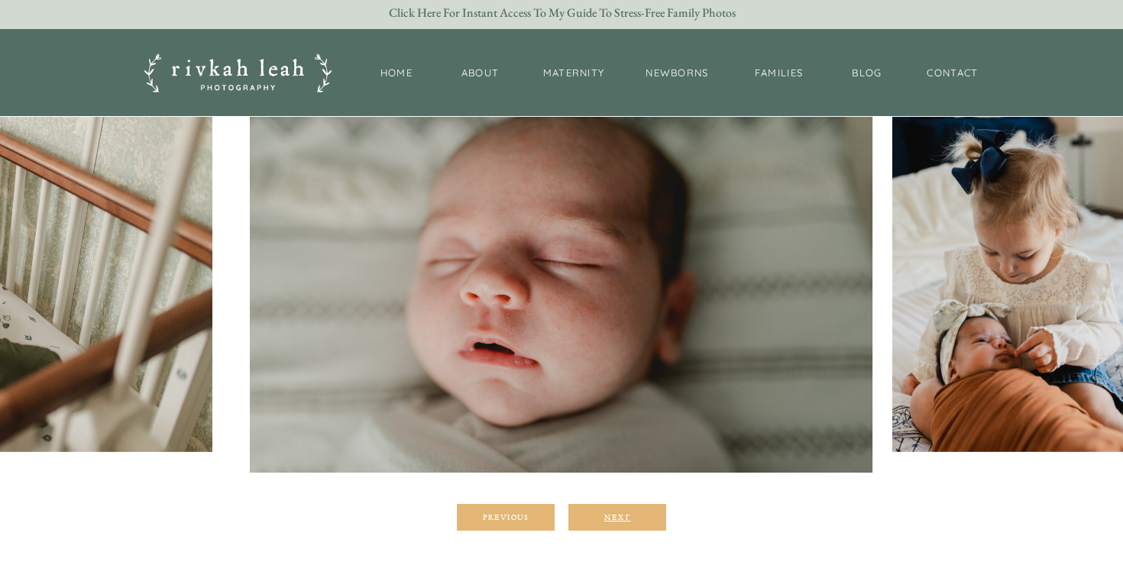
click at [618, 518] on div "Next" at bounding box center [617, 517] width 92 height 9
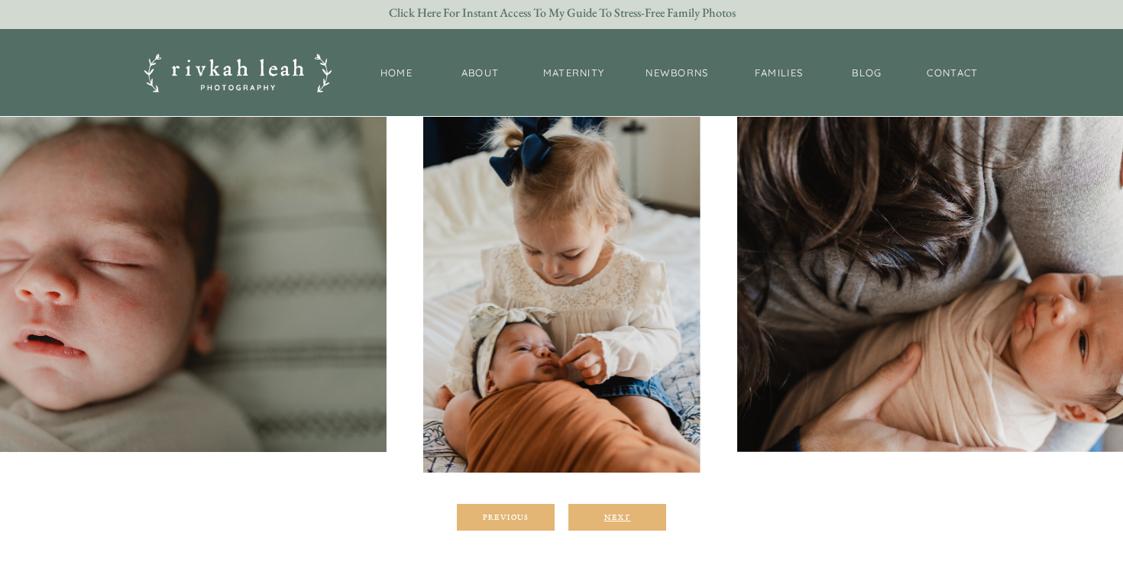
click at [618, 518] on div "Next" at bounding box center [617, 517] width 92 height 9
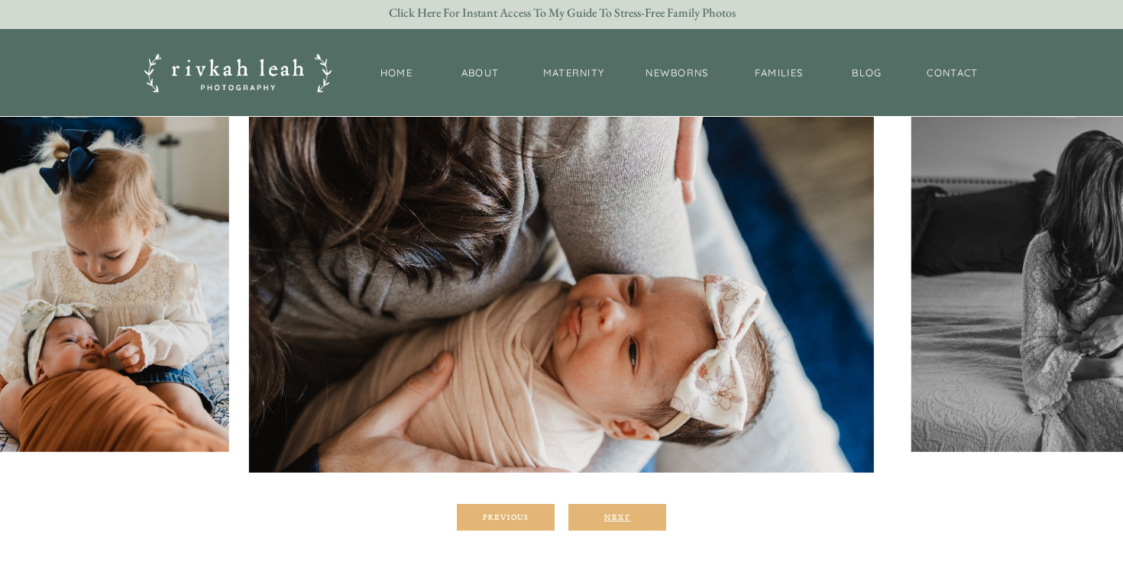
click at [618, 518] on div "Next" at bounding box center [617, 517] width 92 height 9
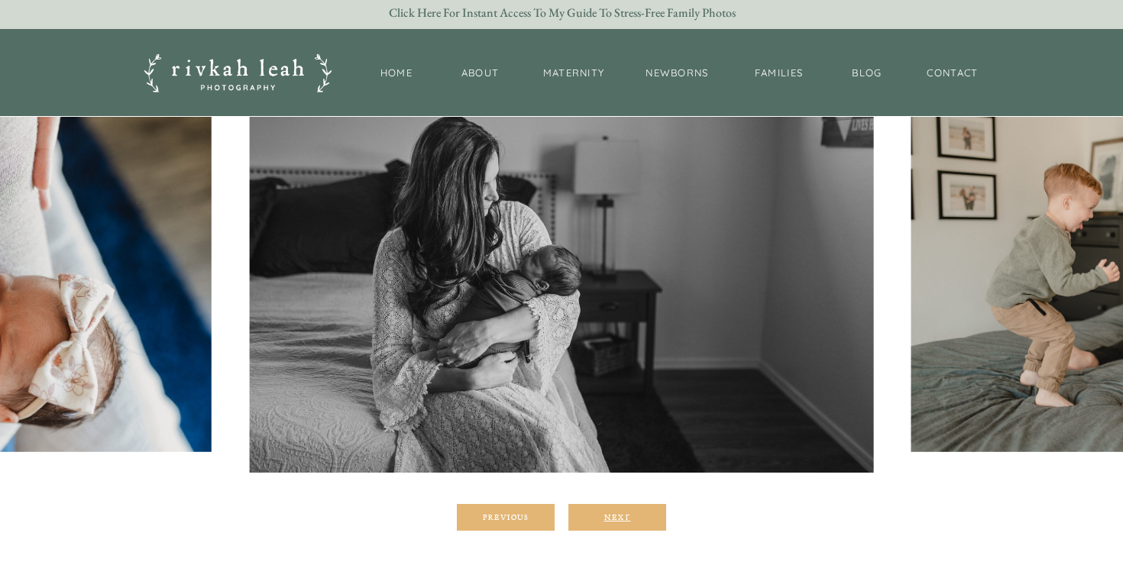
click at [618, 518] on div "Next" at bounding box center [617, 517] width 92 height 9
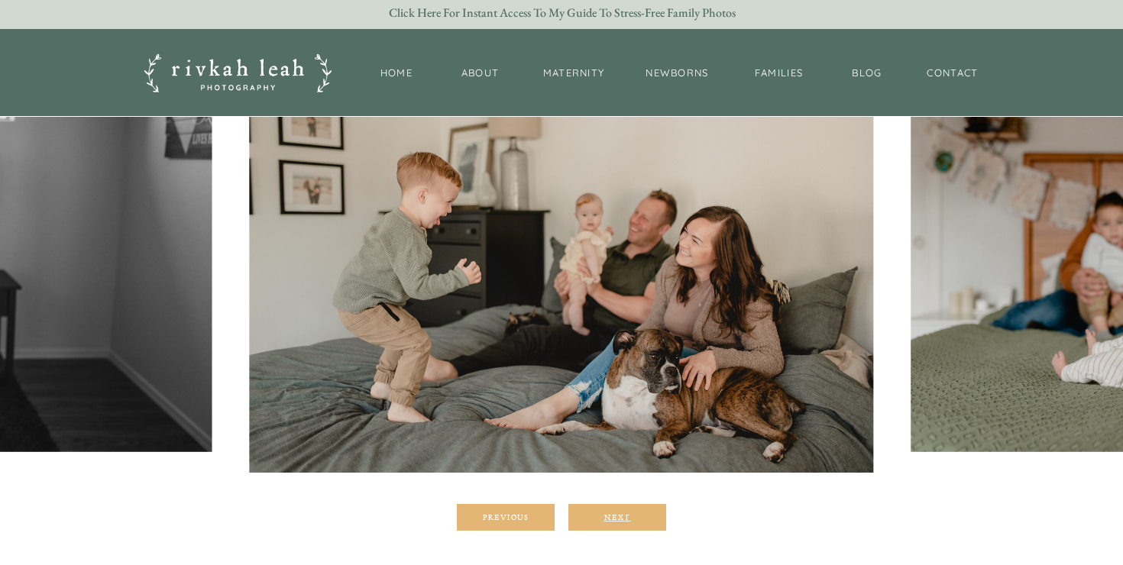
click at [618, 518] on div "Next" at bounding box center [617, 517] width 92 height 9
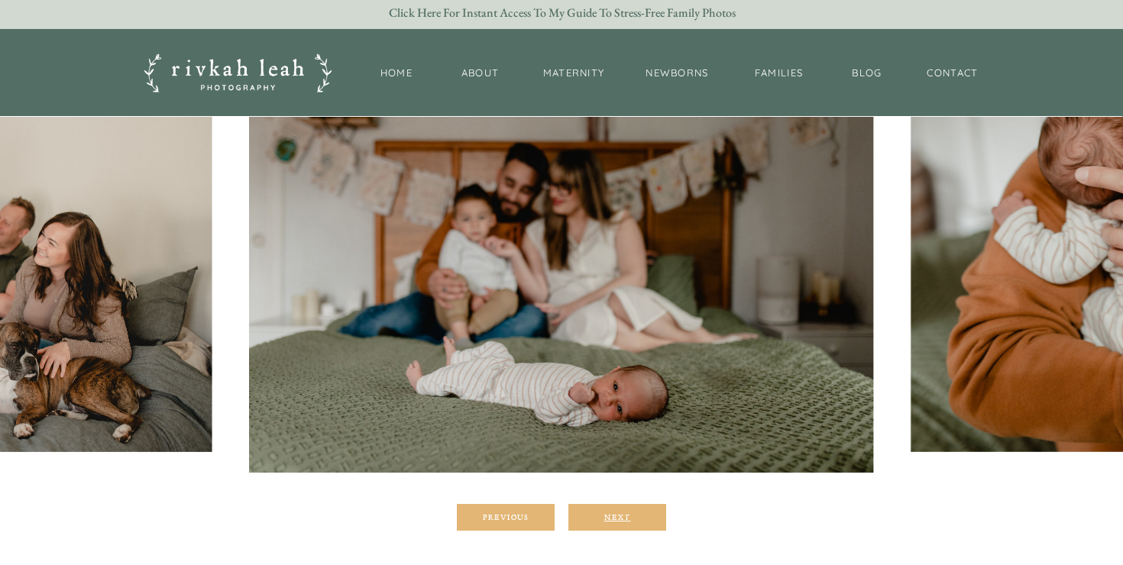
click at [618, 518] on div "Next" at bounding box center [617, 517] width 92 height 9
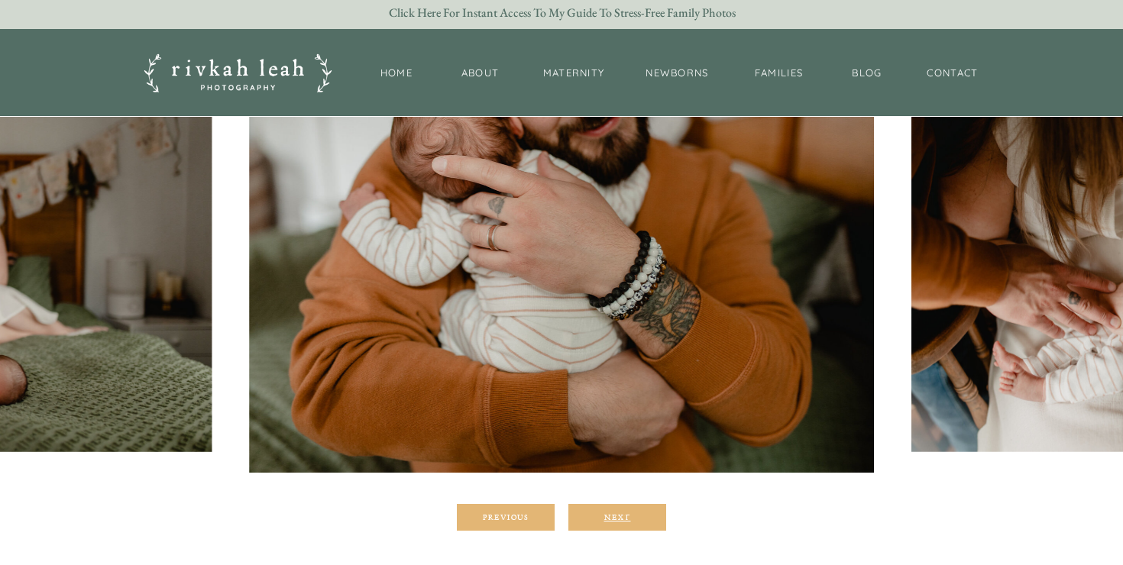
click at [618, 518] on div "Next" at bounding box center [617, 517] width 92 height 9
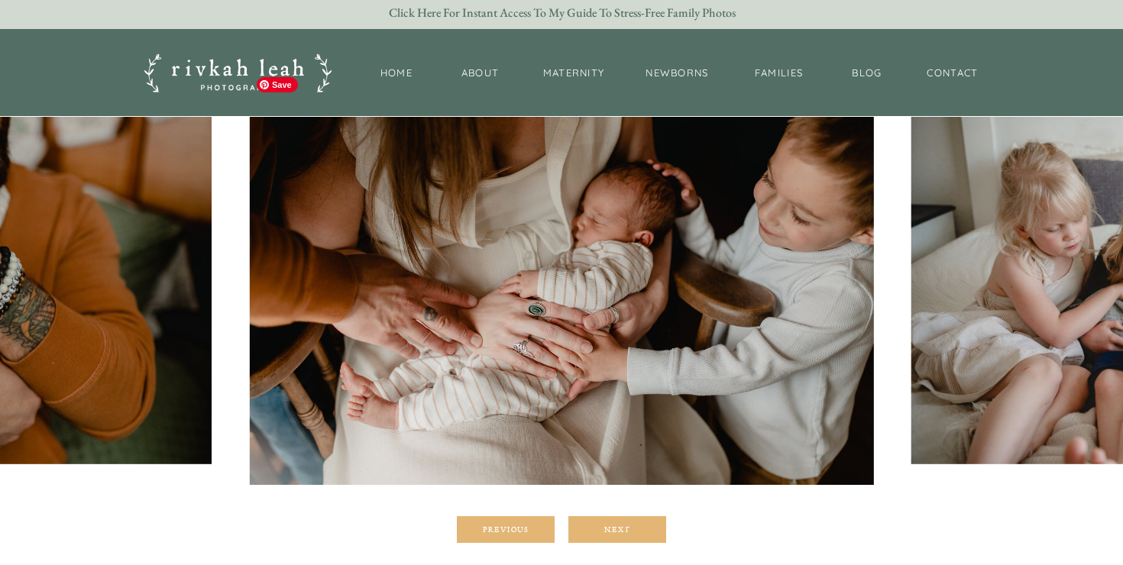
scroll to position [203, 0]
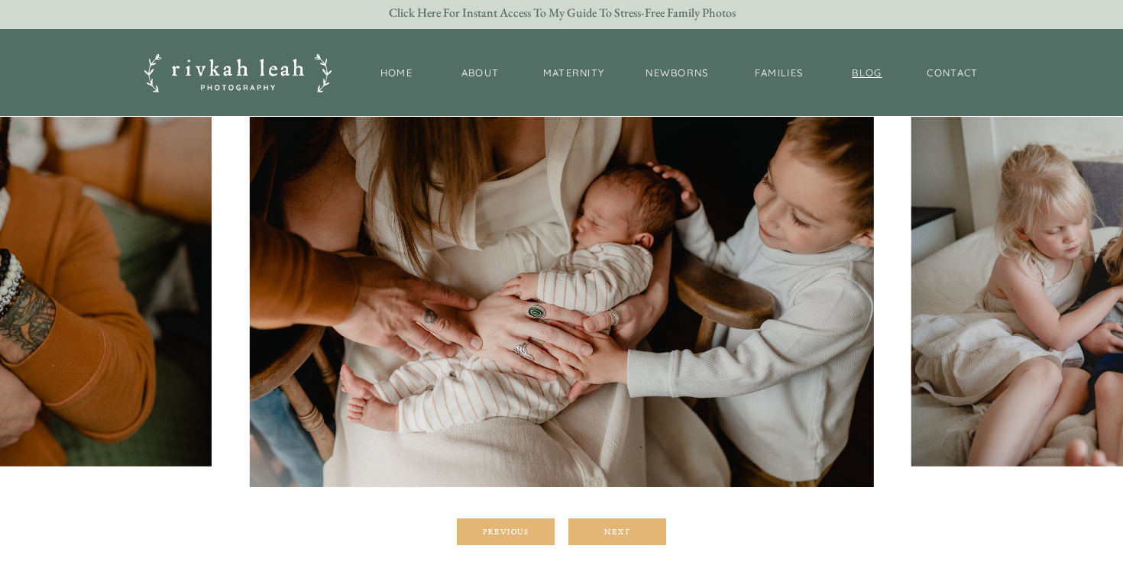
click at [876, 76] on nav "BLOG" at bounding box center [867, 74] width 38 height 16
